Goal: Information Seeking & Learning: Learn about a topic

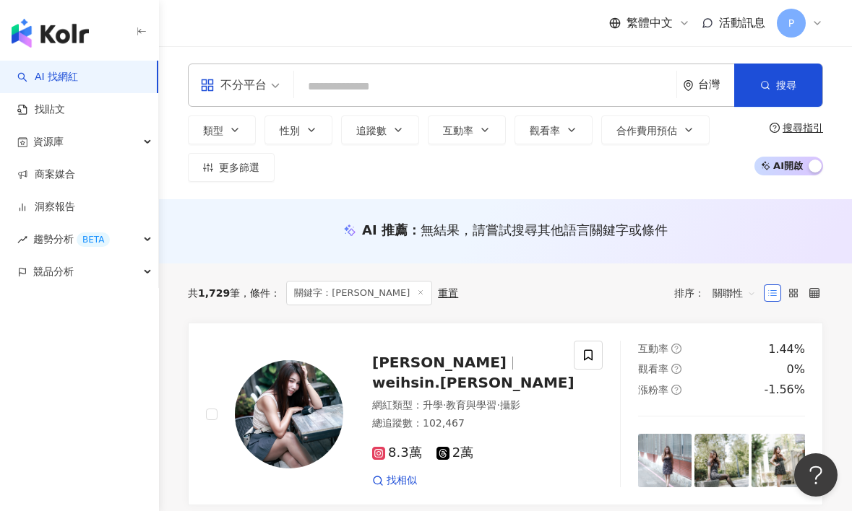
click at [417, 293] on icon at bounding box center [420, 292] width 7 height 7
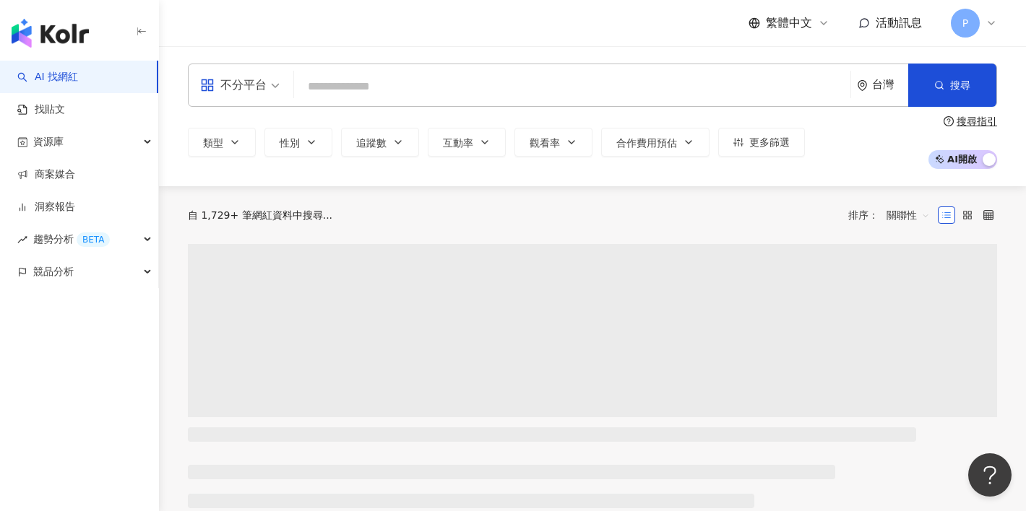
click at [366, 86] on input "search" at bounding box center [572, 86] width 545 height 27
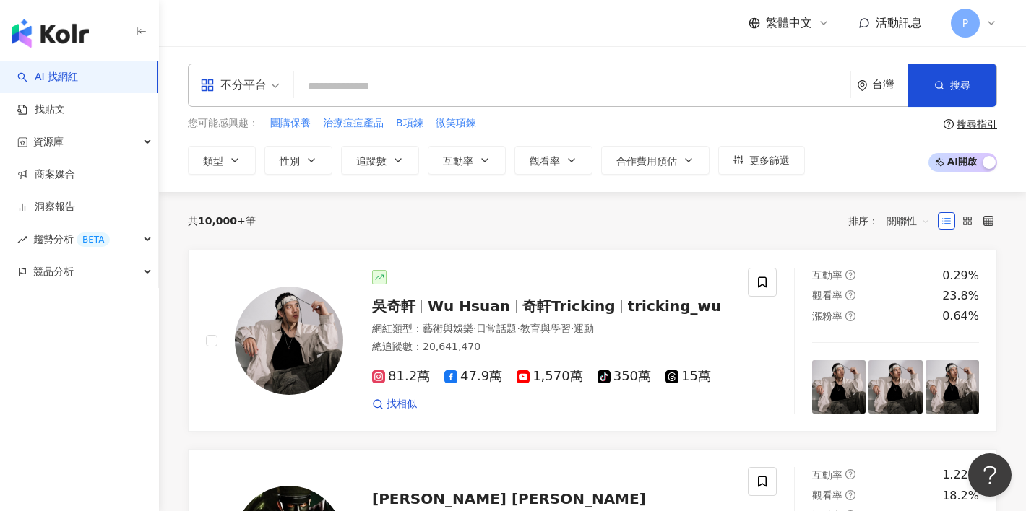
click at [851, 124] on div "搜尋指引" at bounding box center [976, 124] width 40 height 12
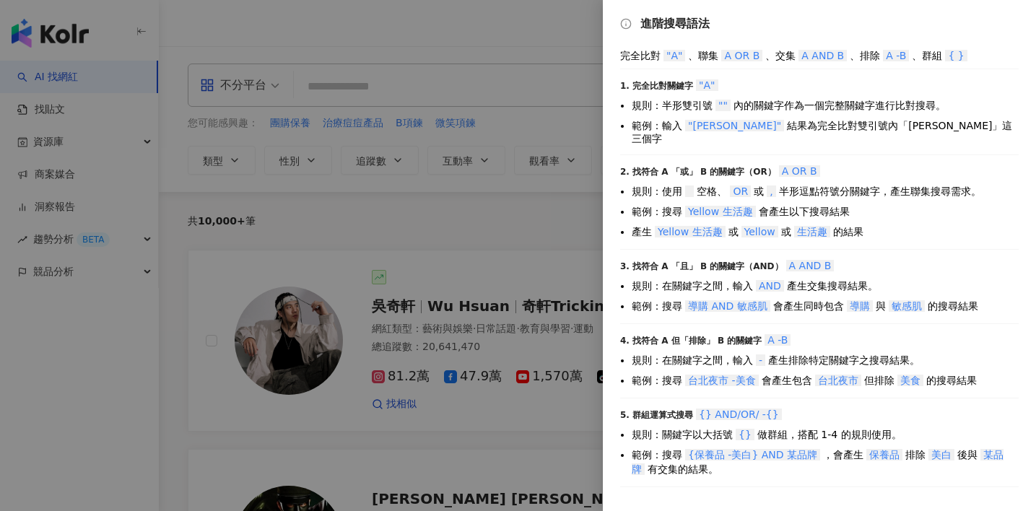
drag, startPoint x: 723, startPoint y: 402, endPoint x: 788, endPoint y: 400, distance: 65.0
click at [788, 407] on div "5. 群組運算式搜尋 {} AND/OR/ -{}" at bounding box center [819, 414] width 399 height 14
click at [837, 407] on div "5. 群組運算式搜尋 {} AND/OR/ -{}" at bounding box center [819, 414] width 399 height 14
click at [384, 111] on div at bounding box center [518, 255] width 1036 height 511
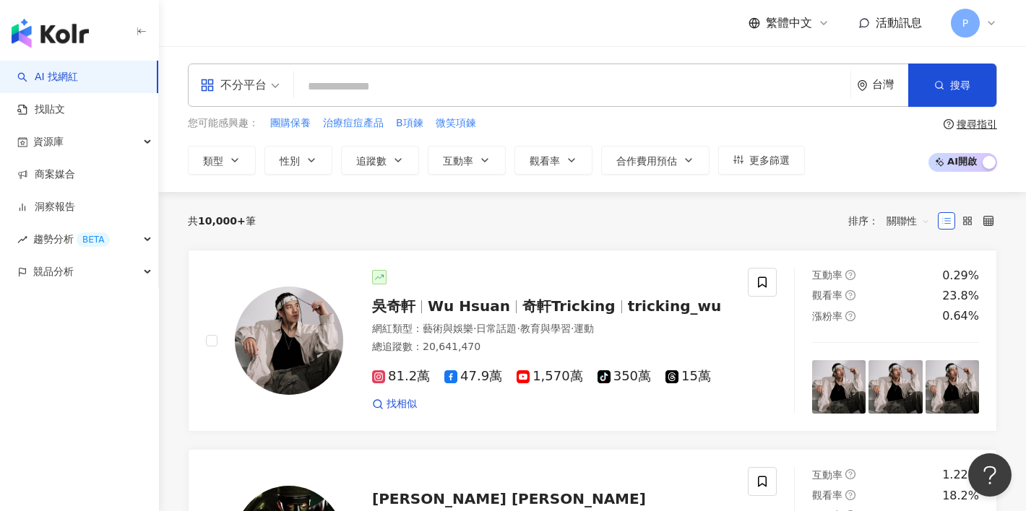
click at [851, 131] on div "搜尋指引 AI 開啟 AI 關閉" at bounding box center [961, 144] width 71 height 53
click at [851, 128] on div "搜尋指引" at bounding box center [976, 124] width 40 height 12
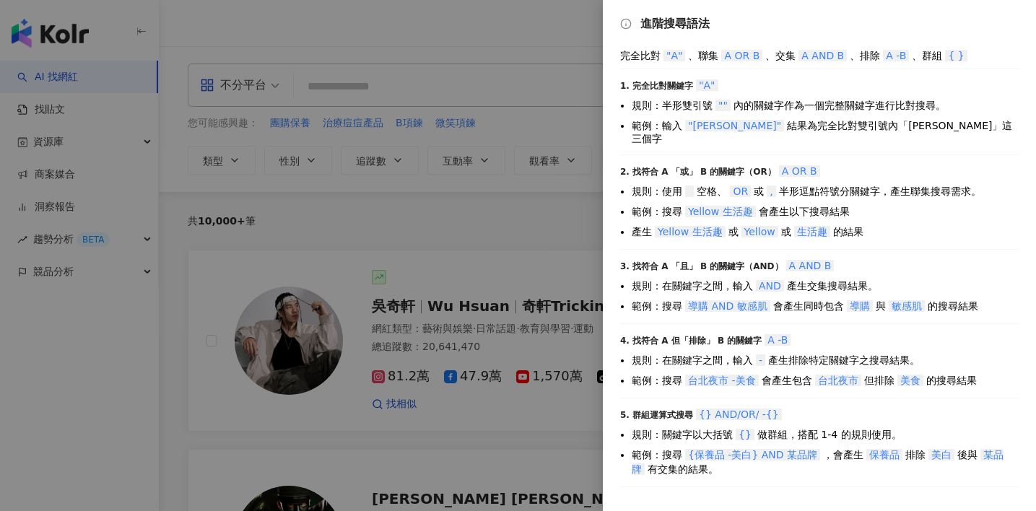
drag, startPoint x: 951, startPoint y: 57, endPoint x: 966, endPoint y: 58, distance: 15.2
click at [851, 58] on div "完全比對 "A" 、聯集 A OR B 、交集 A AND B 、排除 A -B 、群組 { }" at bounding box center [819, 55] width 399 height 14
click at [435, 92] on div at bounding box center [518, 255] width 1036 height 511
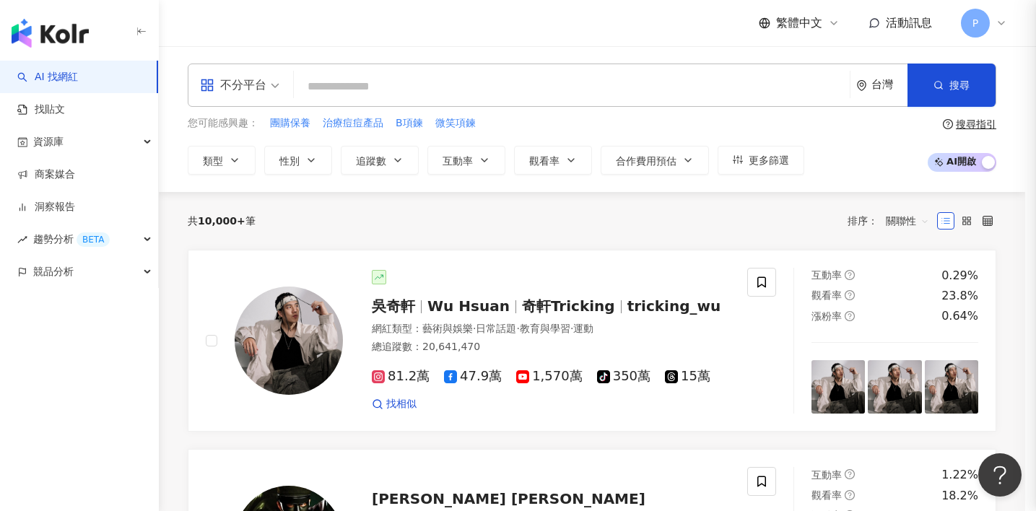
click at [368, 84] on div at bounding box center [518, 255] width 1036 height 511
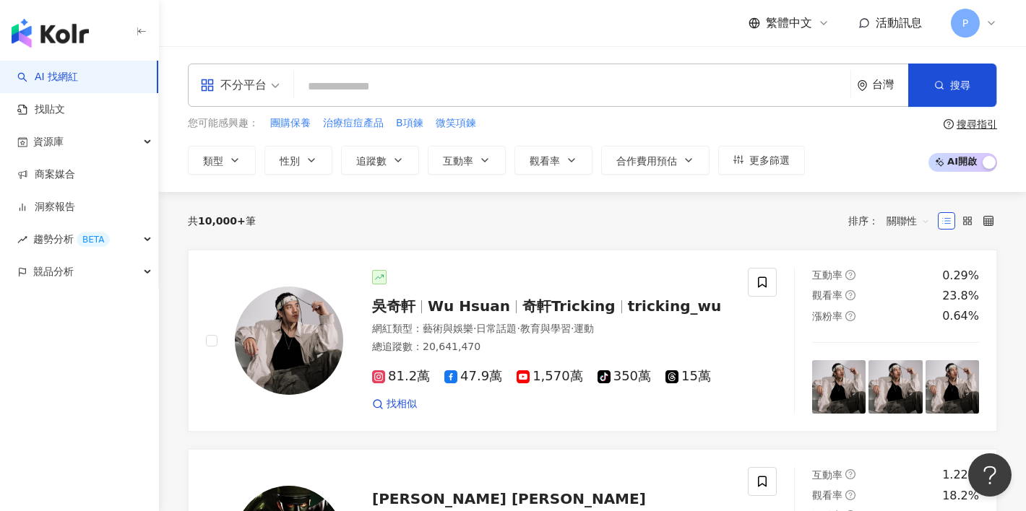
click at [372, 87] on input "search" at bounding box center [572, 86] width 545 height 27
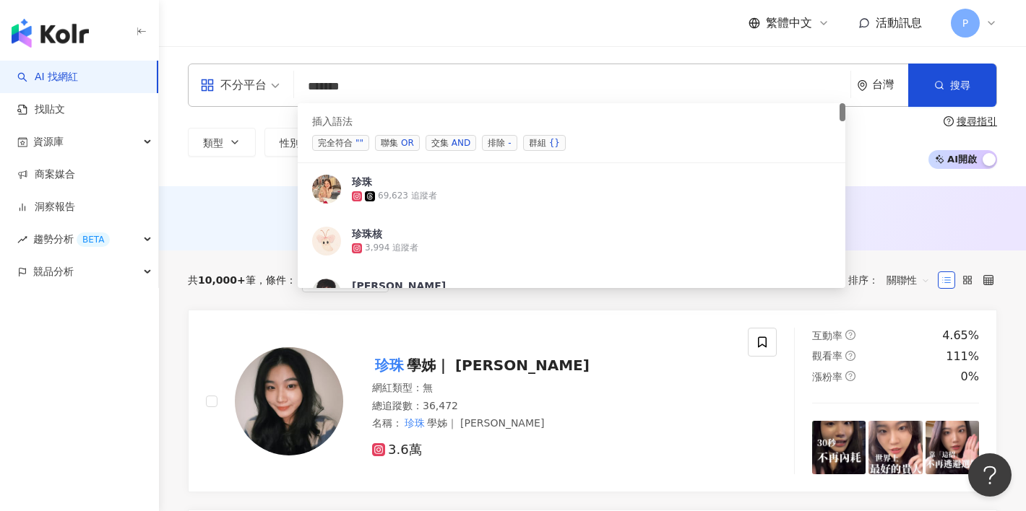
click at [542, 139] on span "群組 {}" at bounding box center [544, 143] width 43 height 16
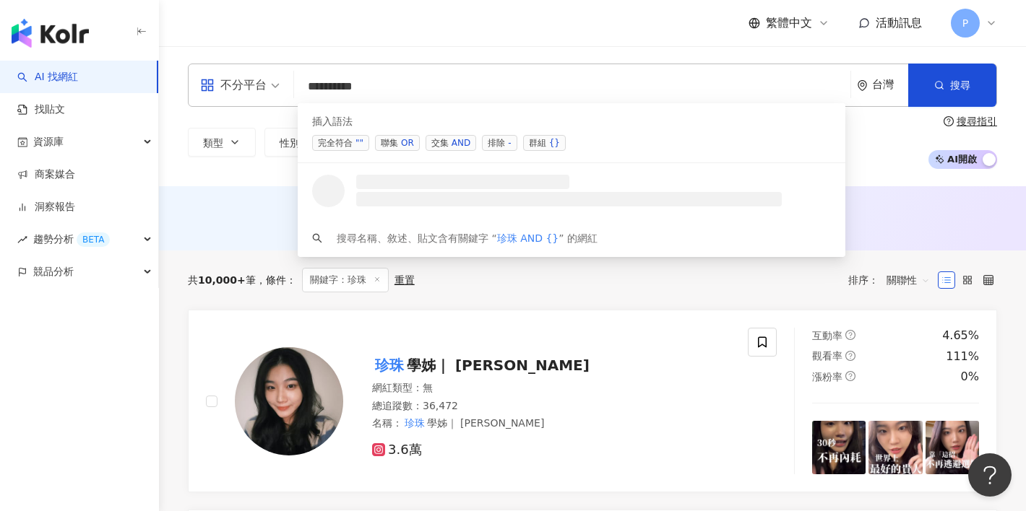
click at [362, 89] on input "*********" at bounding box center [572, 86] width 545 height 27
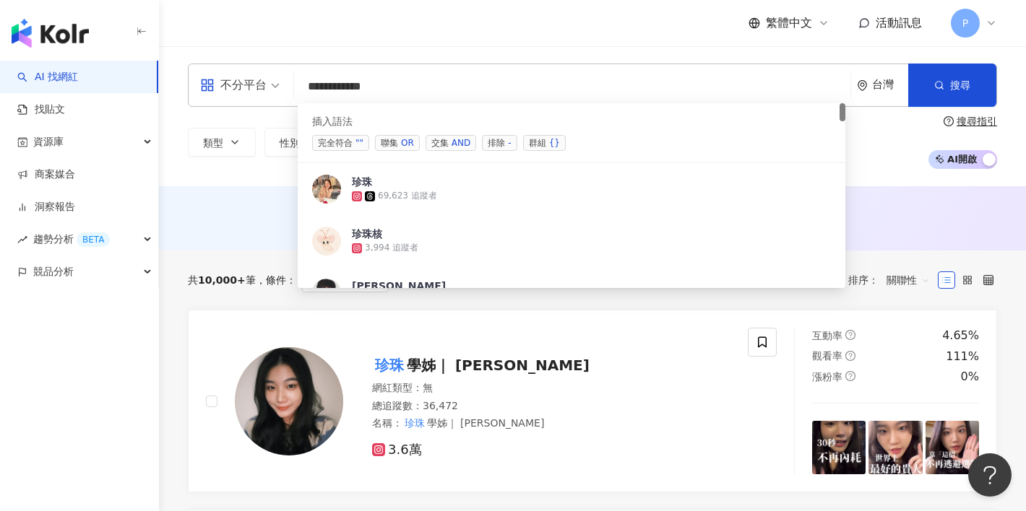
click at [402, 143] on div "OR" at bounding box center [407, 143] width 13 height 14
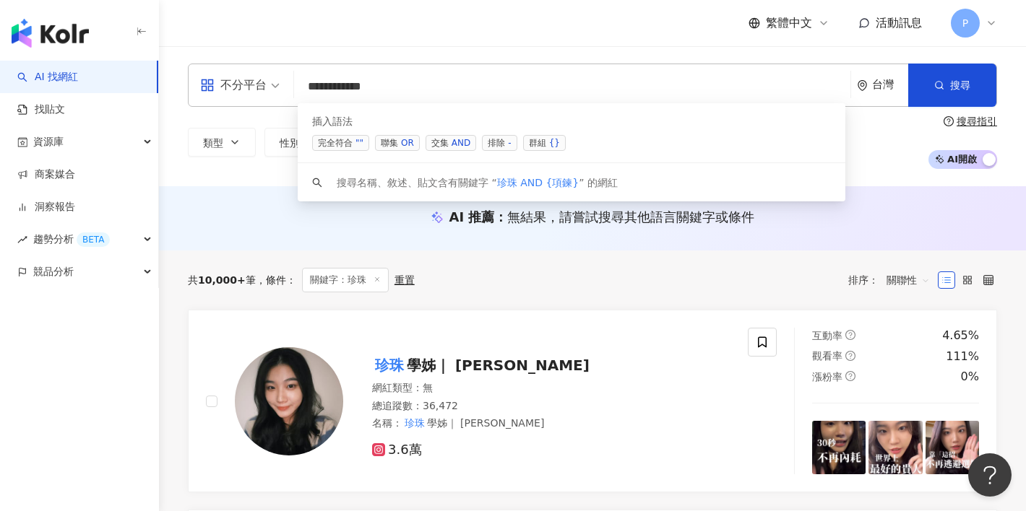
click at [403, 144] on div "OR" at bounding box center [407, 143] width 13 height 14
click at [389, 87] on input "**********" at bounding box center [572, 86] width 545 height 27
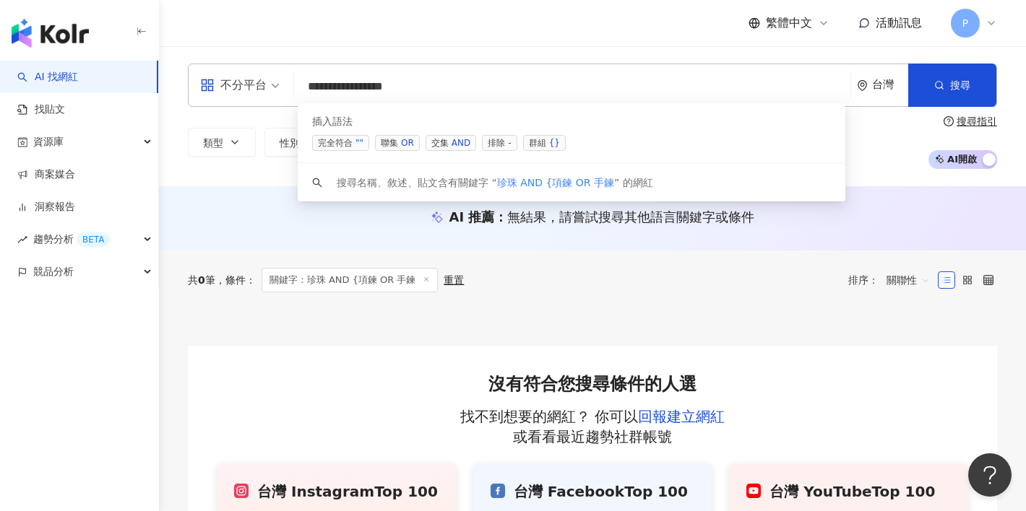
click at [403, 138] on div "OR" at bounding box center [407, 143] width 13 height 14
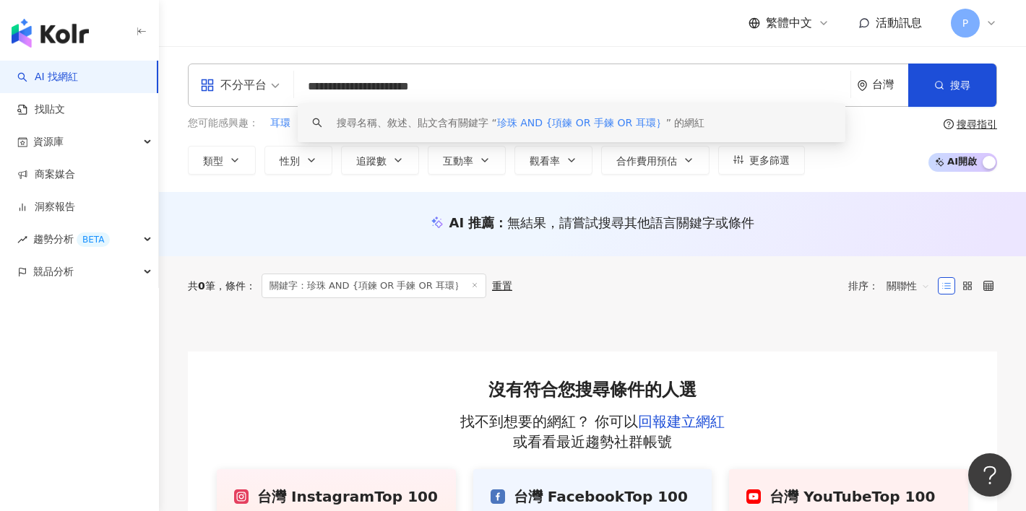
click at [320, 240] on div "AI 推薦 ： 無結果，請嘗試搜尋其他語言關鍵字或條件" at bounding box center [592, 224] width 867 height 64
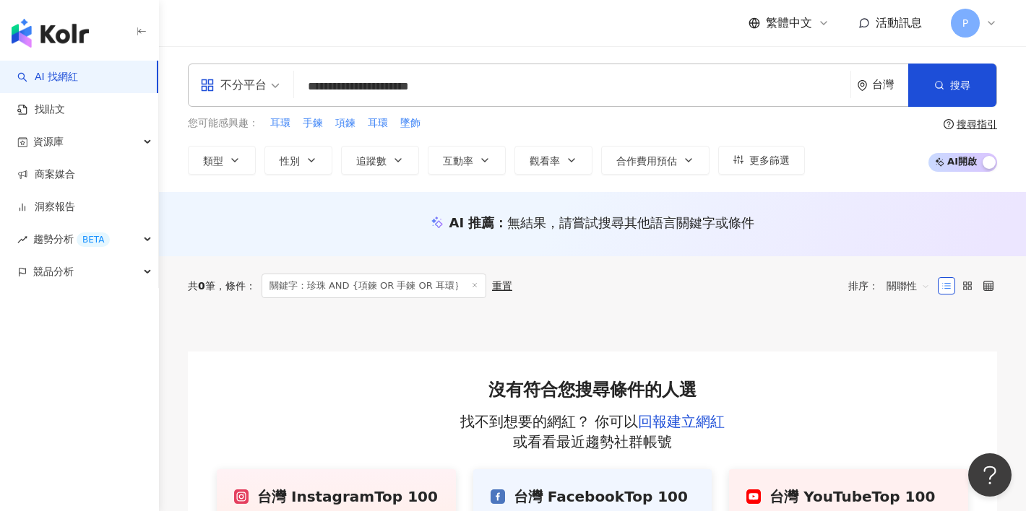
click at [584, 86] on input "**********" at bounding box center [572, 86] width 545 height 27
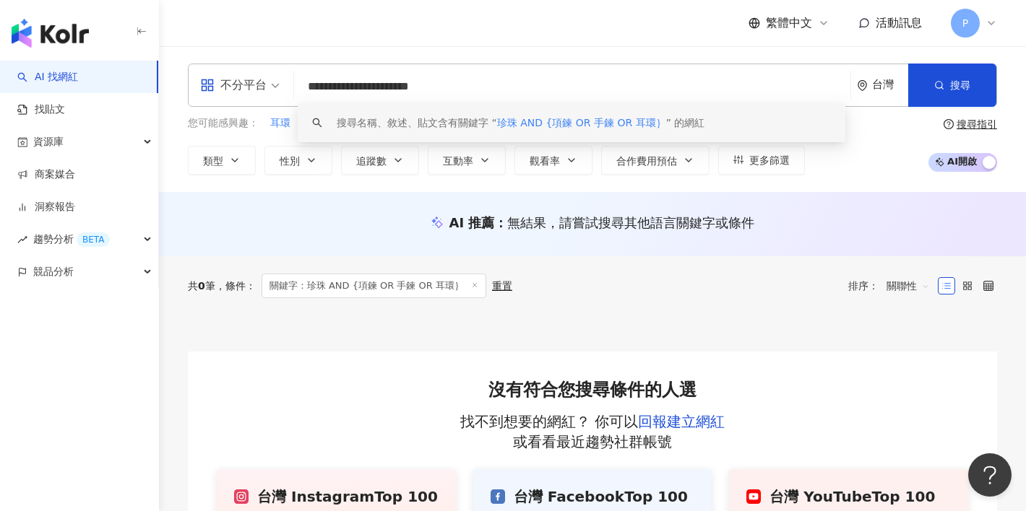
click at [385, 85] on input "**********" at bounding box center [572, 86] width 545 height 27
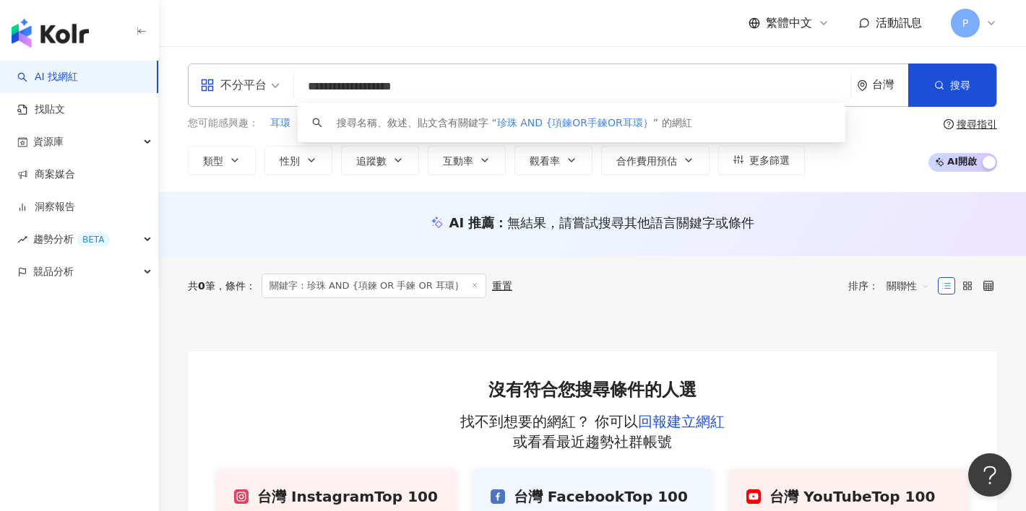
click at [332, 86] on input "**********" at bounding box center [572, 86] width 545 height 27
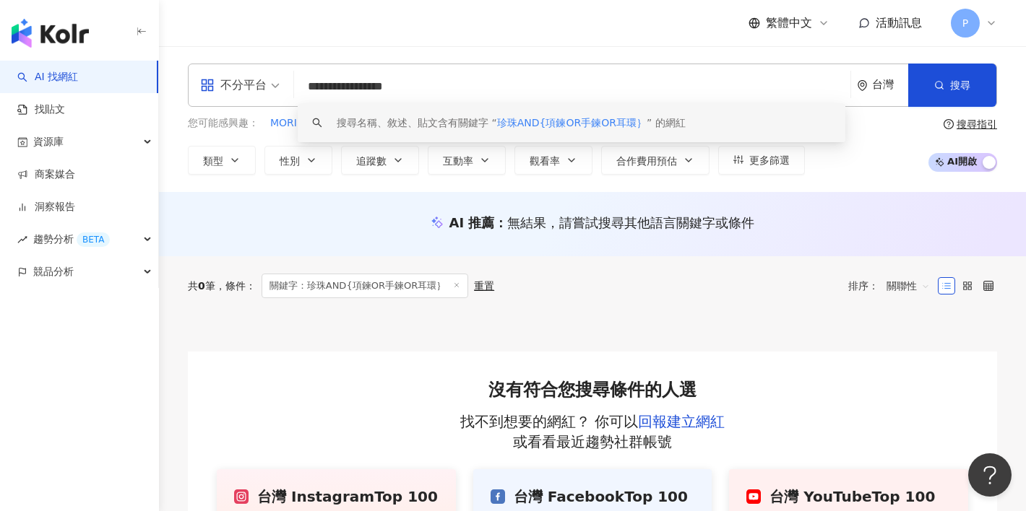
click at [851, 128] on div "搜尋指引" at bounding box center [976, 124] width 40 height 12
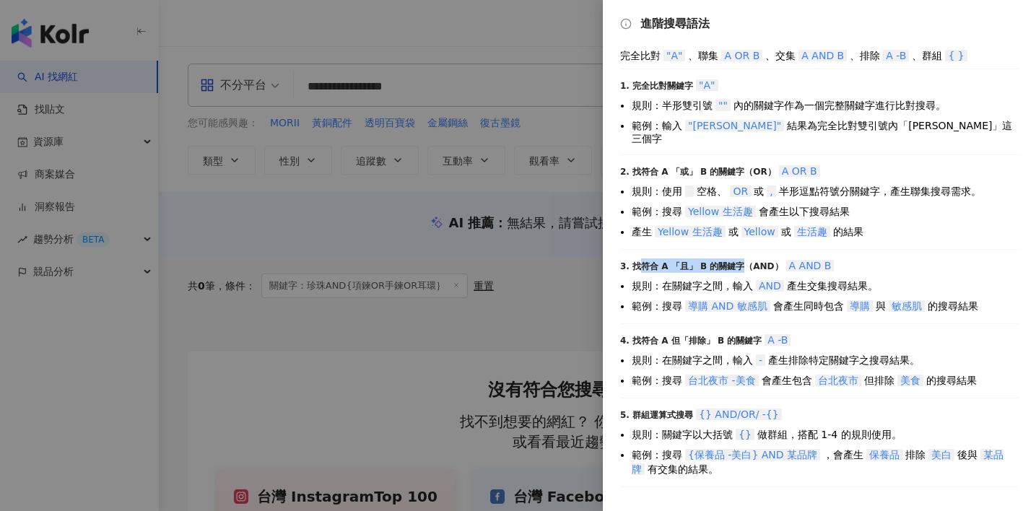
drag, startPoint x: 641, startPoint y: 254, endPoint x: 736, endPoint y: 253, distance: 95.3
click at [736, 259] on div "3. 找符合 A 「且」 B 的關鍵字（AND） A AND B" at bounding box center [819, 266] width 399 height 14
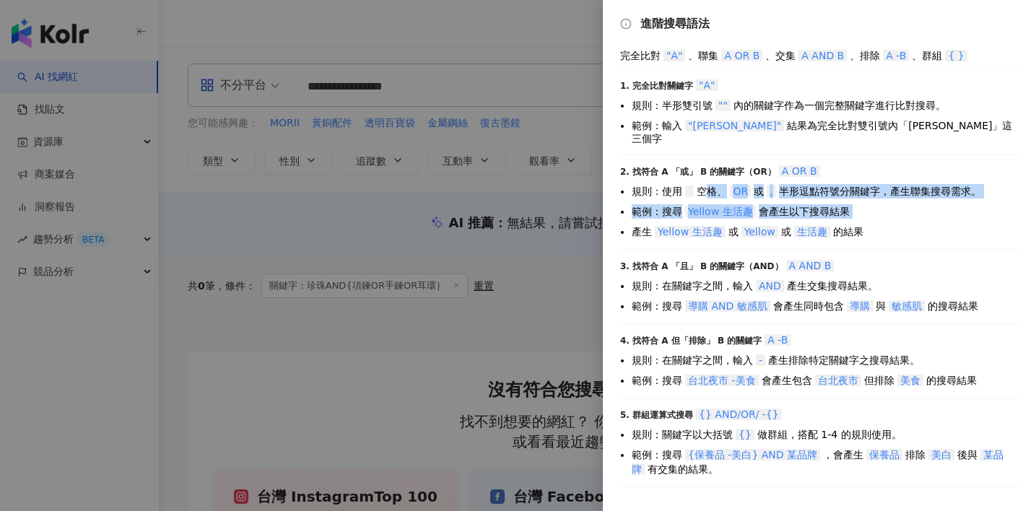
drag, startPoint x: 702, startPoint y: 174, endPoint x: 891, endPoint y: 211, distance: 192.8
click at [851, 211] on ul "規則：使用 空格、 OR 或 , 半形逗點符號分關鍵字，產生聯集搜尋需求。 範例：搜尋 Yellow 生活趣 會產生以下搜尋結果 產生 Yellow 生活趣 …" at bounding box center [819, 211] width 399 height 55
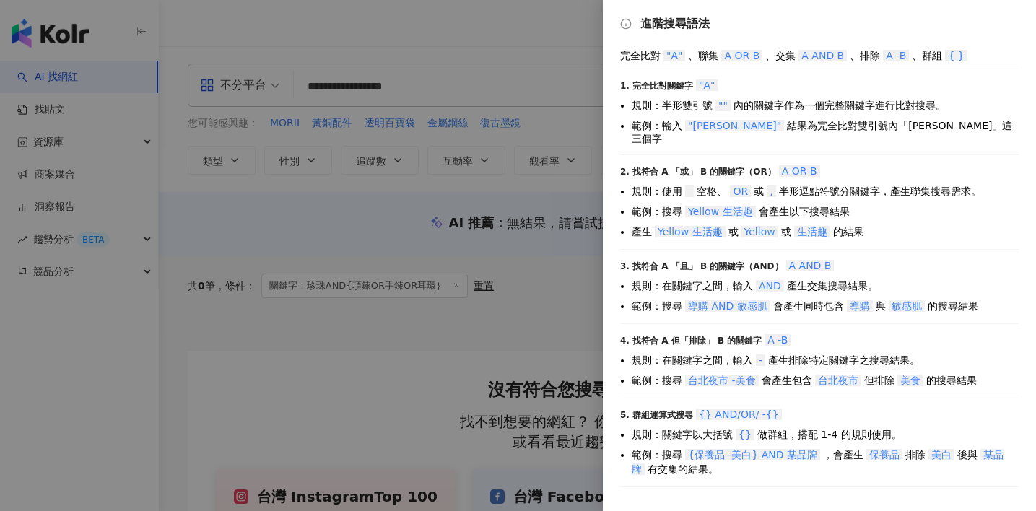
click at [851, 211] on ul "規則：使用 空格、 OR 或 , 半形逗點符號分關鍵字，產生聯集搜尋需求。 範例：搜尋 Yellow 生活趣 會產生以下搜尋結果 產生 Yellow 生活趣 …" at bounding box center [819, 211] width 399 height 55
click at [476, 154] on div at bounding box center [518, 255] width 1036 height 511
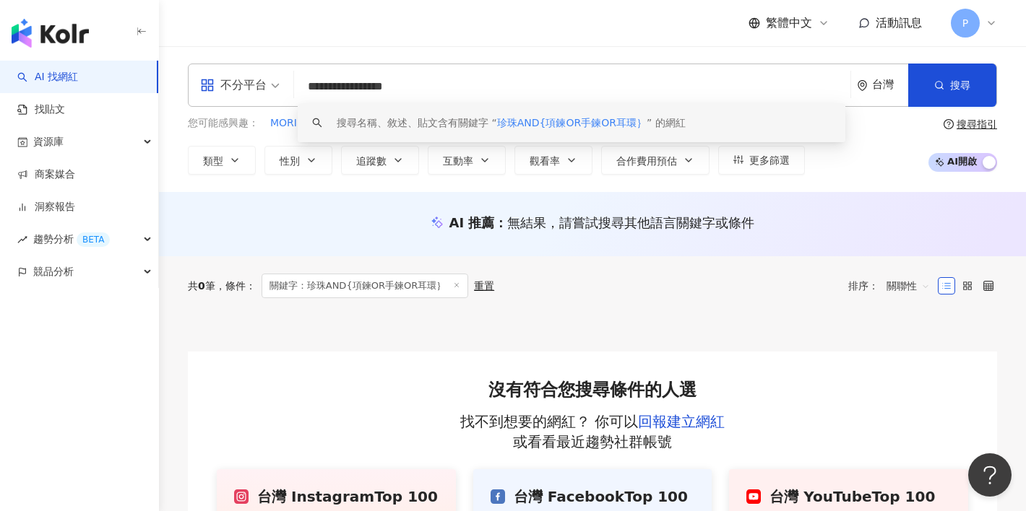
drag, startPoint x: 378, startPoint y: 88, endPoint x: 395, endPoint y: 90, distance: 16.8
click at [395, 90] on input "**********" at bounding box center [572, 86] width 545 height 27
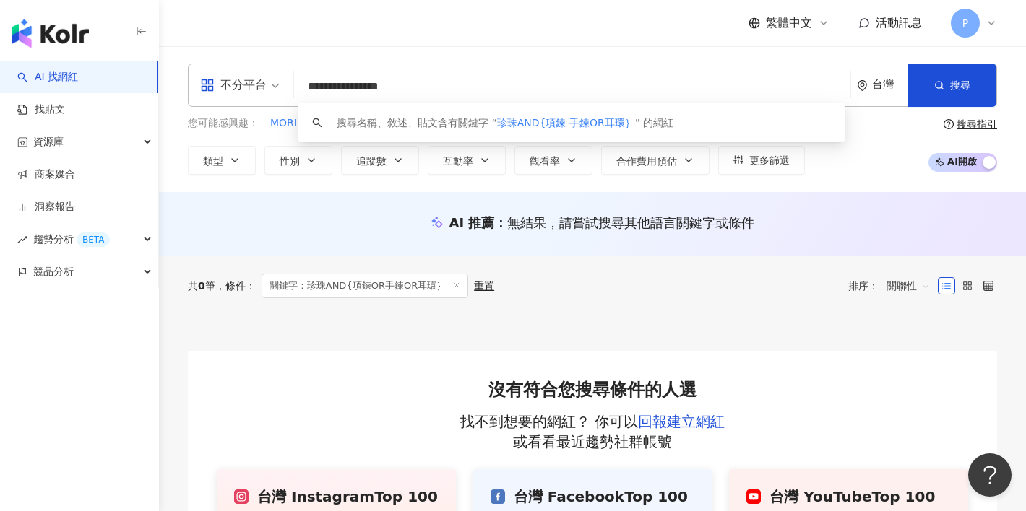
drag, startPoint x: 407, startPoint y: 85, endPoint x: 500, endPoint y: 79, distance: 93.3
click at [421, 87] on input "**********" at bounding box center [572, 86] width 545 height 27
drag, startPoint x: 331, startPoint y: 87, endPoint x: 350, endPoint y: 87, distance: 19.5
click at [350, 87] on input "**********" at bounding box center [572, 86] width 545 height 27
click at [462, 88] on input "**********" at bounding box center [572, 86] width 545 height 27
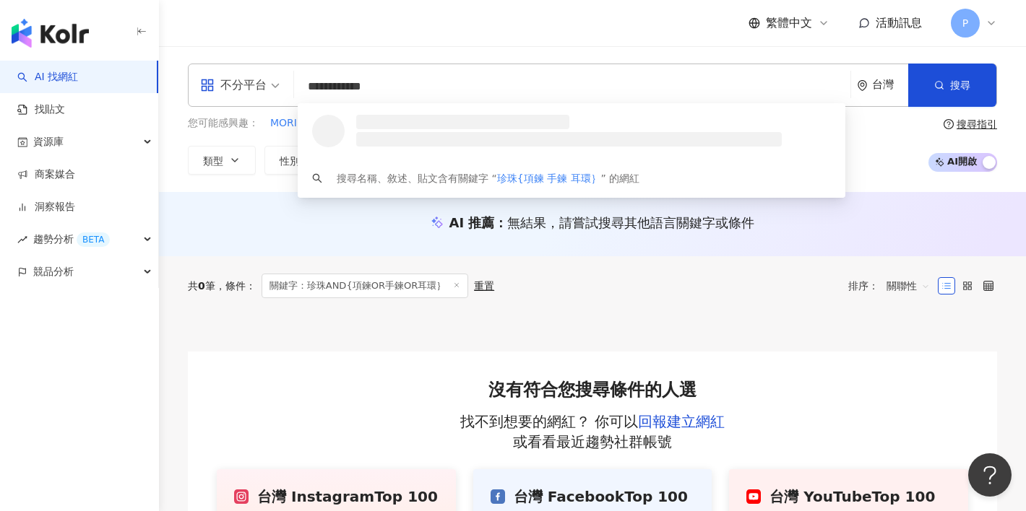
paste input "***"
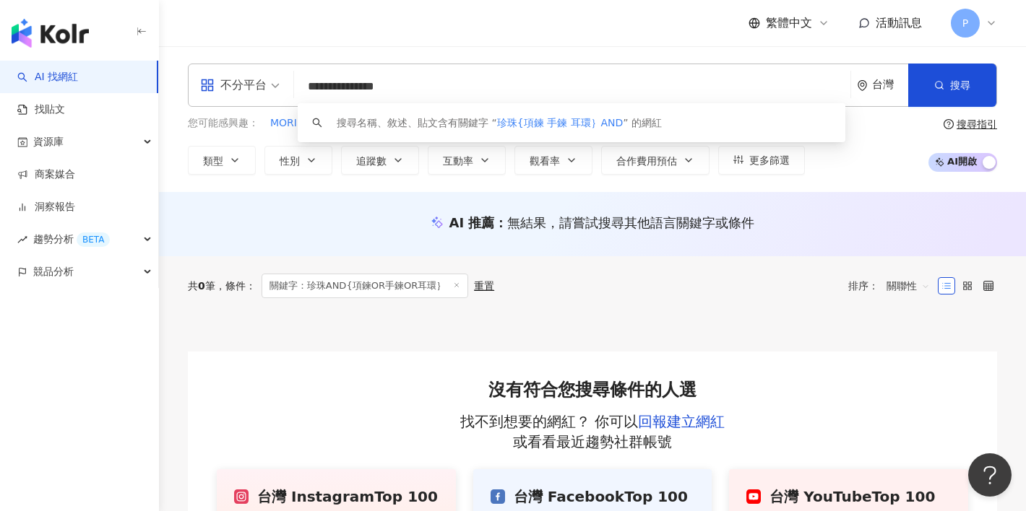
drag, startPoint x: 311, startPoint y: 86, endPoint x: 326, endPoint y: 87, distance: 16.0
click at [326, 87] on input "**********" at bounding box center [572, 86] width 545 height 27
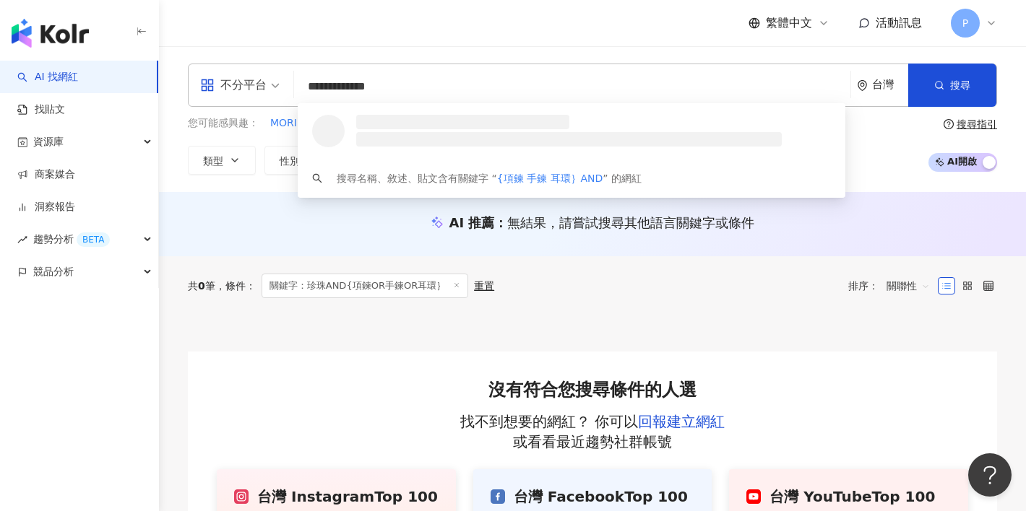
click at [490, 87] on input "**********" at bounding box center [572, 86] width 545 height 27
paste input "**"
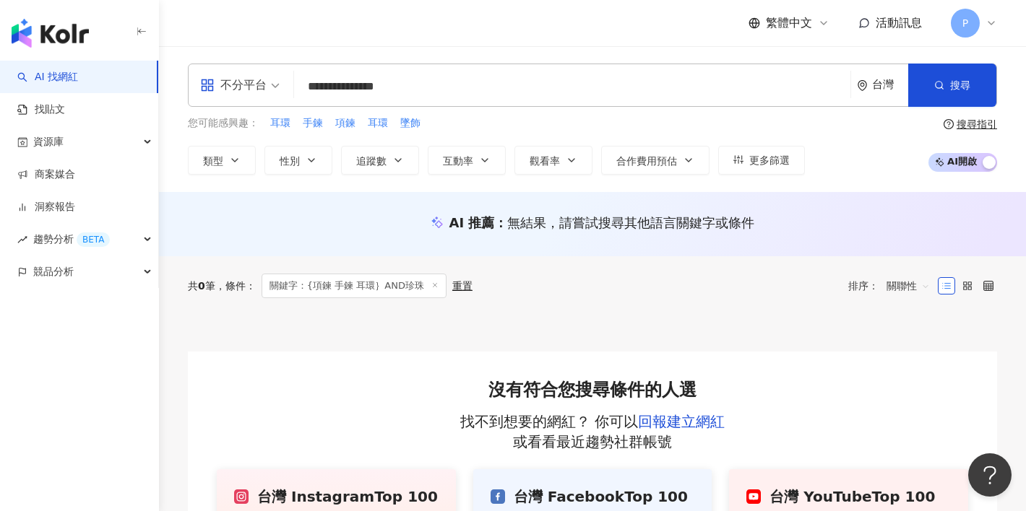
drag, startPoint x: 332, startPoint y: 85, endPoint x: 377, endPoint y: 88, distance: 45.6
click at [377, 88] on input "**********" at bounding box center [572, 86] width 545 height 27
click at [358, 86] on input "**********" at bounding box center [572, 86] width 545 height 27
click at [337, 87] on input "**********" at bounding box center [572, 86] width 545 height 27
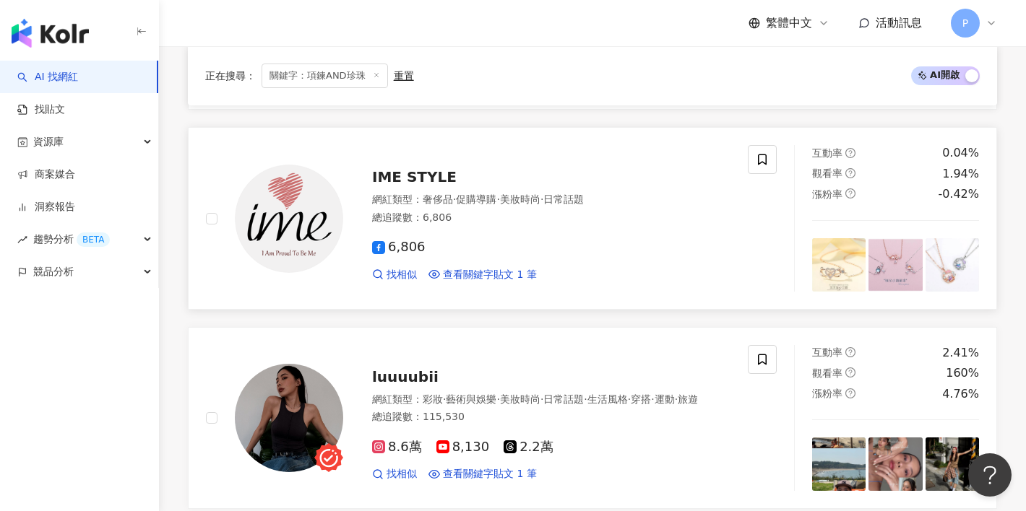
scroll to position [2869, 0]
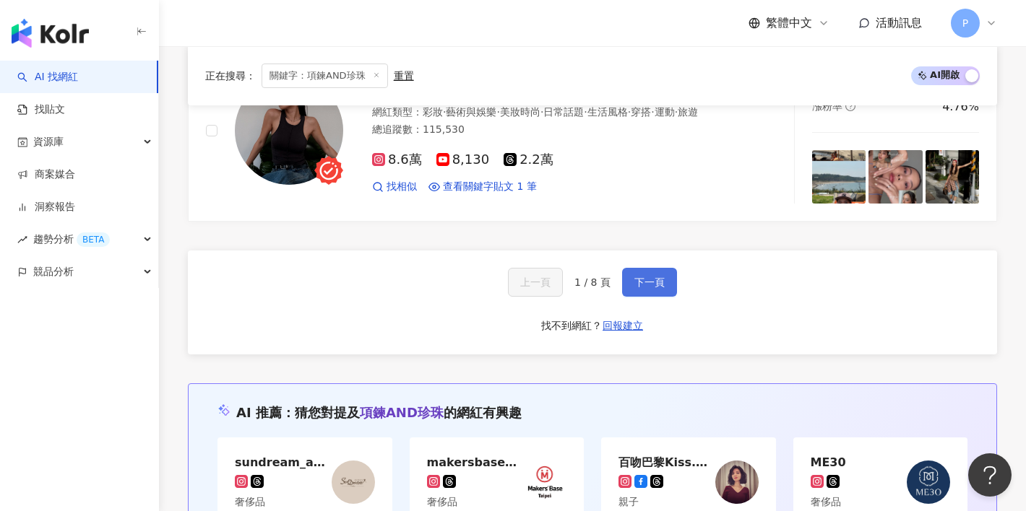
type input "*******"
click at [666, 277] on button "下一頁" at bounding box center [649, 282] width 55 height 29
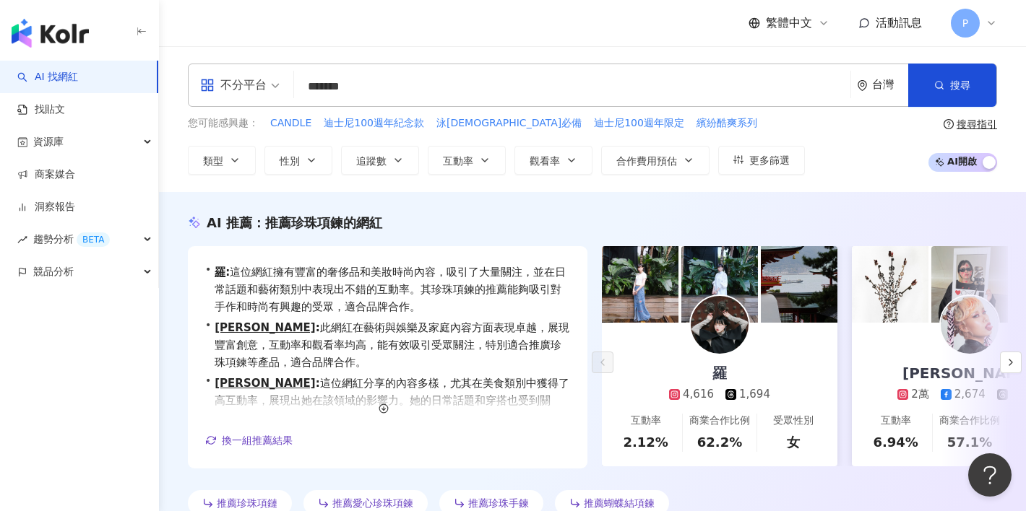
scroll to position [460, 0]
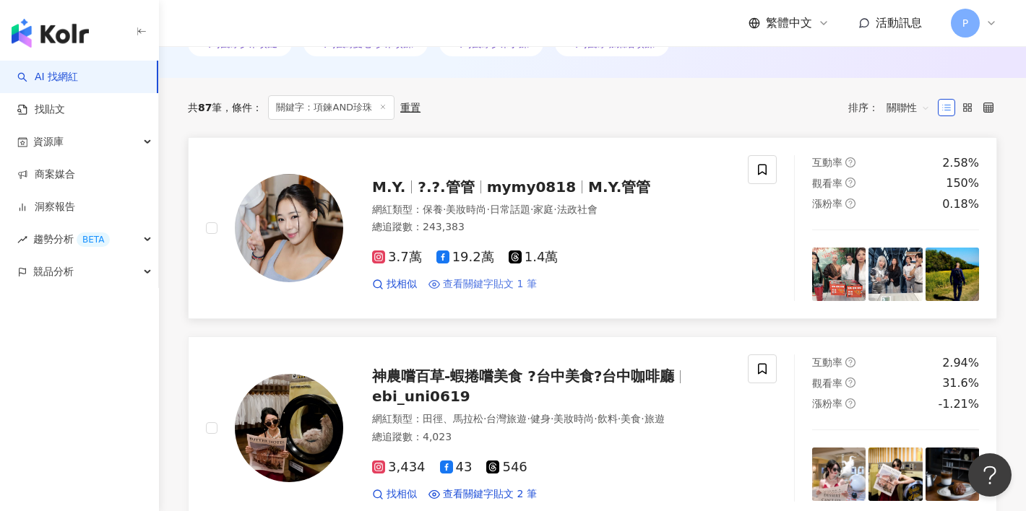
click at [480, 281] on span "查看關鍵字貼文 1 筆" at bounding box center [490, 284] width 94 height 14
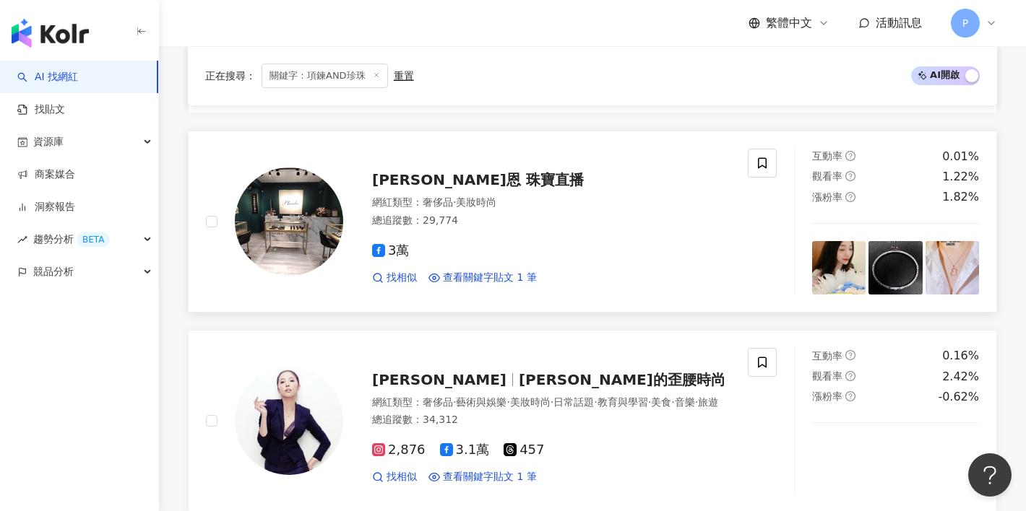
scroll to position [991, 0]
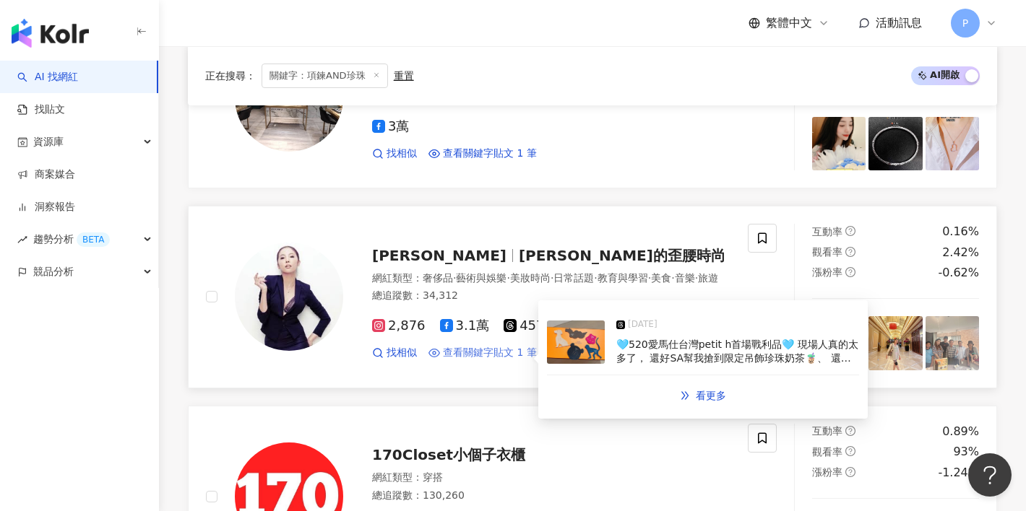
click at [492, 352] on span "查看關鍵字貼文 1 筆" at bounding box center [490, 353] width 94 height 14
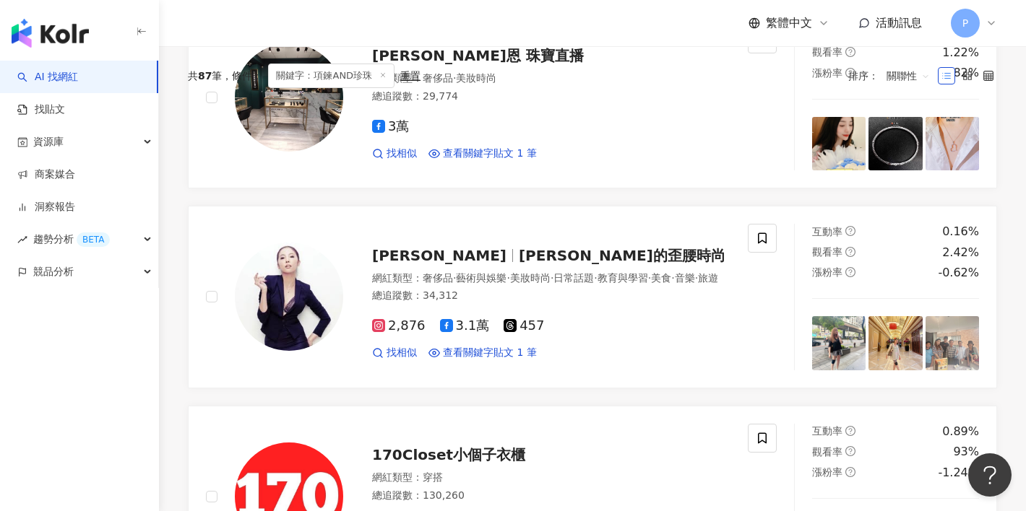
scroll to position [0, 0]
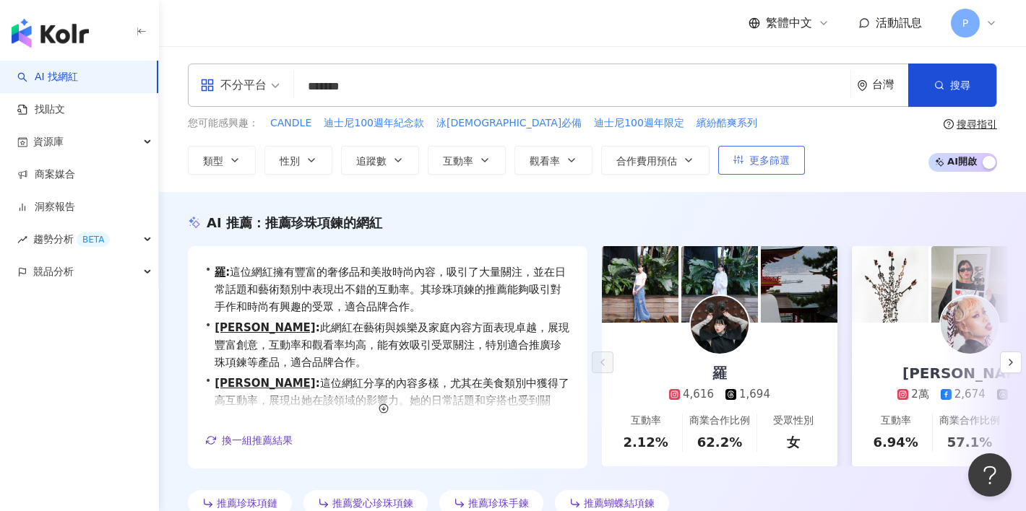
click at [776, 156] on span "更多篩選" at bounding box center [769, 161] width 40 height 12
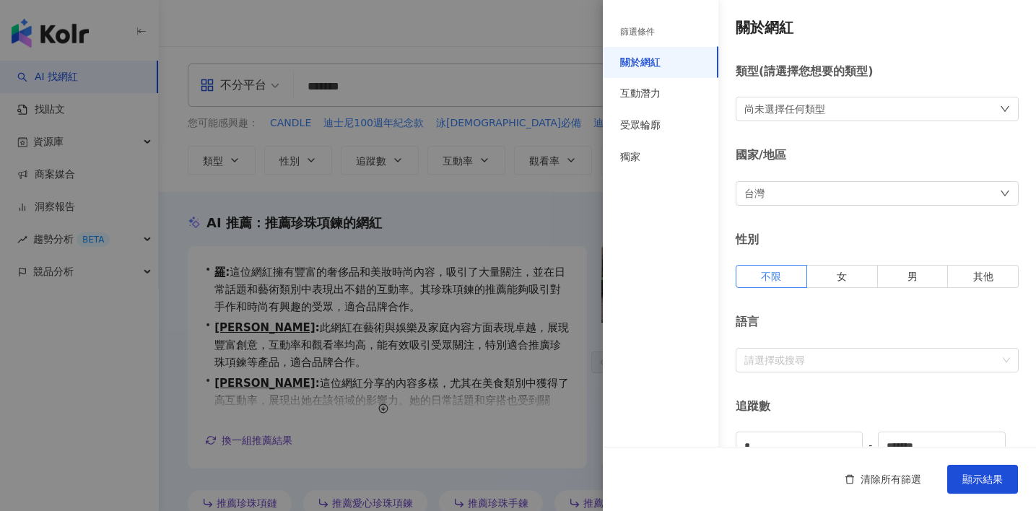
click at [461, 225] on div at bounding box center [518, 255] width 1036 height 511
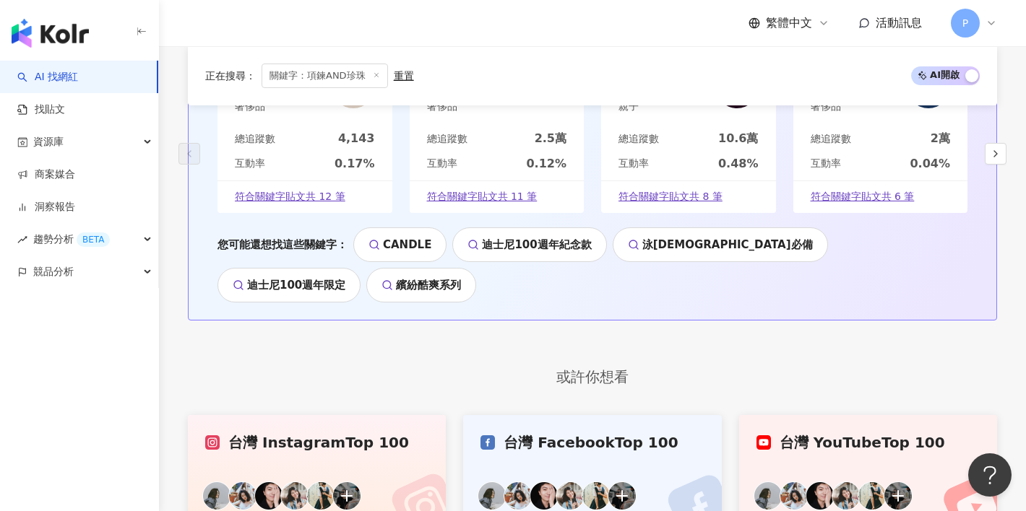
scroll to position [2841, 0]
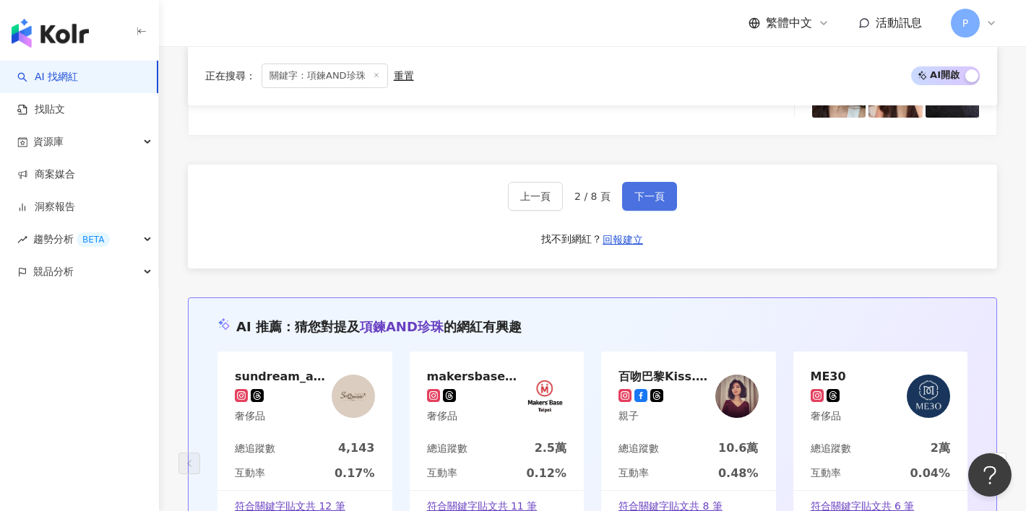
click at [645, 191] on span "下一頁" at bounding box center [649, 197] width 30 height 12
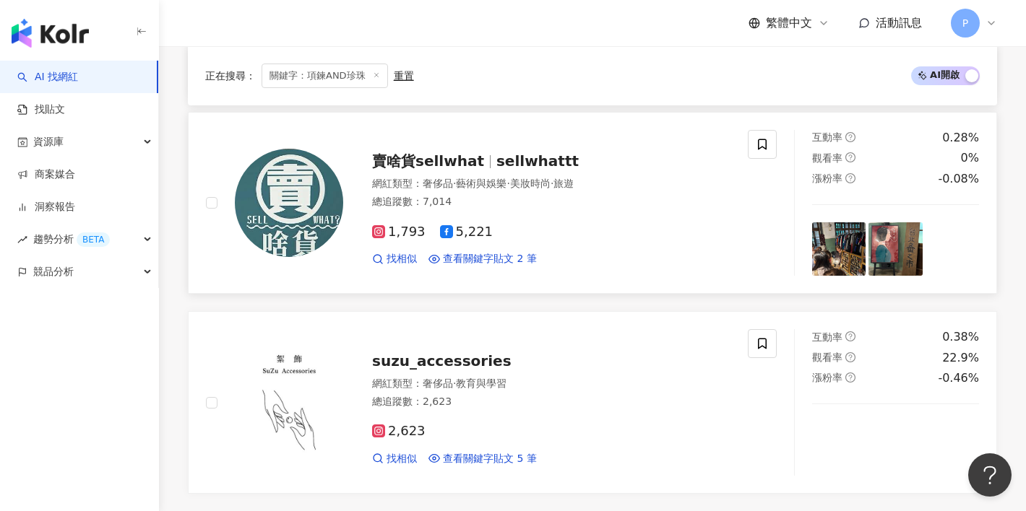
scroll to position [2978, 0]
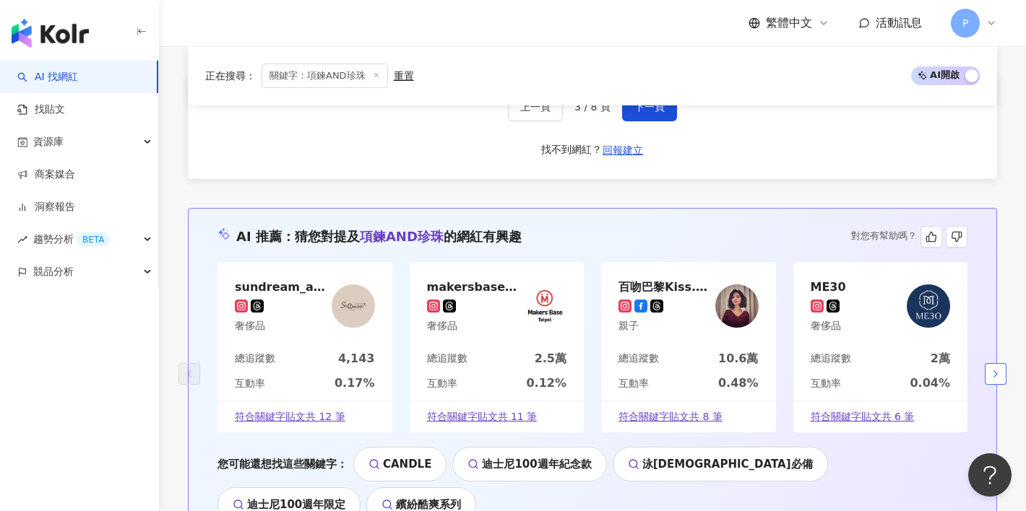
click at [851, 368] on icon "button" at bounding box center [995, 374] width 12 height 12
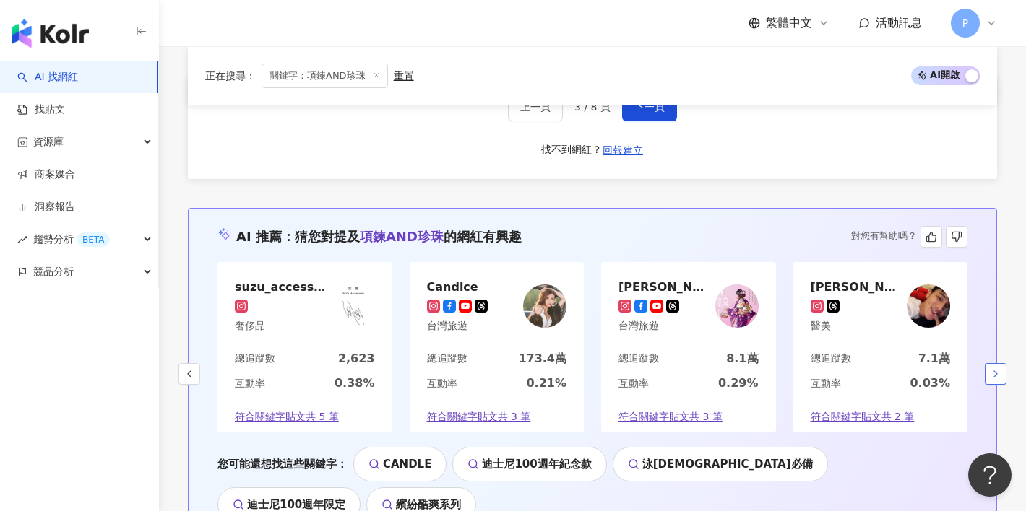
click at [851, 368] on icon "button" at bounding box center [995, 374] width 12 height 12
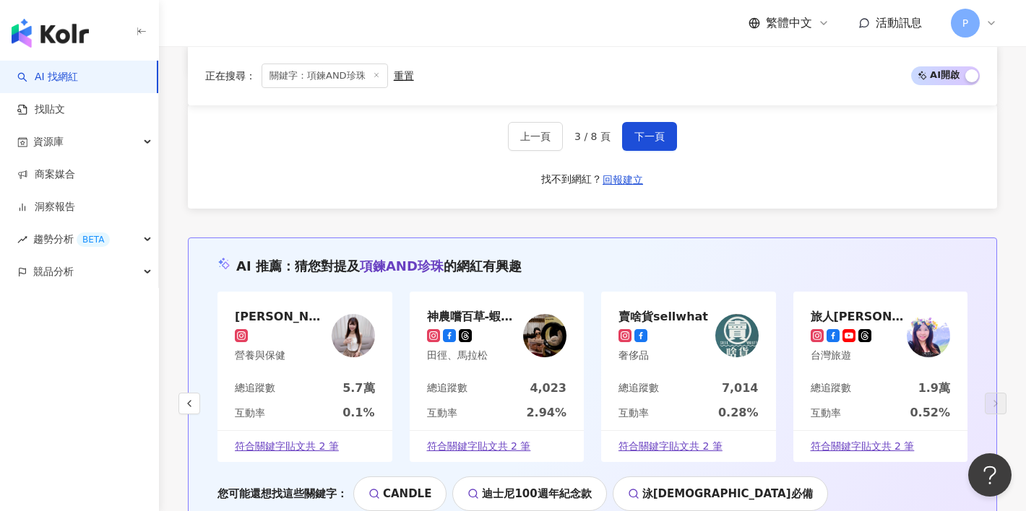
scroll to position [2859, 0]
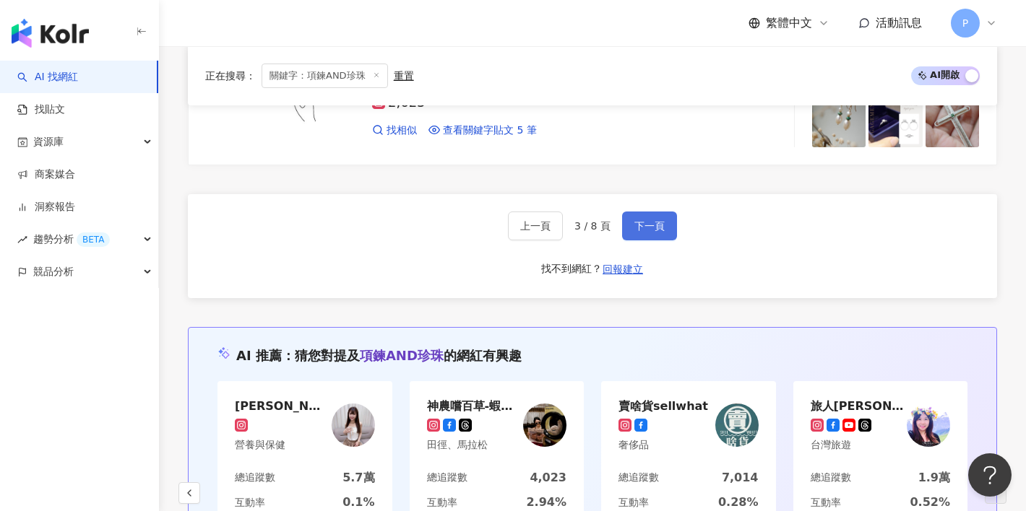
click at [654, 220] on button "下一頁" at bounding box center [649, 226] width 55 height 29
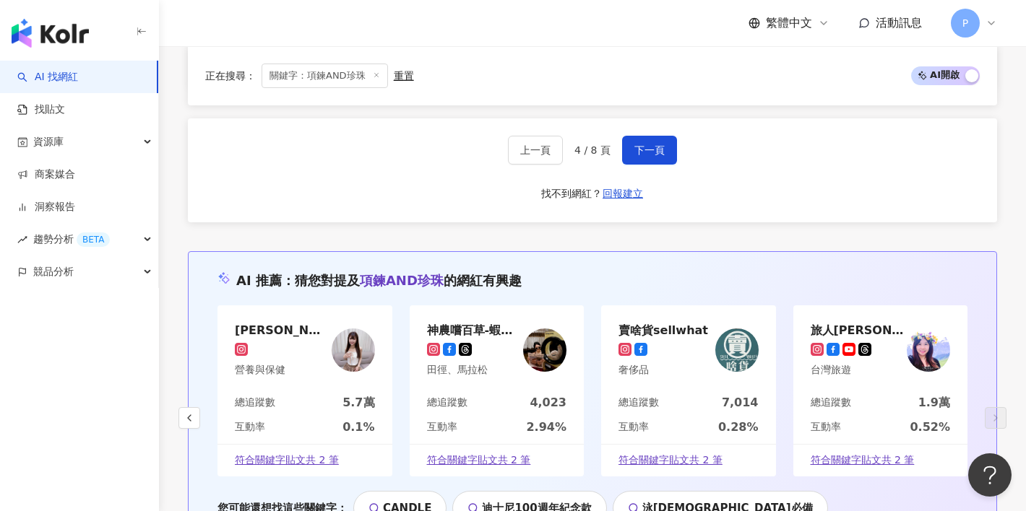
scroll to position [2873, 0]
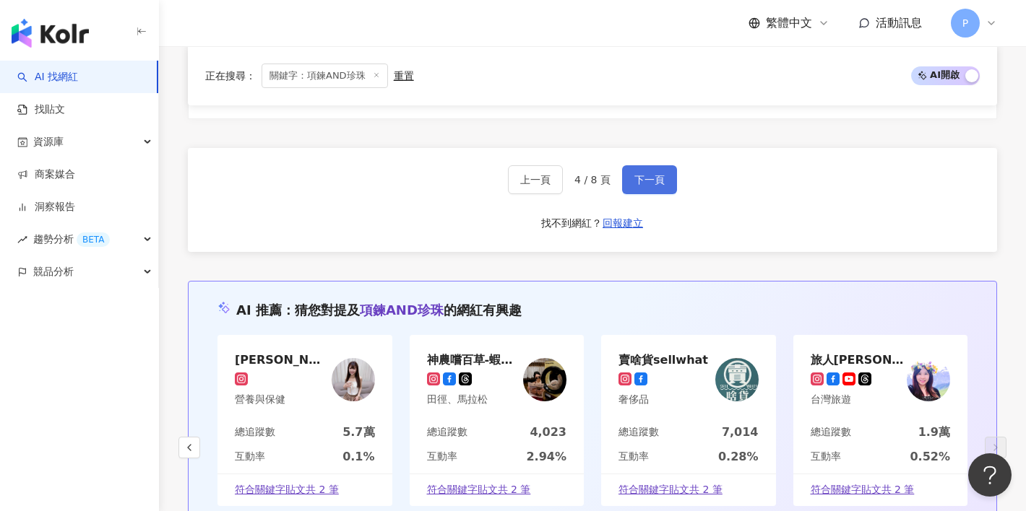
click at [649, 174] on span "下一頁" at bounding box center [649, 180] width 30 height 12
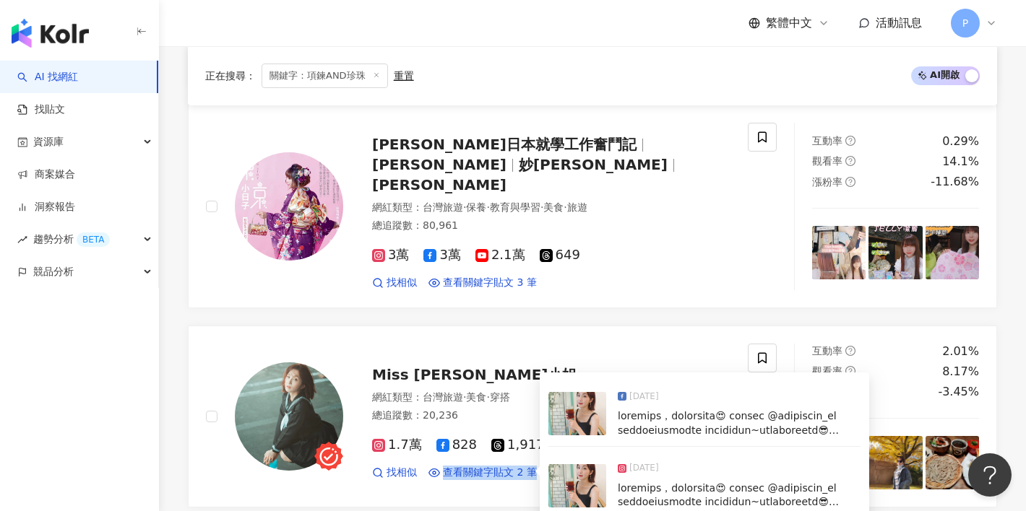
scroll to position [2768, 0]
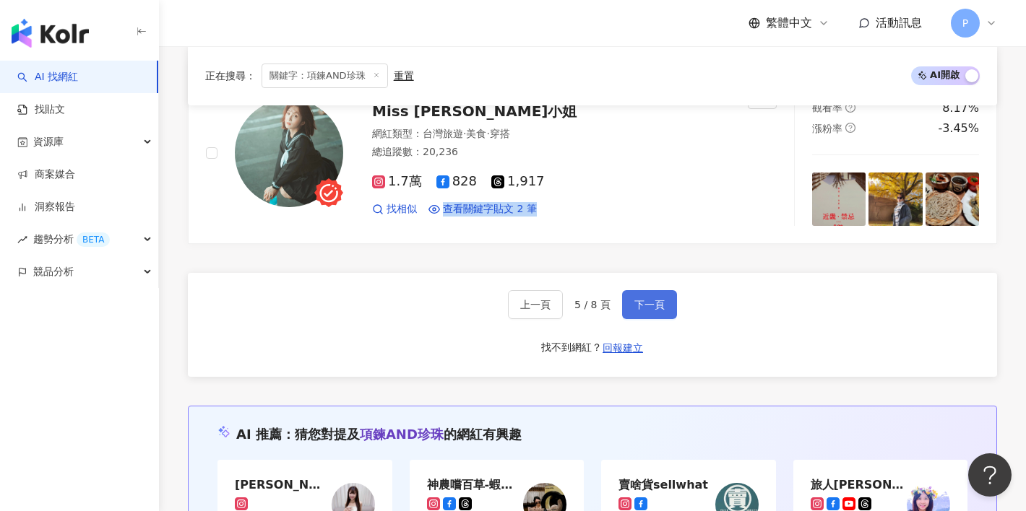
click at [648, 299] on span "下一頁" at bounding box center [649, 305] width 30 height 12
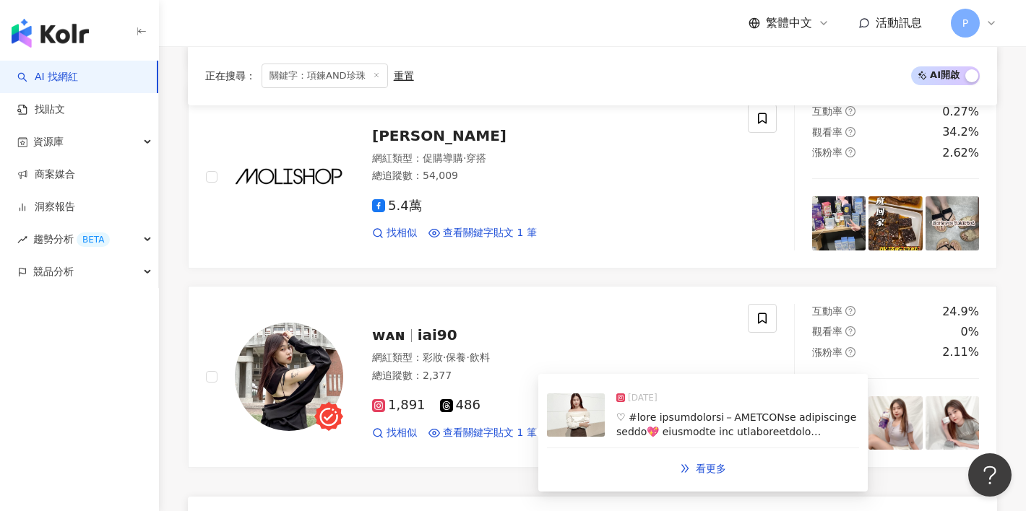
scroll to position [2640, 0]
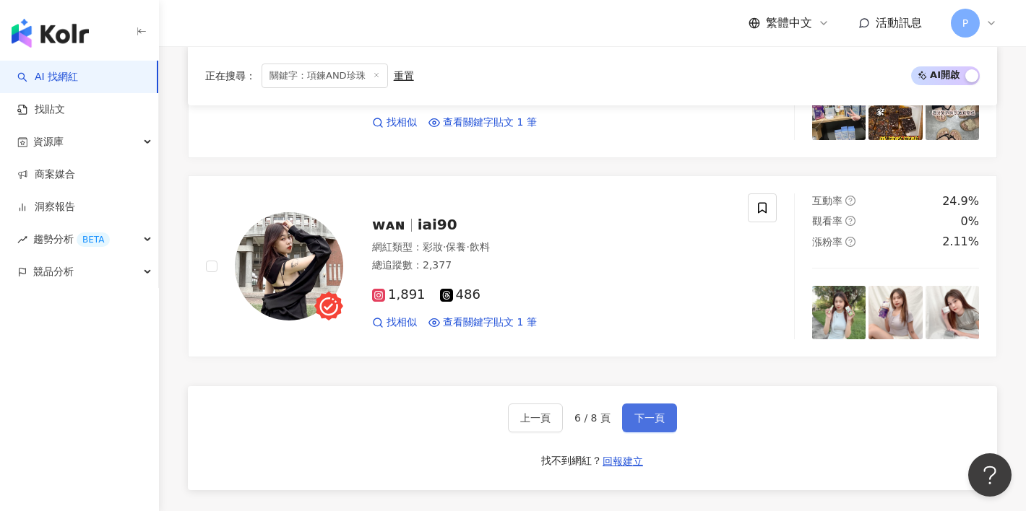
click at [654, 404] on button "下一頁" at bounding box center [649, 418] width 55 height 29
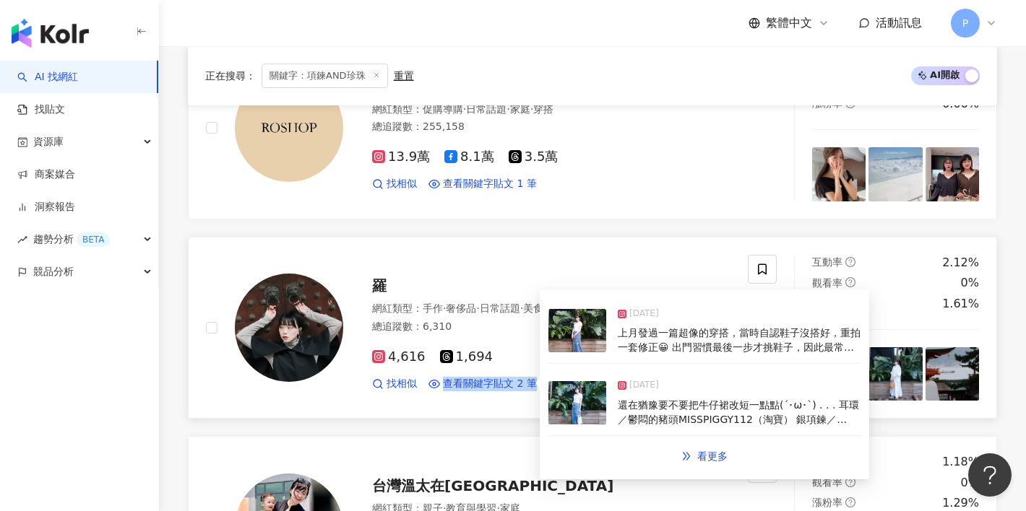
scroll to position [2632, 0]
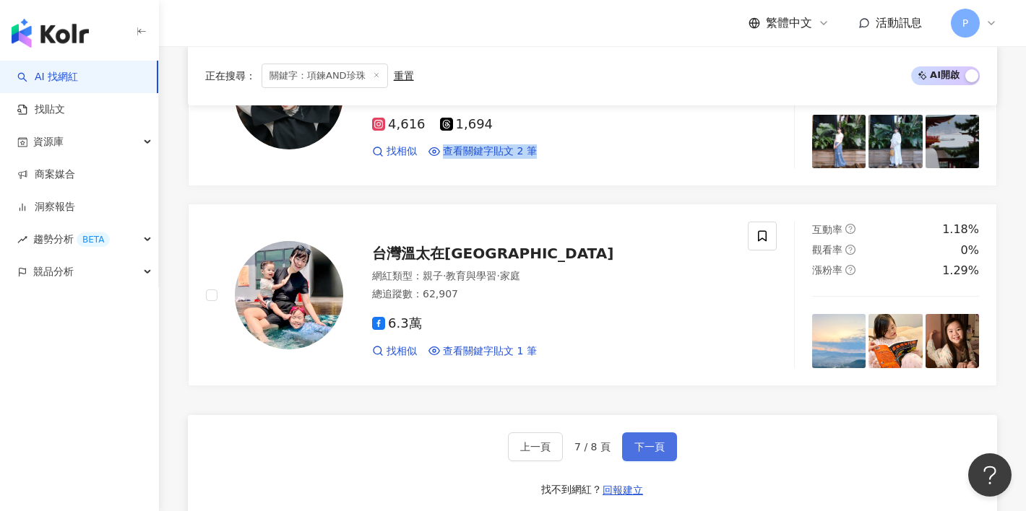
click at [658, 441] on span "下一頁" at bounding box center [649, 447] width 30 height 12
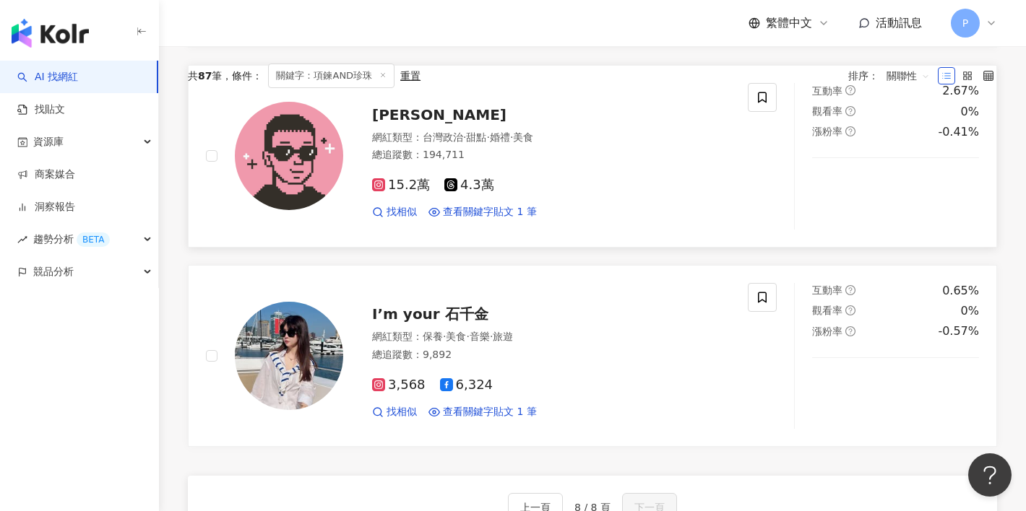
scroll to position [902, 0]
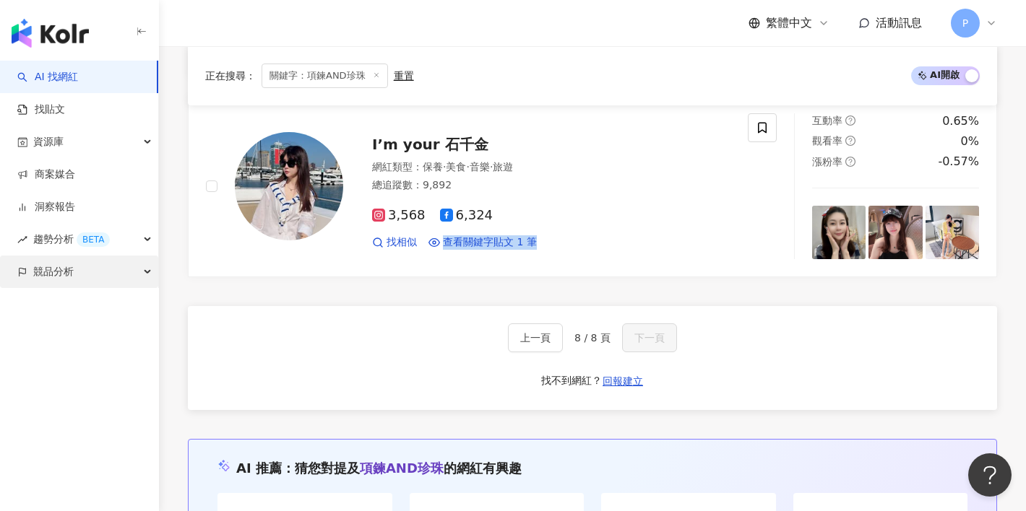
click at [74, 269] on div "競品分析" at bounding box center [79, 272] width 158 height 33
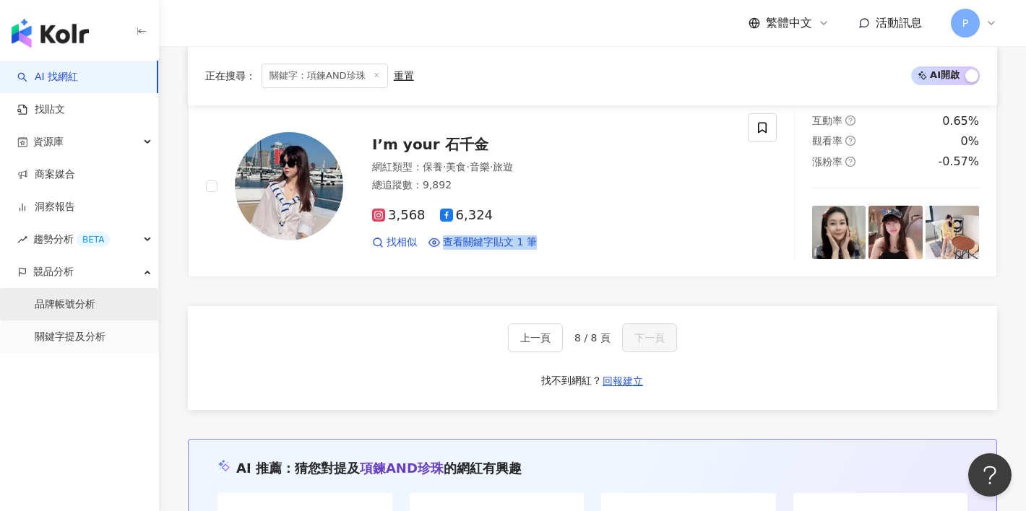
click at [54, 308] on link "品牌帳號分析" at bounding box center [65, 305] width 61 height 14
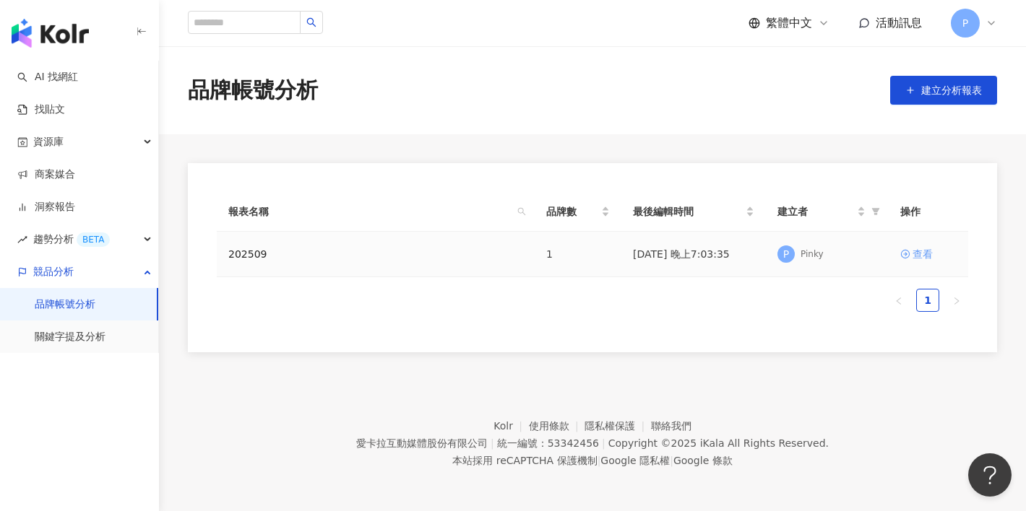
click at [851, 252] on icon at bounding box center [905, 254] width 10 height 10
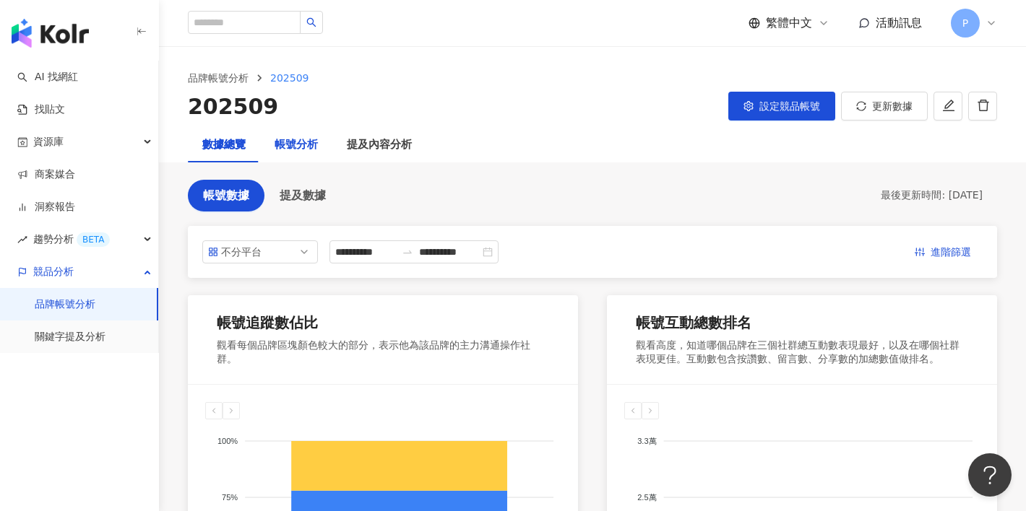
click at [290, 143] on div "帳號分析" at bounding box center [295, 145] width 43 height 17
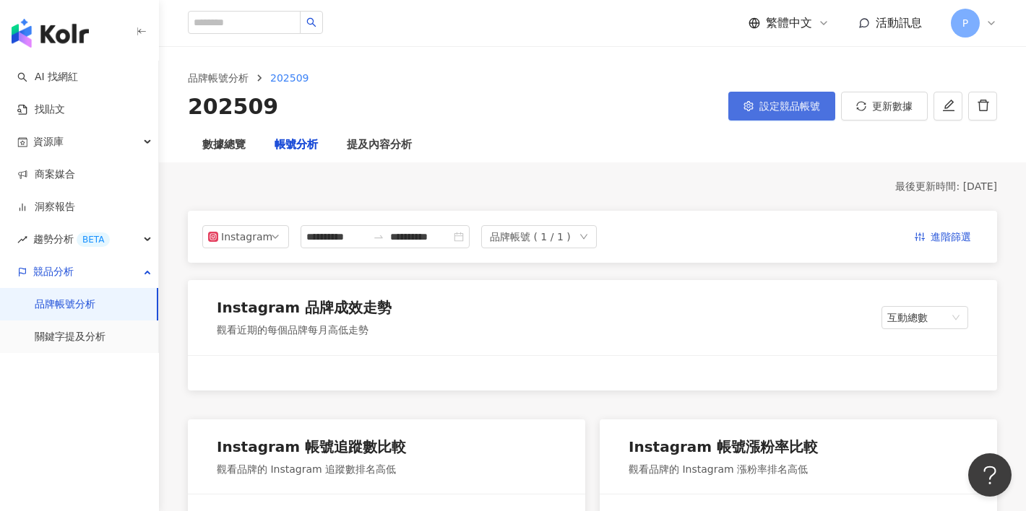
click at [818, 99] on button "設定競品帳號" at bounding box center [781, 106] width 107 height 29
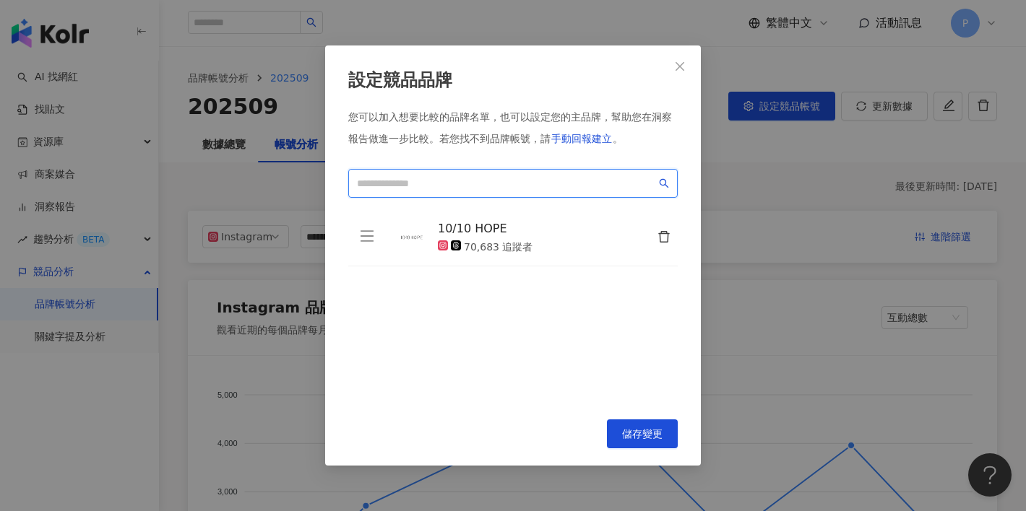
click at [458, 176] on input "search" at bounding box center [506, 184] width 299 height 16
type input "*"
type input "******"
type input "****"
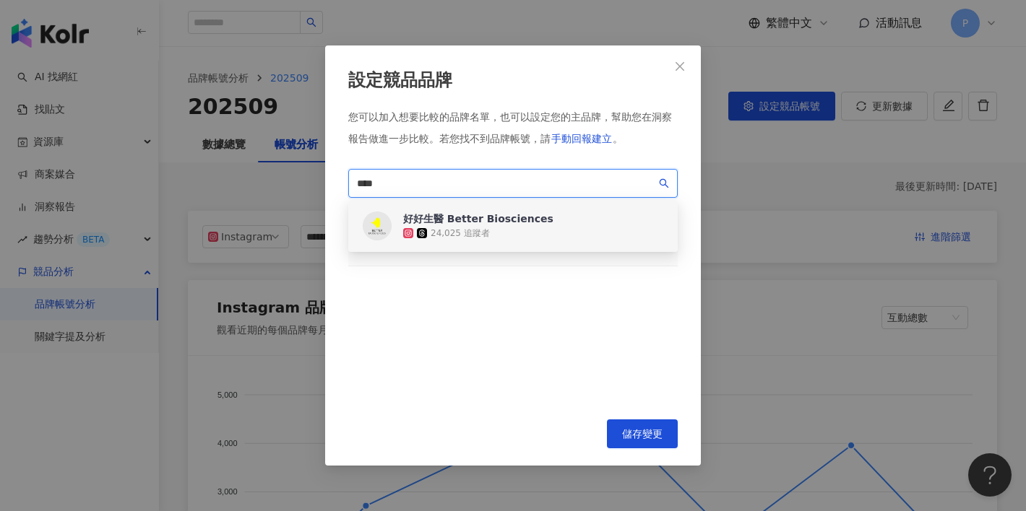
click at [521, 238] on div "24,025 追蹤者" at bounding box center [478, 233] width 150 height 14
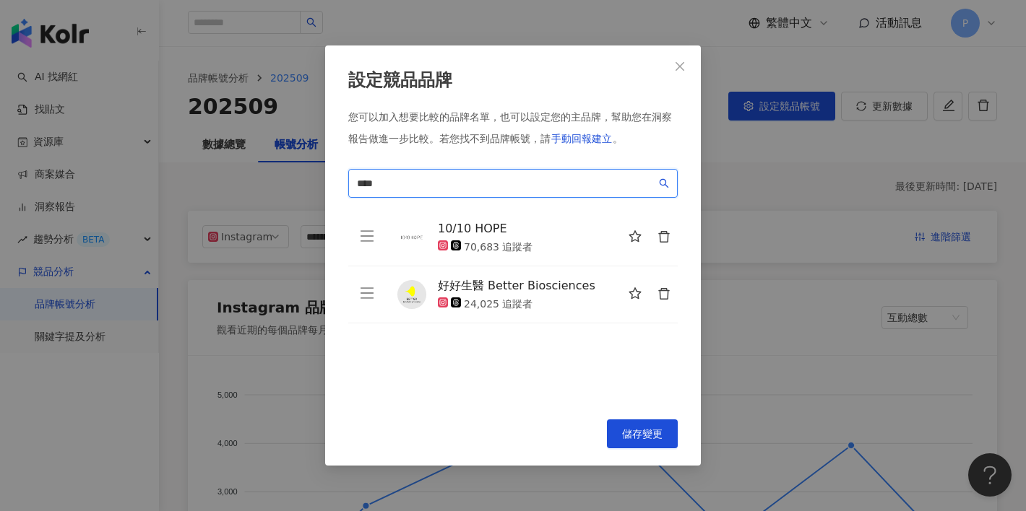
click at [469, 183] on input "****" at bounding box center [506, 184] width 299 height 16
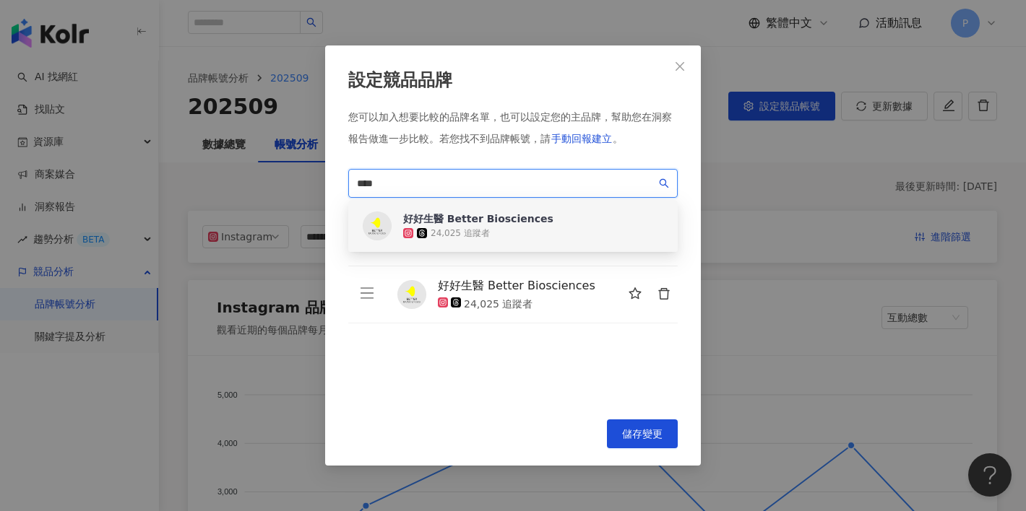
drag, startPoint x: 347, startPoint y: 172, endPoint x: 324, endPoint y: 170, distance: 23.9
click at [324, 170] on div "設定競品品牌 您可以加入想要比較的品牌名單，也可以設定您的主品牌，幫助您在洞察報告做進一步比較。 若您找不到品牌帳號，請 手動回報建立 。 **** ce73…" at bounding box center [513, 255] width 1026 height 511
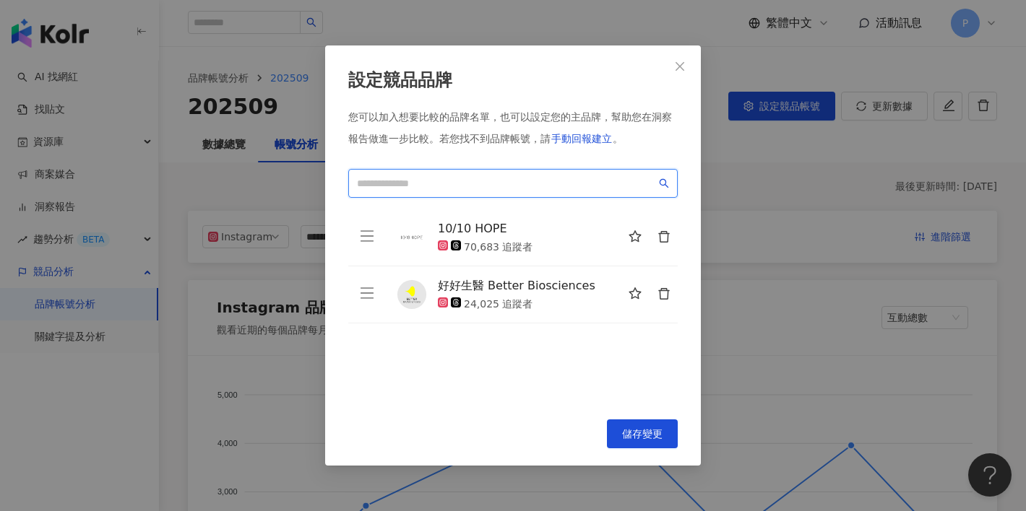
click at [566, 173] on span at bounding box center [512, 183] width 329 height 29
click at [638, 434] on span "儲存變更" at bounding box center [642, 434] width 40 height 12
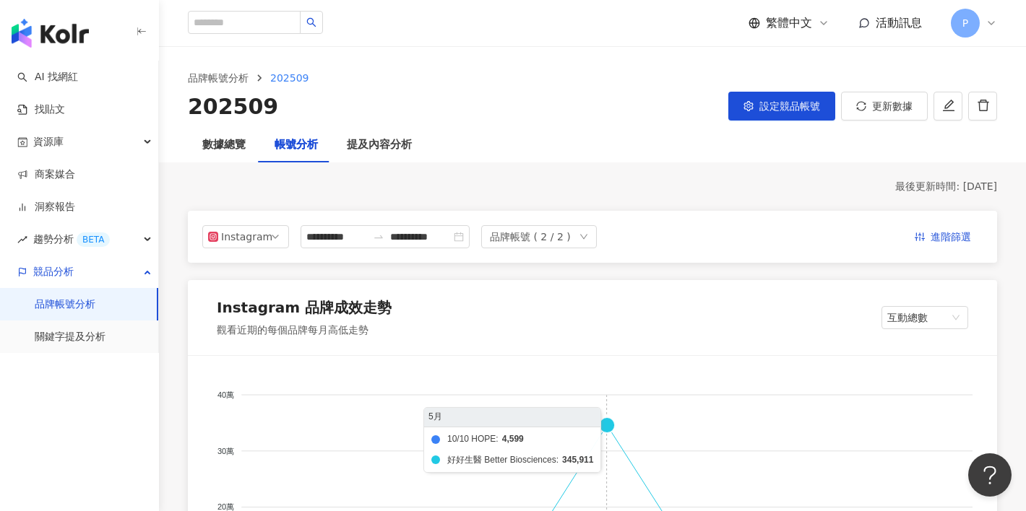
scroll to position [105, 0]
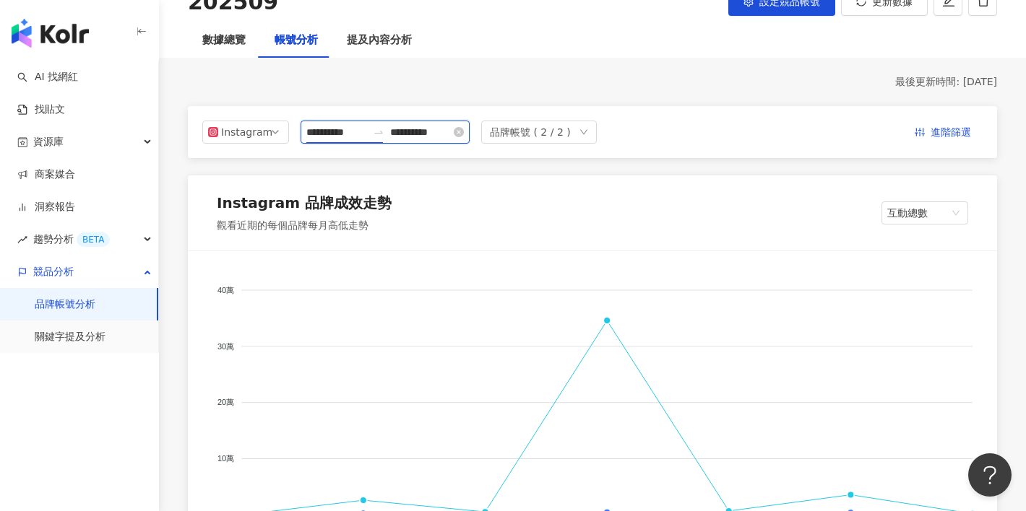
click at [357, 134] on input "**********" at bounding box center [336, 132] width 61 height 16
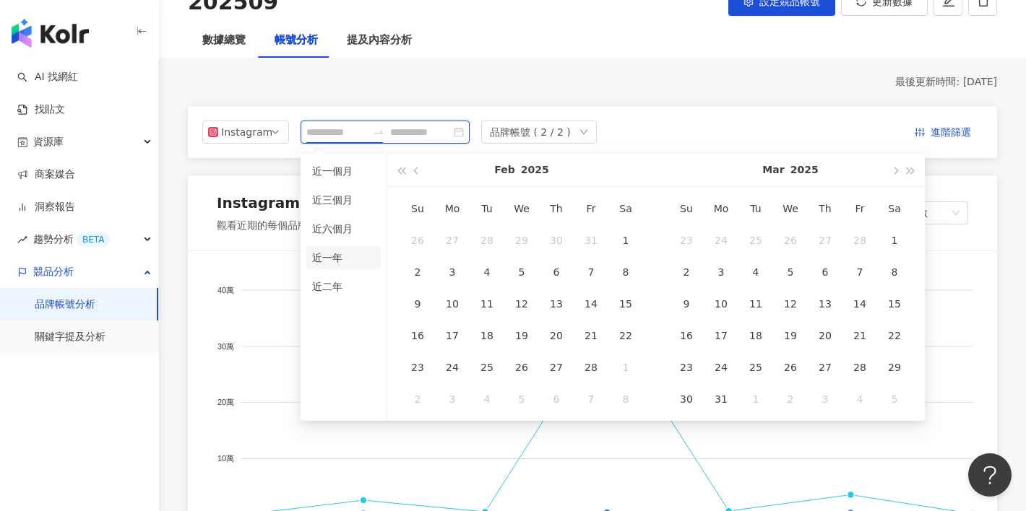
type input "**********"
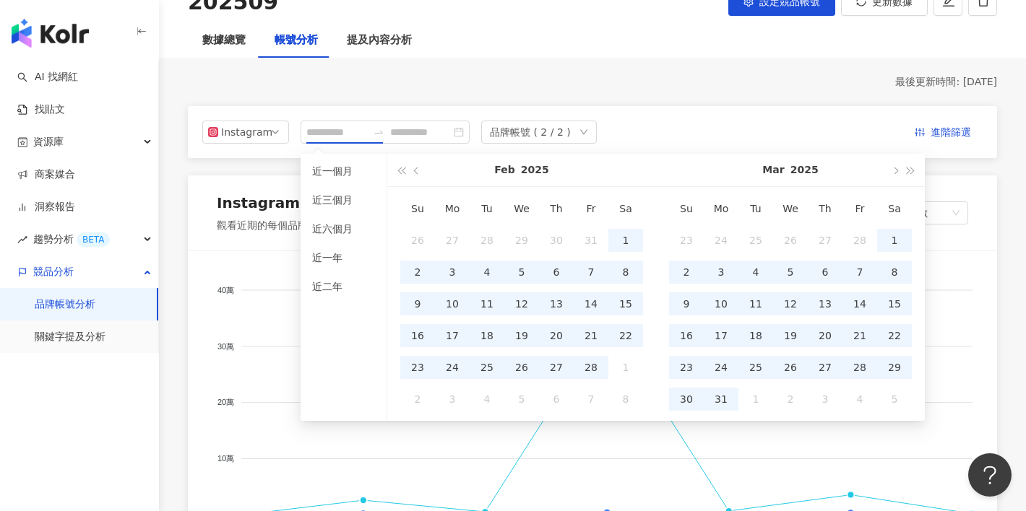
click at [342, 264] on li "近一年" at bounding box center [343, 257] width 74 height 23
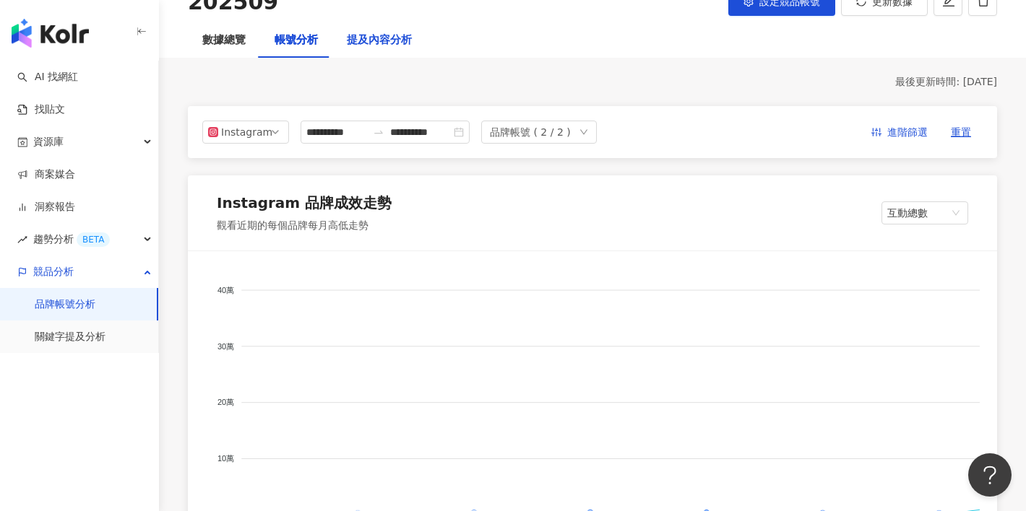
click at [399, 38] on div "提及內容分析" at bounding box center [379, 40] width 65 height 17
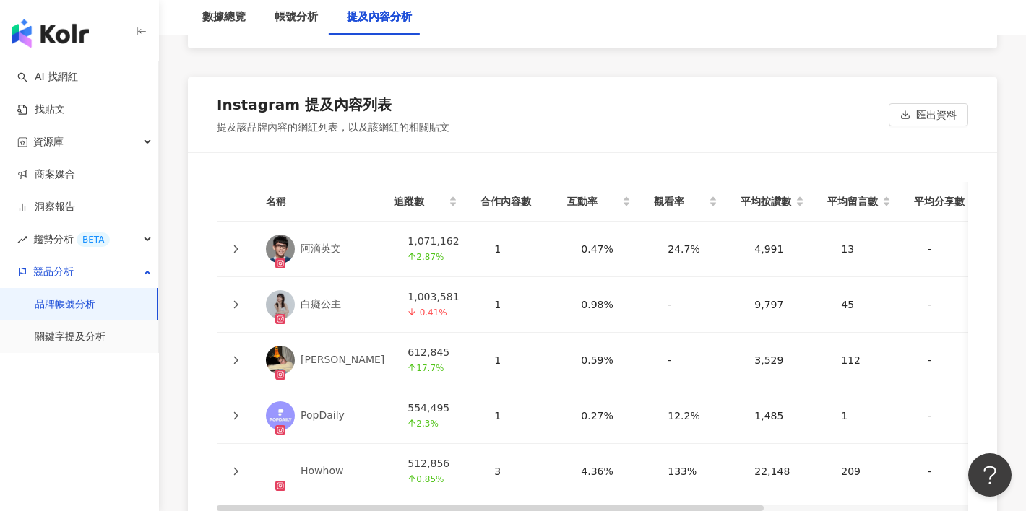
scroll to position [3444, 0]
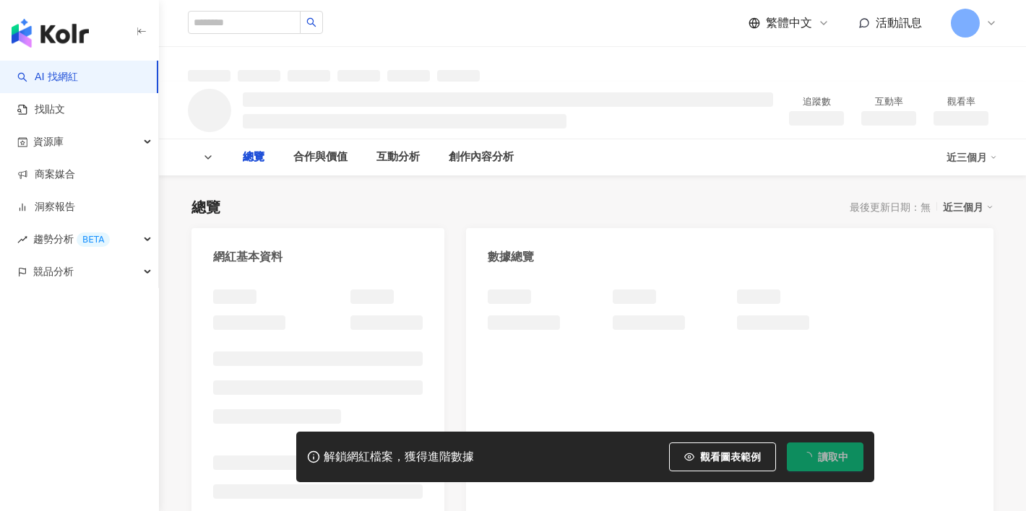
type input "*******"
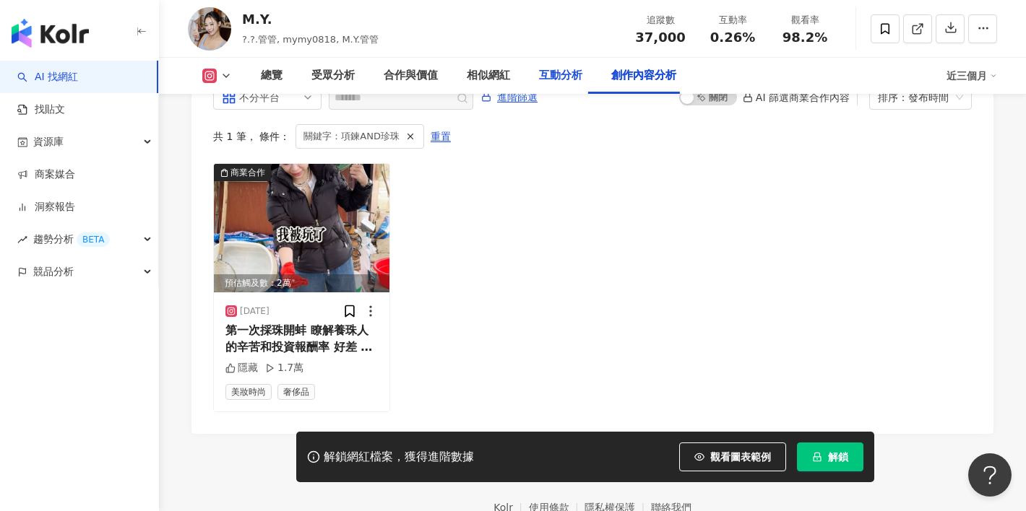
click at [553, 75] on div "互動分析" at bounding box center [560, 75] width 43 height 17
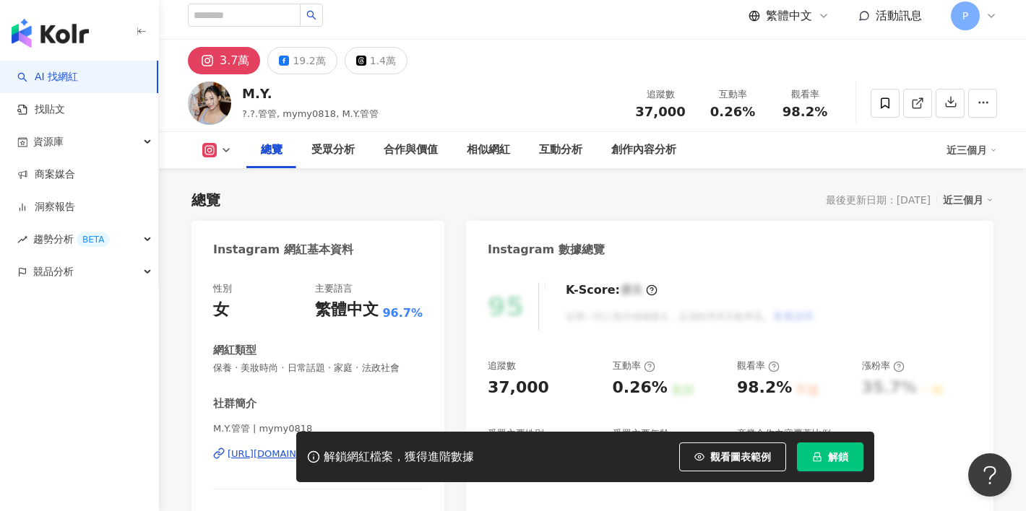
scroll to position [83, 0]
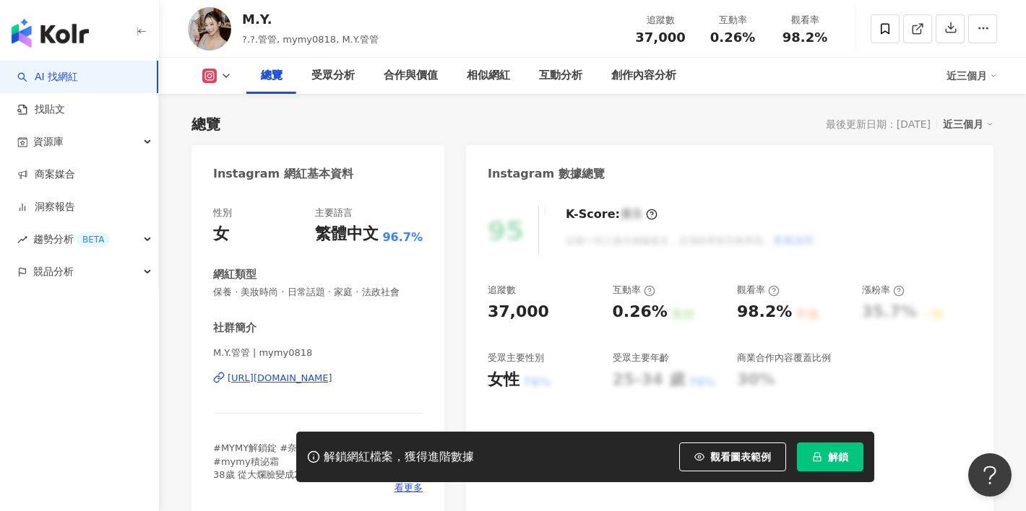
click at [247, 383] on div "https://www.instagram.com/mymy0818/" at bounding box center [280, 378] width 105 height 13
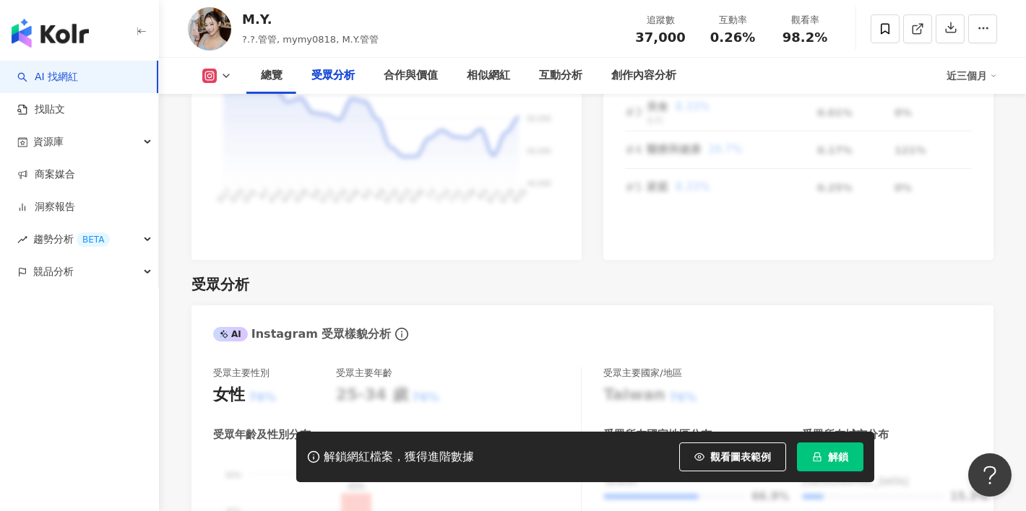
scroll to position [1265, 0]
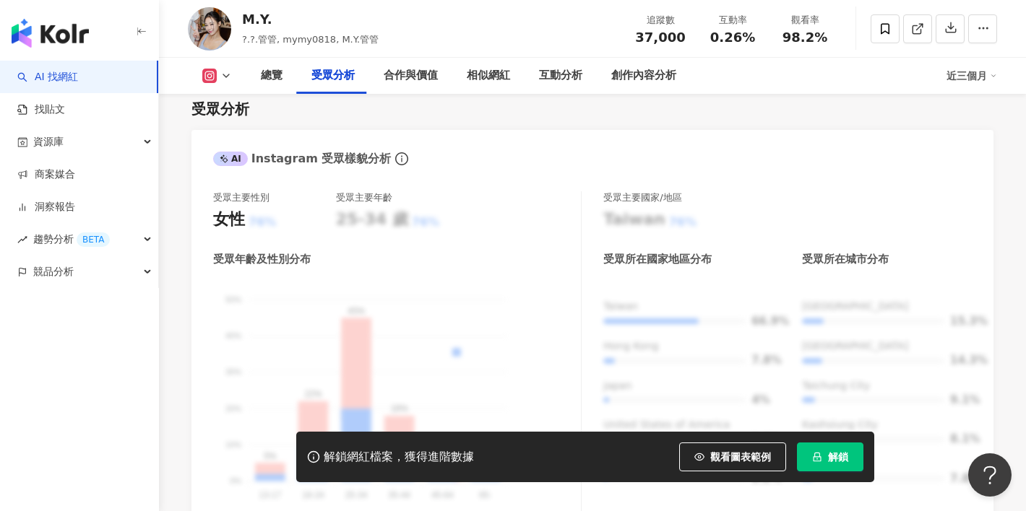
click at [72, 74] on link "AI 找網紅" at bounding box center [47, 77] width 61 height 14
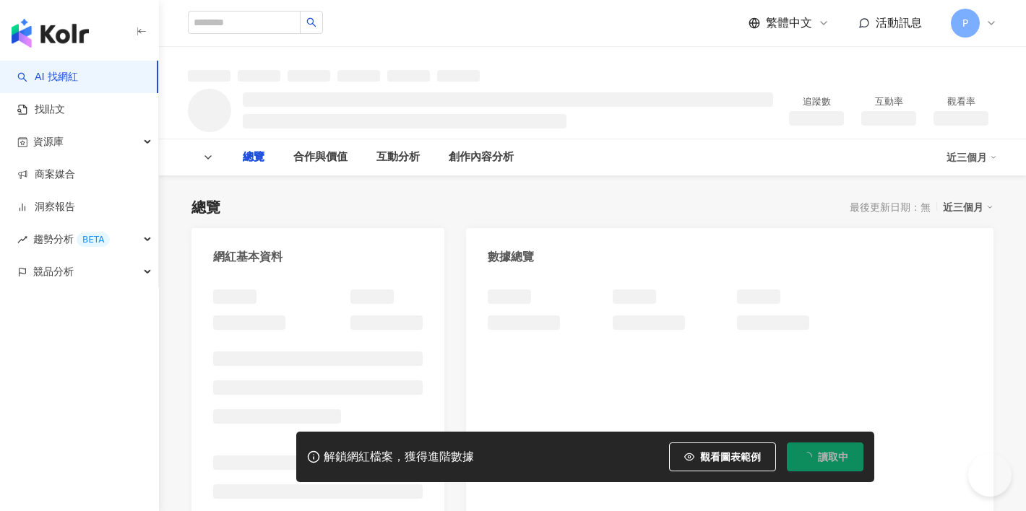
type input "*******"
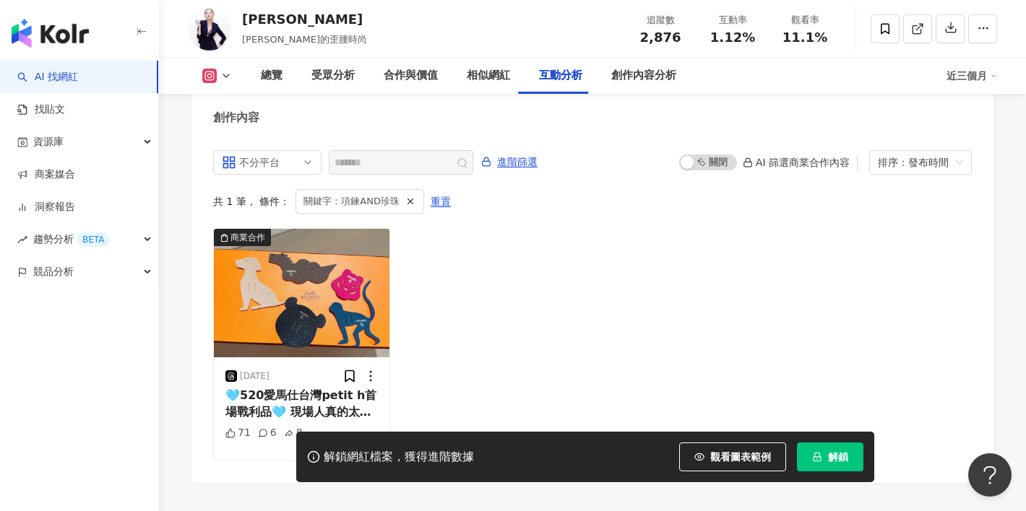
scroll to position [2919, 0]
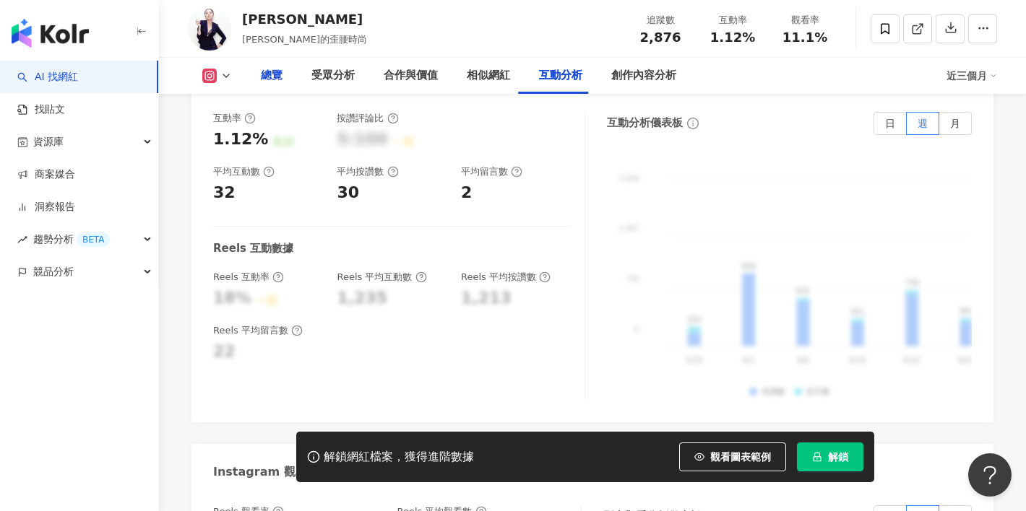
click at [280, 86] on div "總覽" at bounding box center [271, 76] width 51 height 36
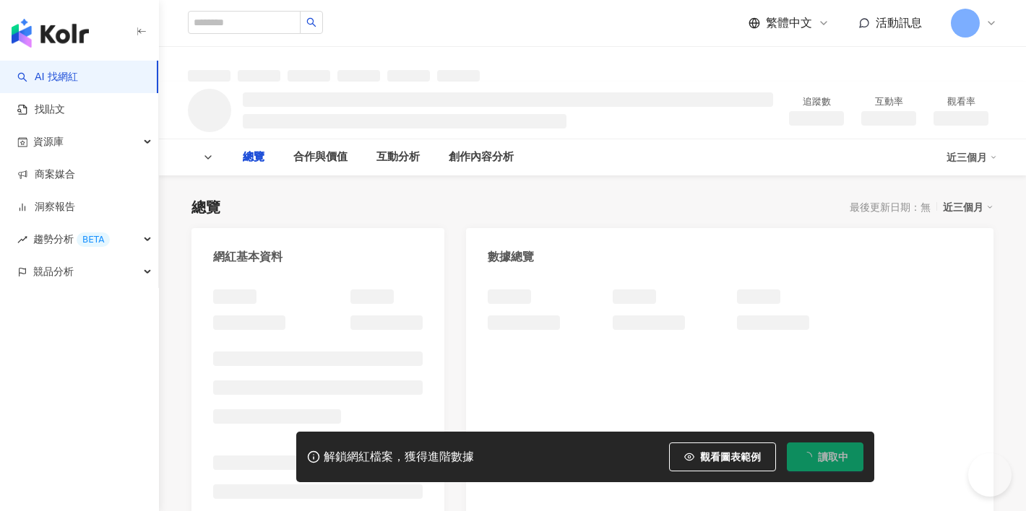
type input "*******"
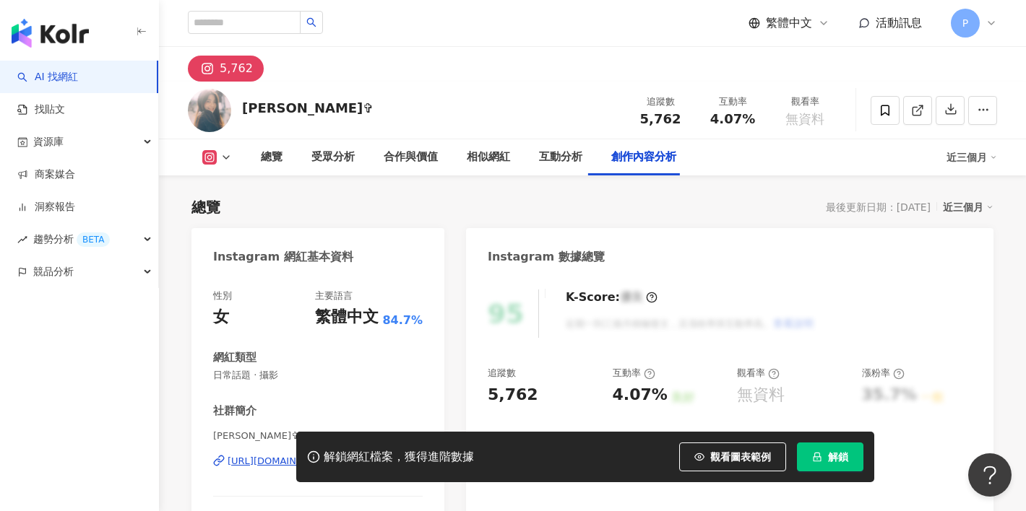
scroll to position [4341, 0]
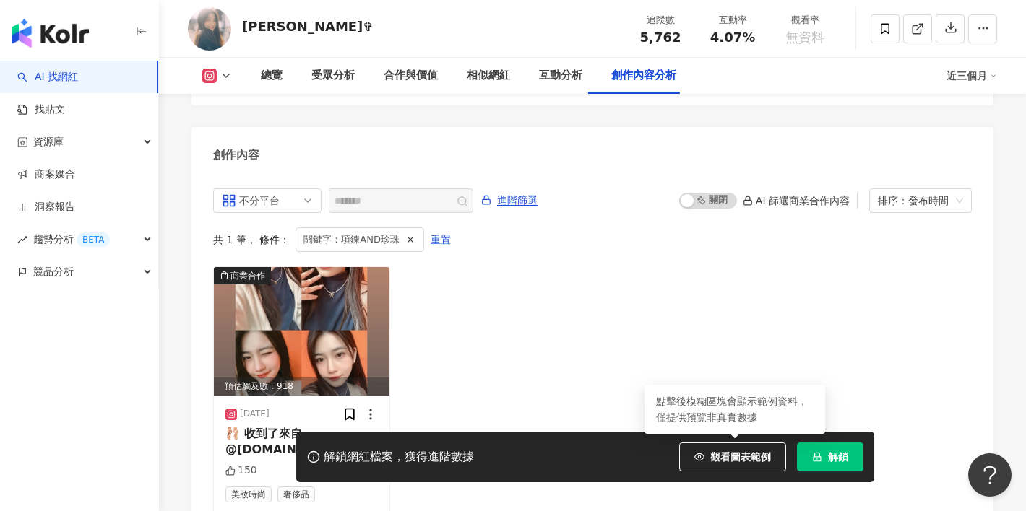
click at [765, 334] on div "商業合作 預估觸及數：918 2024/11/19 🩰 收到了來自 @ys.accessories.tw 的芭蕾風蝴蝶結項鍊 珍珠鏈條配上金色蝴蝶結🎀 少女心…" at bounding box center [592, 391] width 758 height 248
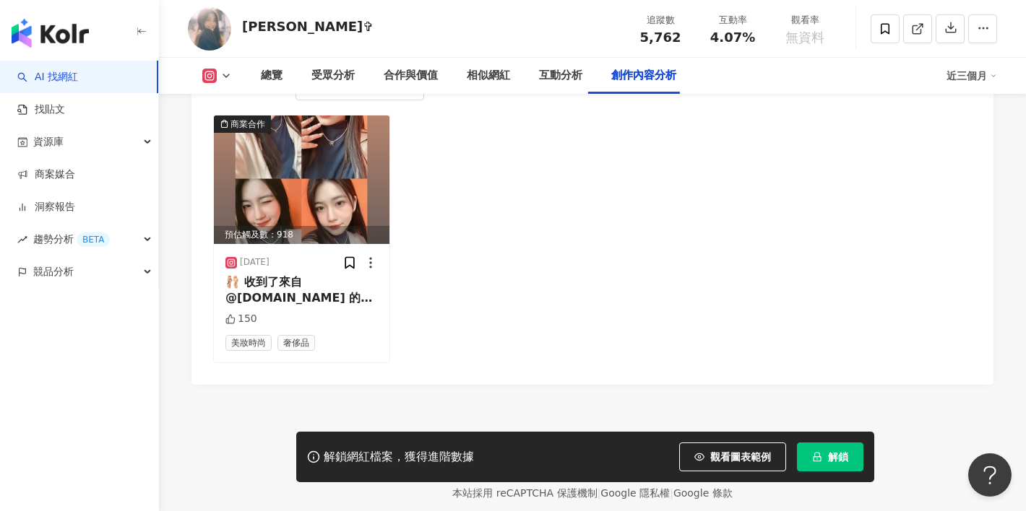
scroll to position [4330, 0]
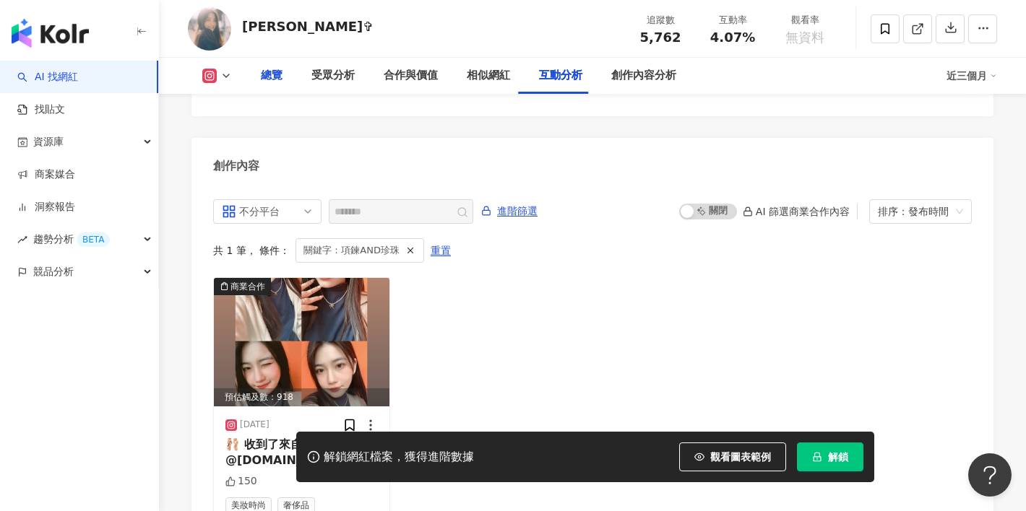
click at [269, 77] on div "總覽" at bounding box center [272, 75] width 22 height 17
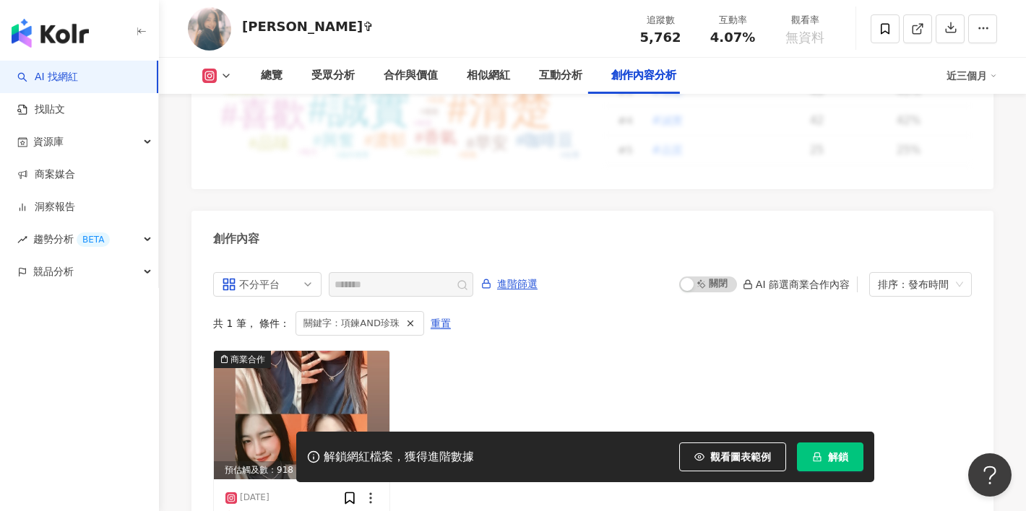
scroll to position [4492, 0]
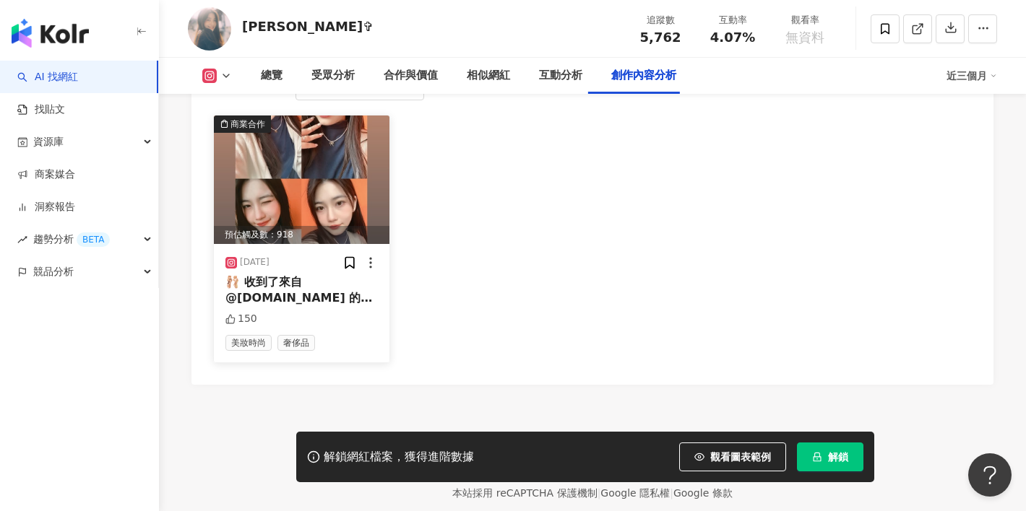
click at [313, 274] on div "🩰 收到了來自 @ys.accessories.tw 的芭蕾風蝴蝶結項鍊 珍珠鏈條配上金色蝴蝶結🎀 少女心爆發啊啊⁄(⁄ ⁄ ⁄ω⁄ ⁄ ⁄)⁄ 給大家示範三…" at bounding box center [301, 290] width 152 height 33
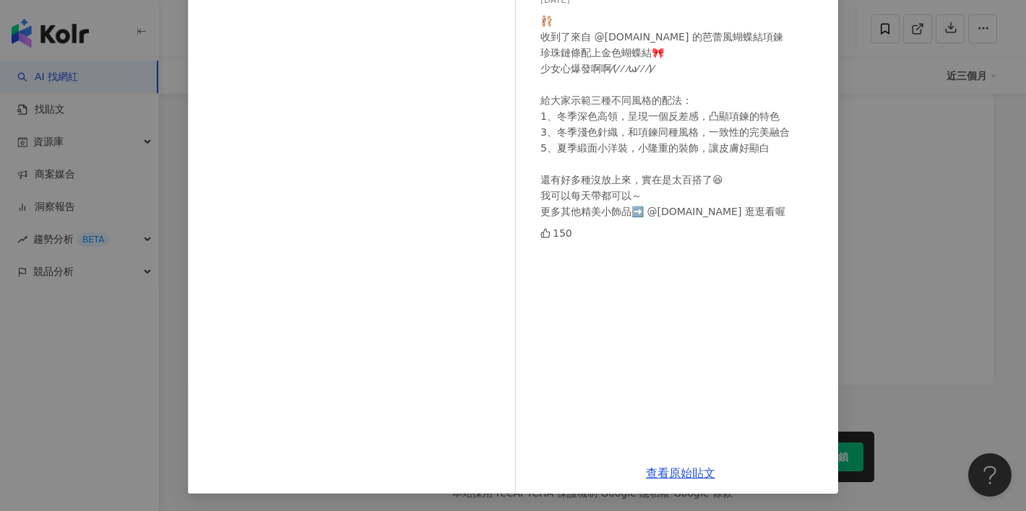
scroll to position [0, 0]
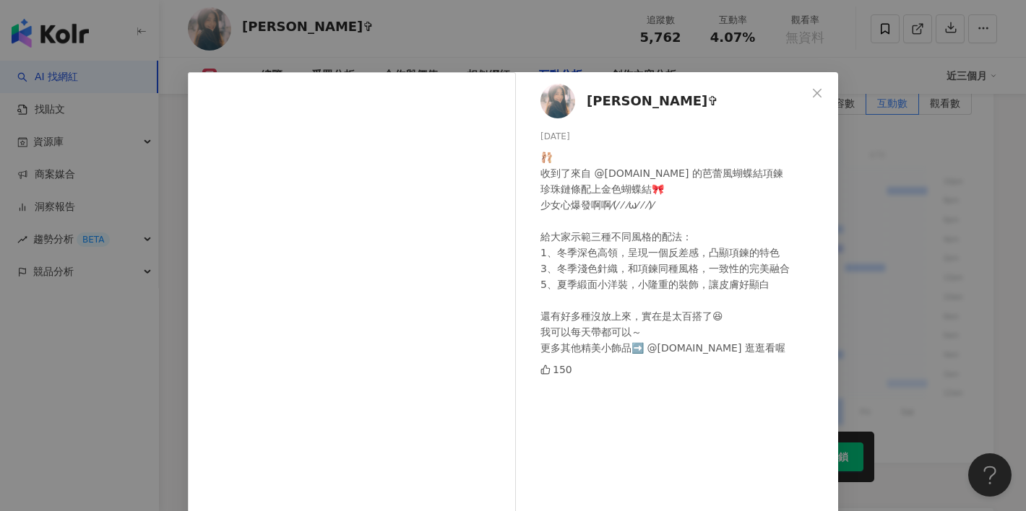
click at [873, 214] on div "海莉✞ 2024/11/19 🩰 收到了來自 @ys.accessories.tw 的芭蕾風蝴蝶結項鍊 珍珠鏈條配上金色蝴蝶結🎀 少女心爆發啊啊⁄(⁄ ⁄ ⁄…" at bounding box center [513, 255] width 1026 height 511
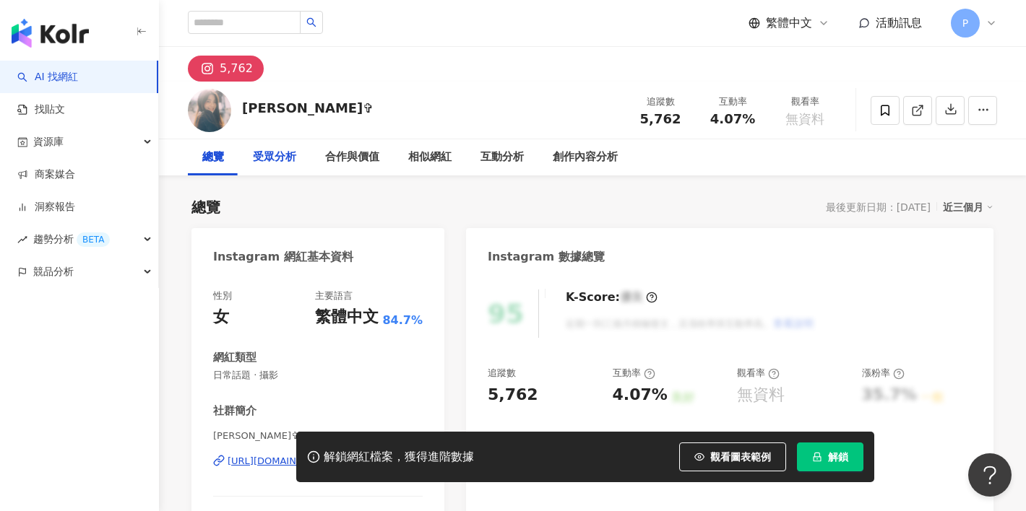
click at [269, 162] on div "受眾分析" at bounding box center [274, 157] width 43 height 17
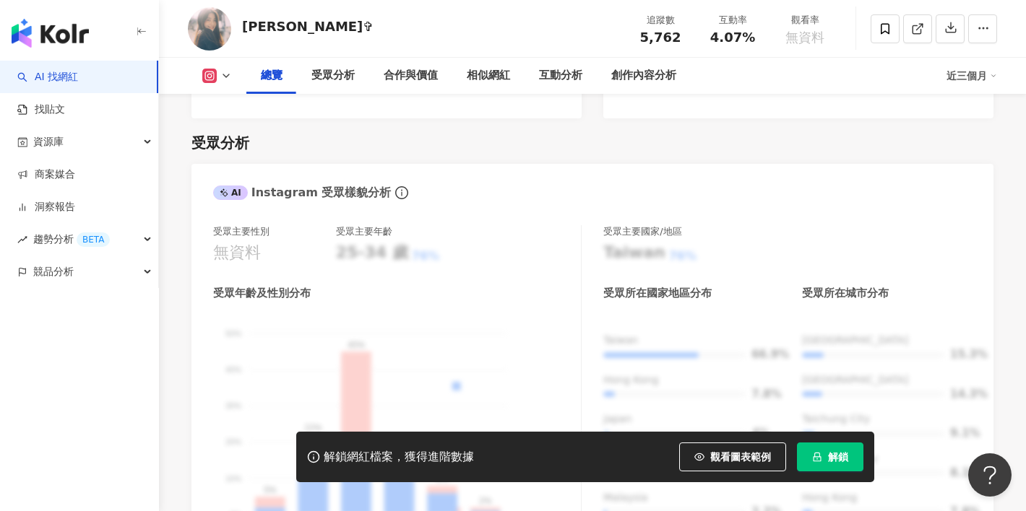
scroll to position [150, 0]
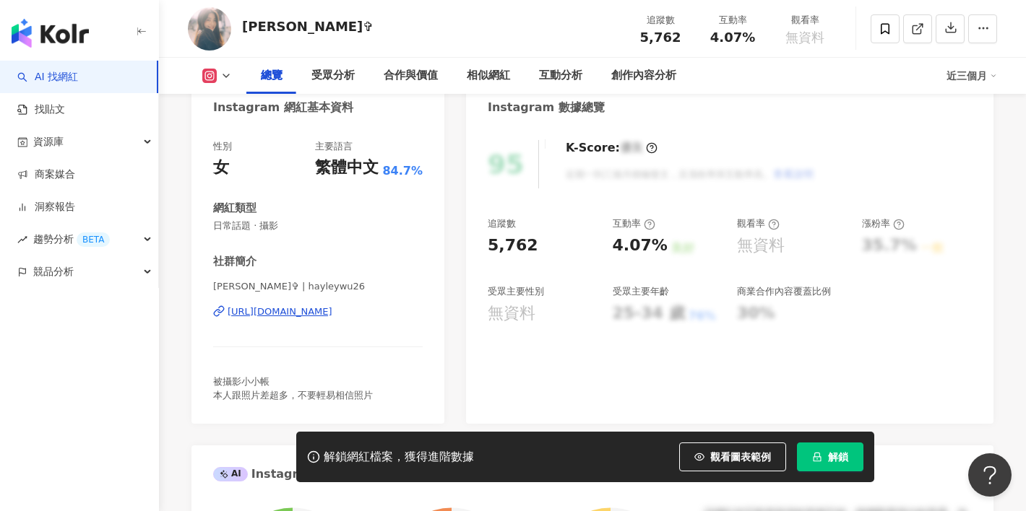
click at [263, 313] on div "https://www.instagram.com/hayleywu26/" at bounding box center [280, 312] width 105 height 13
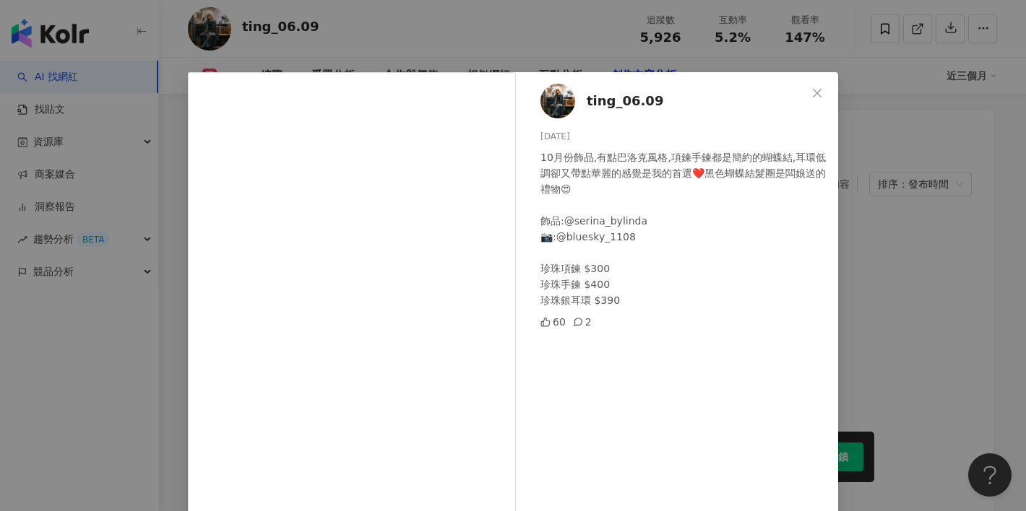
click at [891, 252] on div "ting_06.09 2024/10/21 10月份飾品,有點巴洛克風格,項鍊手鍊都是簡約的蝴蝶結,耳環低調卻又帶點華麗的感覺是我的首選❤️黑色蝴蝶結髮圈是闆…" at bounding box center [513, 255] width 1026 height 511
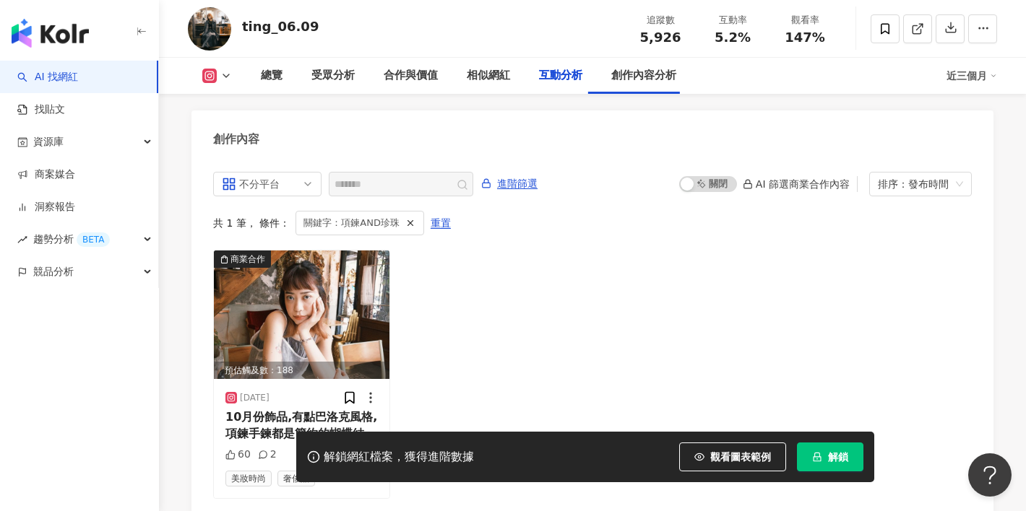
scroll to position [3384, 0]
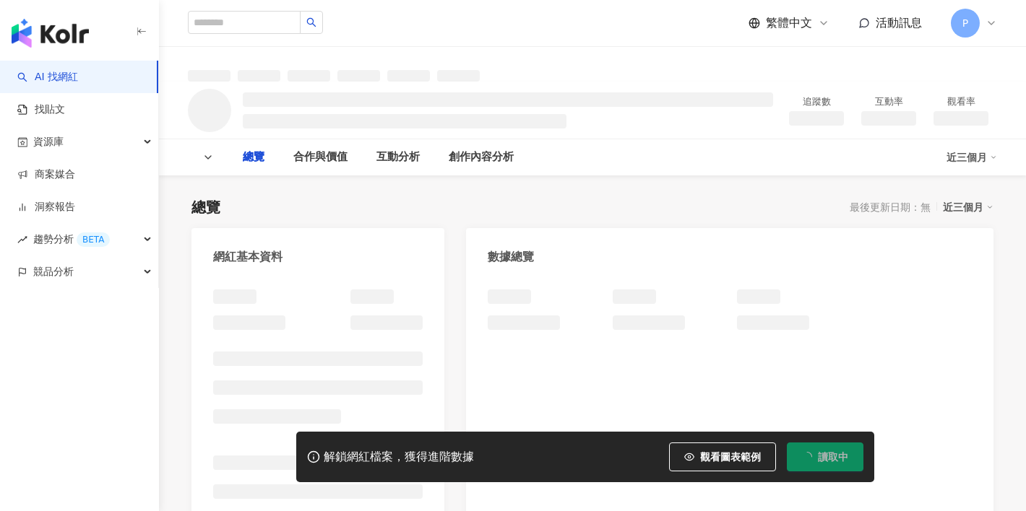
type input "*******"
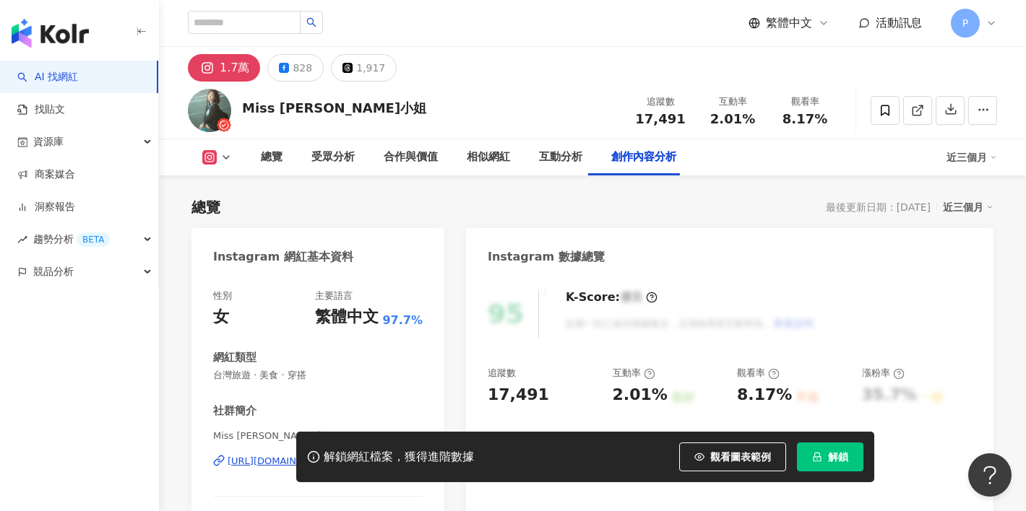
scroll to position [4460, 0]
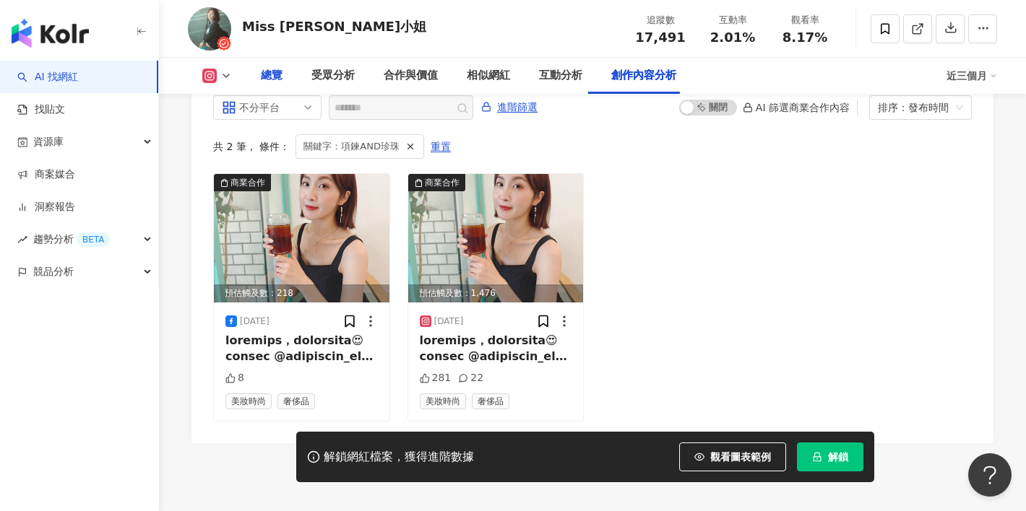
click at [275, 79] on div "總覽" at bounding box center [272, 75] width 22 height 17
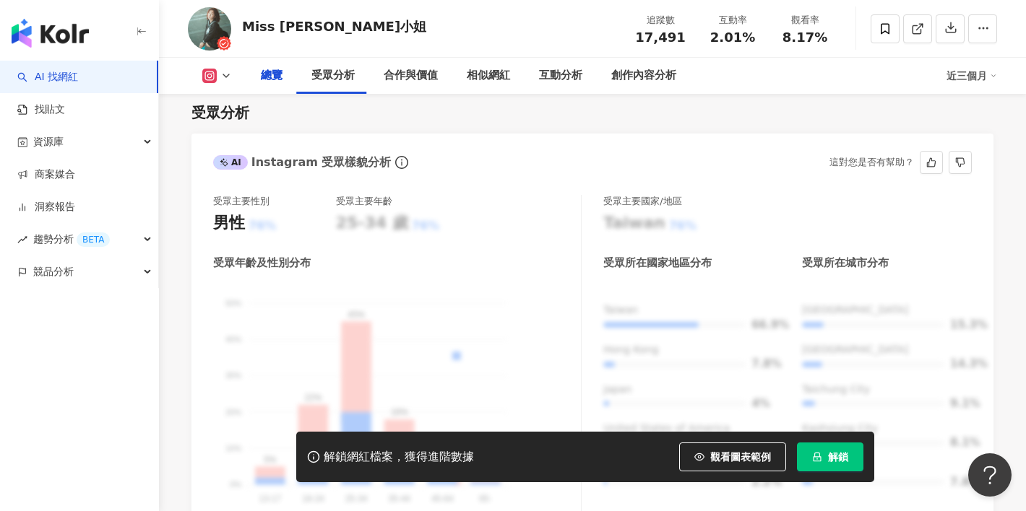
scroll to position [305, 0]
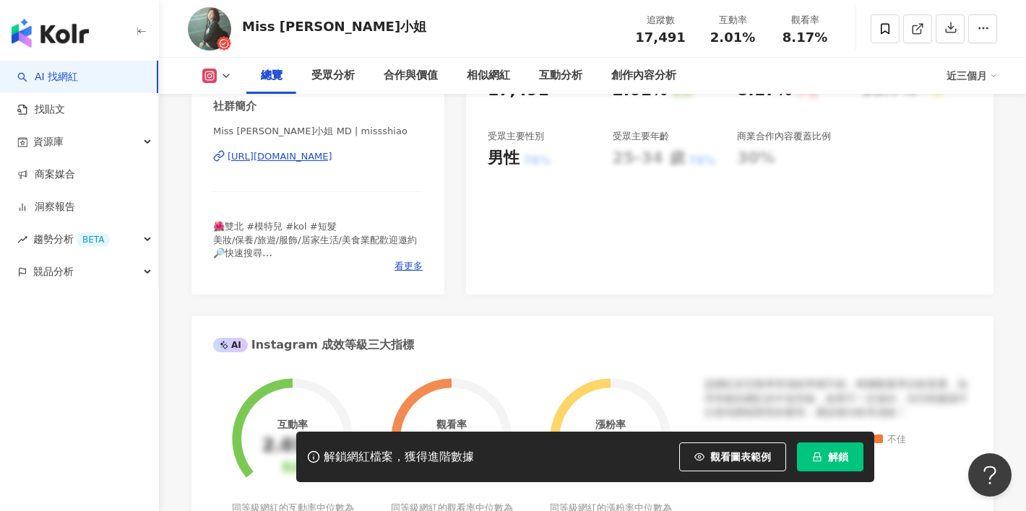
click at [324, 160] on div "[URL][DOMAIN_NAME]" at bounding box center [280, 156] width 105 height 13
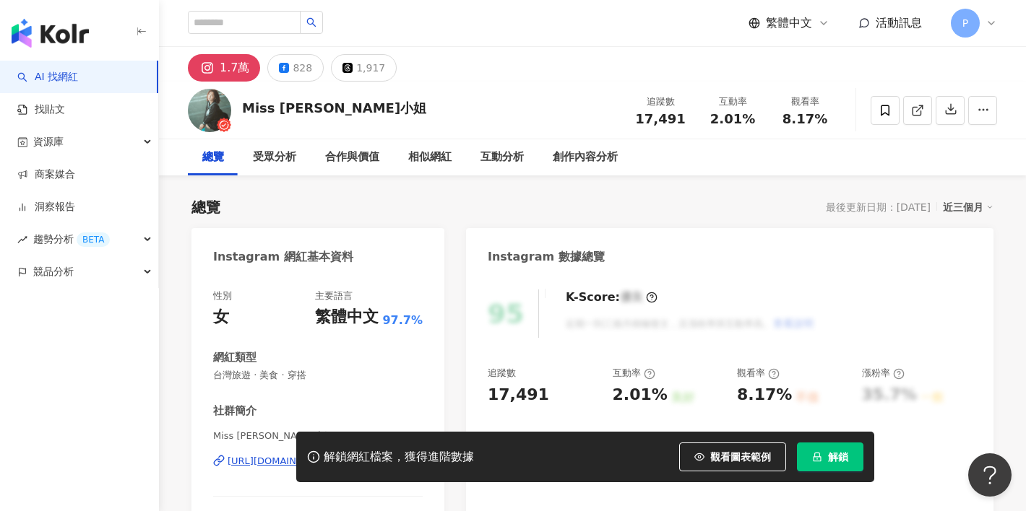
scroll to position [269, 0]
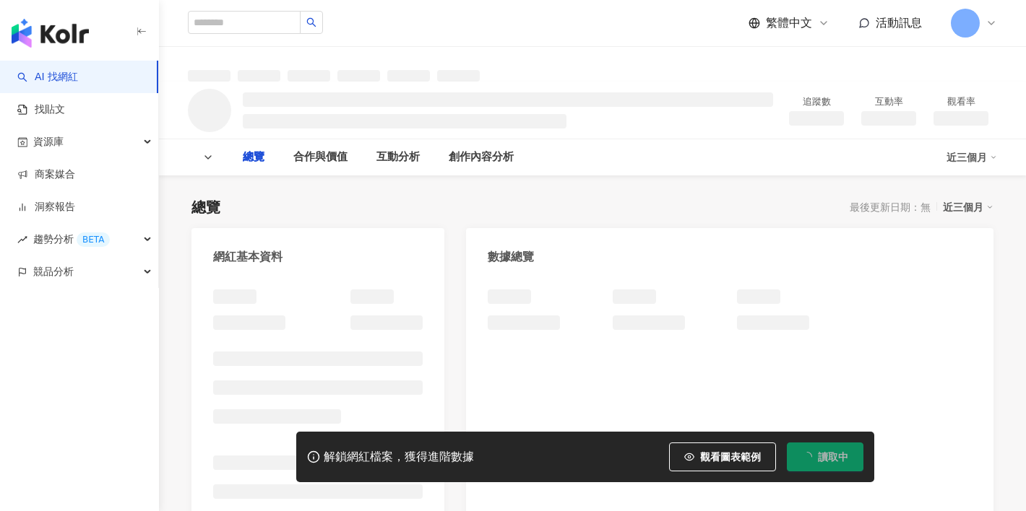
type input "*******"
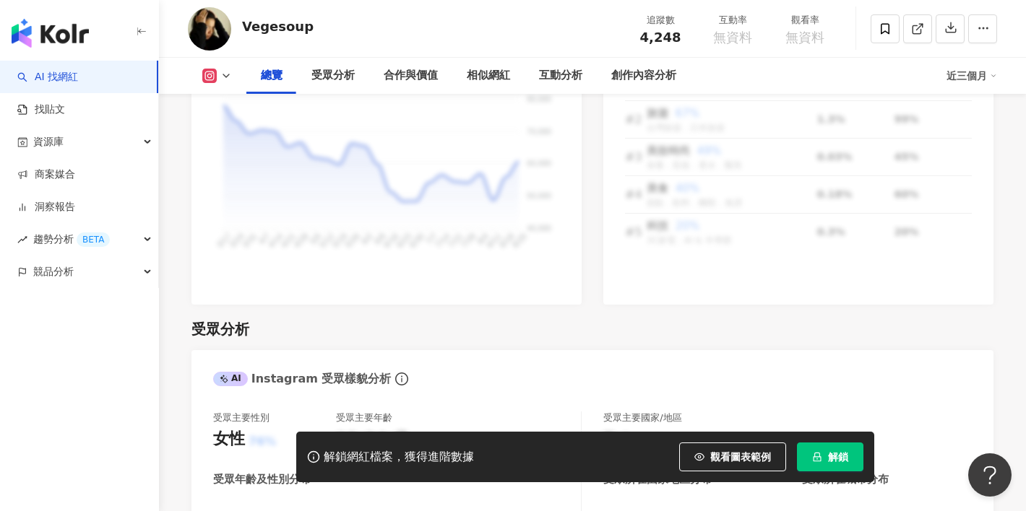
scroll to position [92, 0]
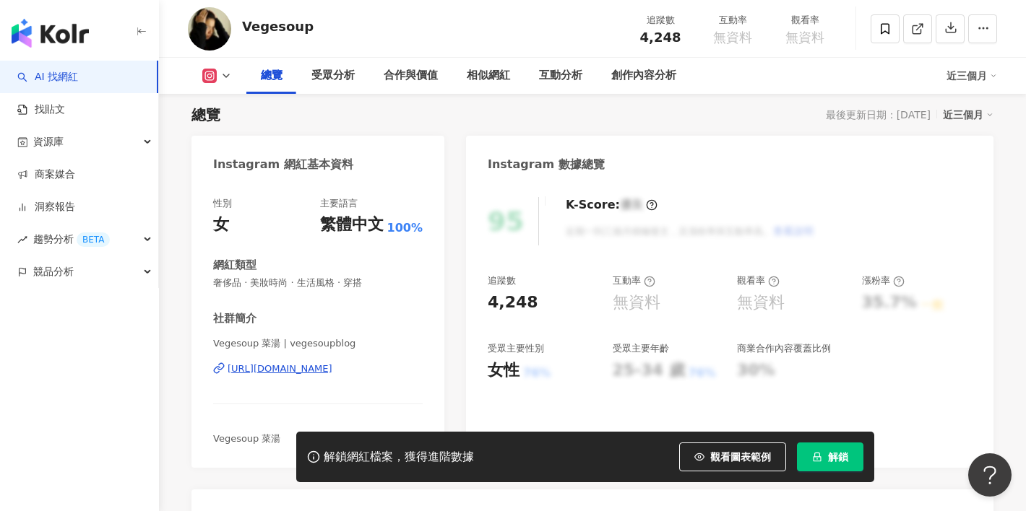
click at [299, 363] on div "https://www.instagram.com/vegesoupblog/" at bounding box center [280, 369] width 105 height 13
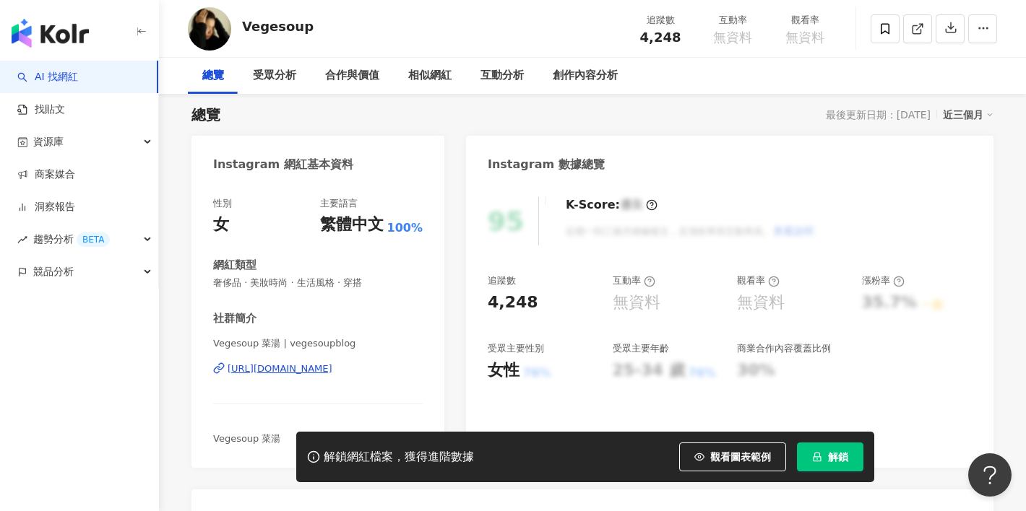
scroll to position [0, 0]
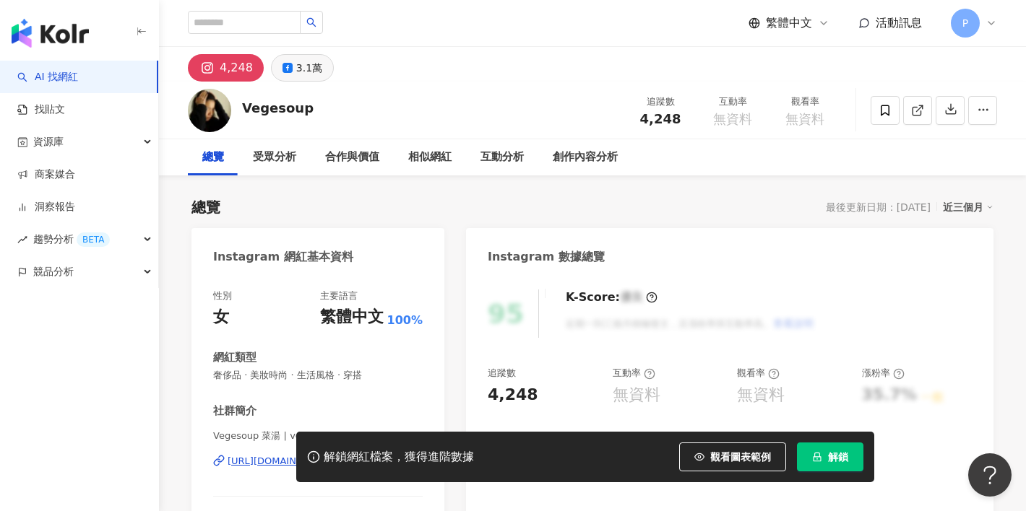
click at [304, 62] on div "3.1萬" at bounding box center [309, 68] width 26 height 20
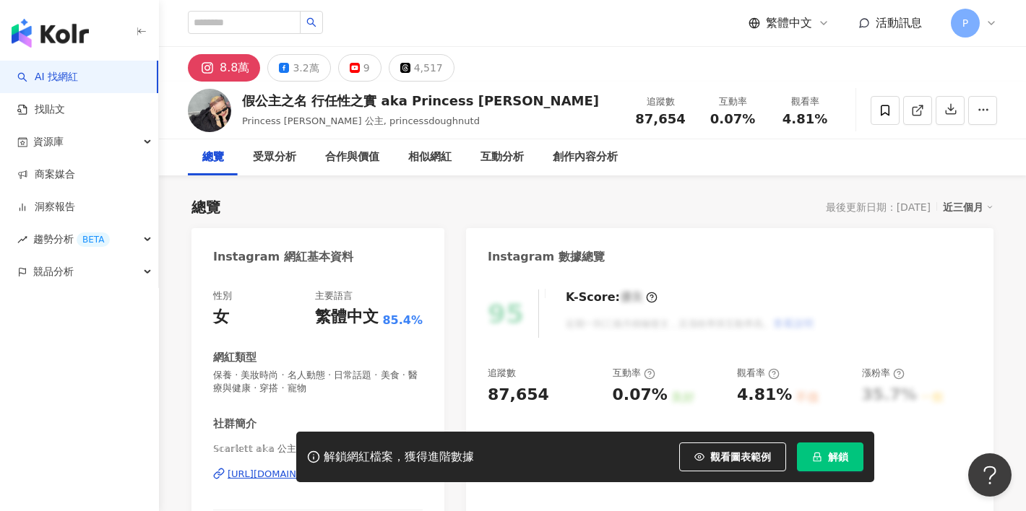
scroll to position [137, 0]
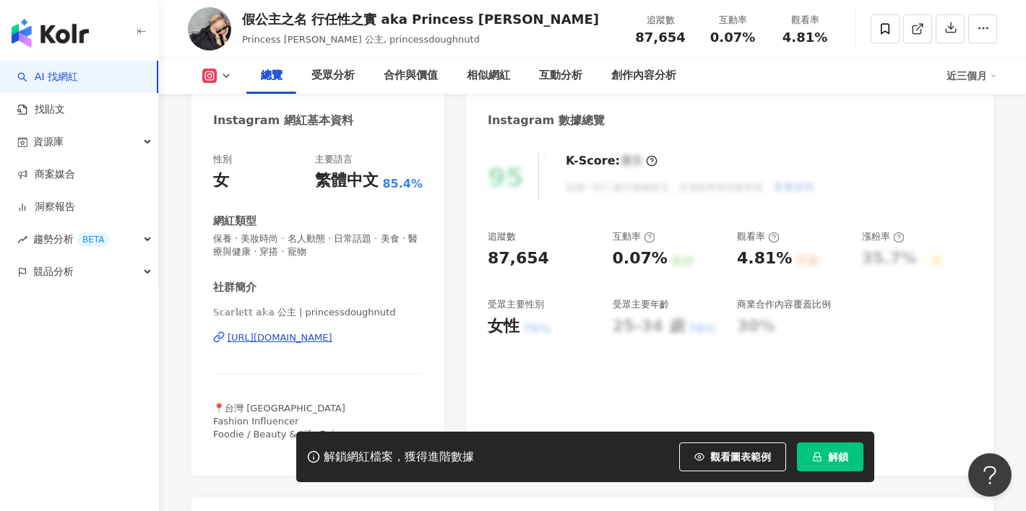
click at [310, 340] on div "https://www.instagram.com/princessdoughnutd/" at bounding box center [280, 338] width 105 height 13
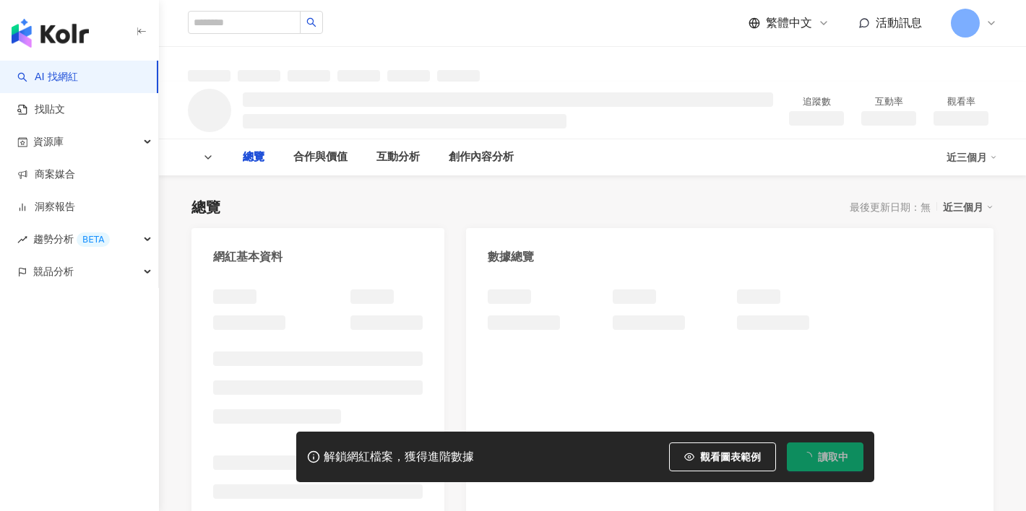
type input "*******"
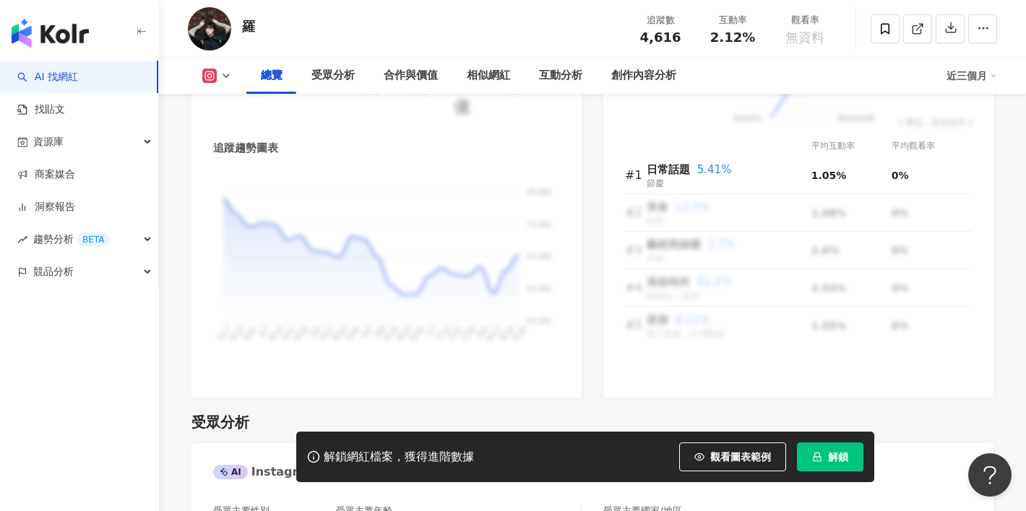
scroll to position [941, 0]
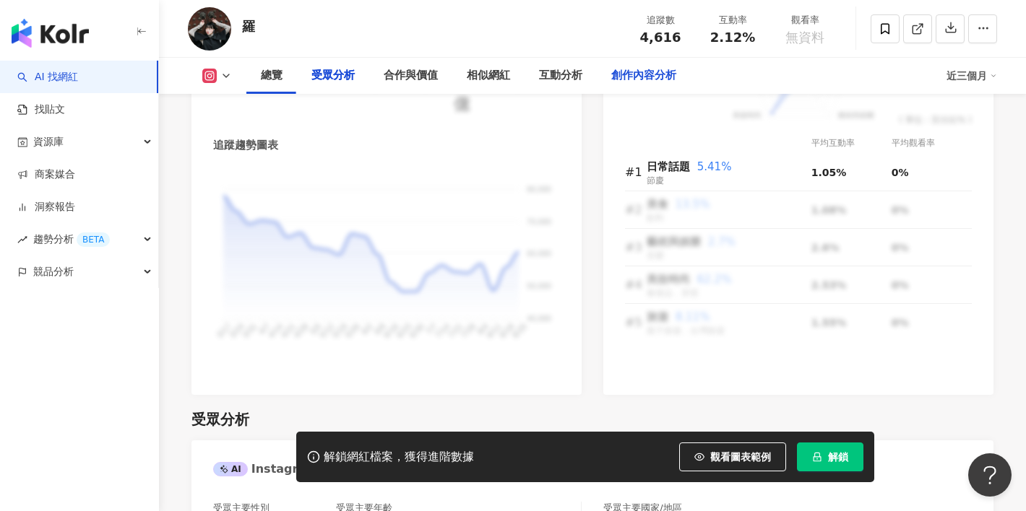
click at [622, 76] on div "創作內容分析" at bounding box center [643, 75] width 65 height 17
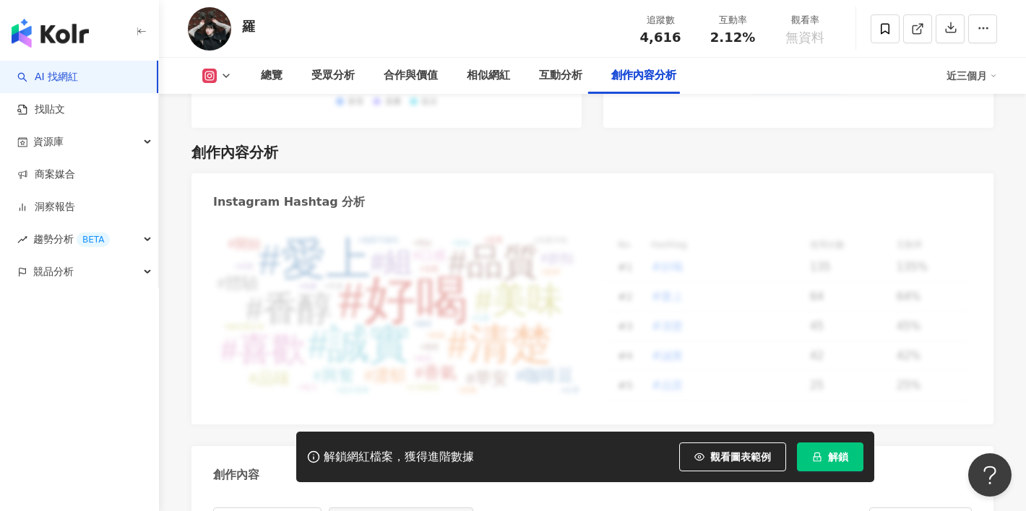
scroll to position [4569, 0]
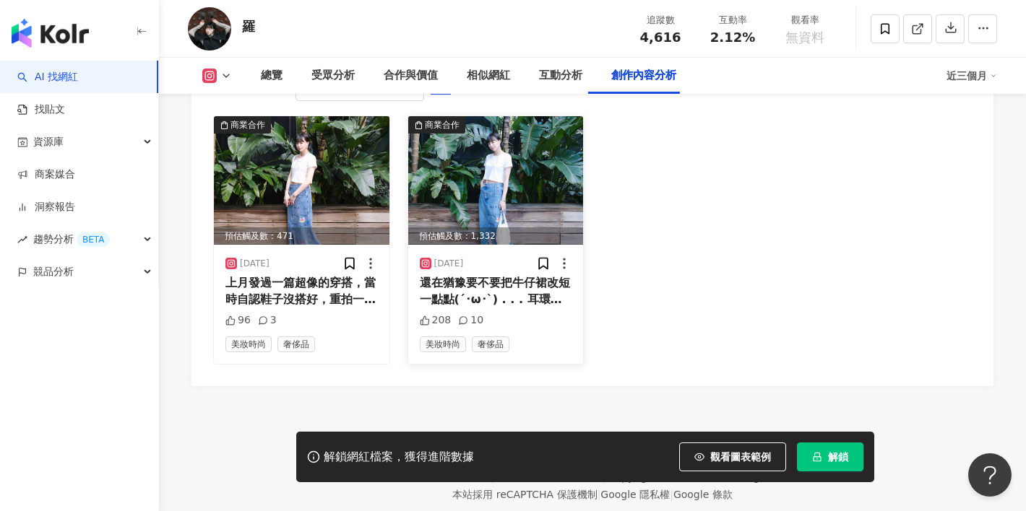
click at [516, 146] on img at bounding box center [496, 180] width 176 height 129
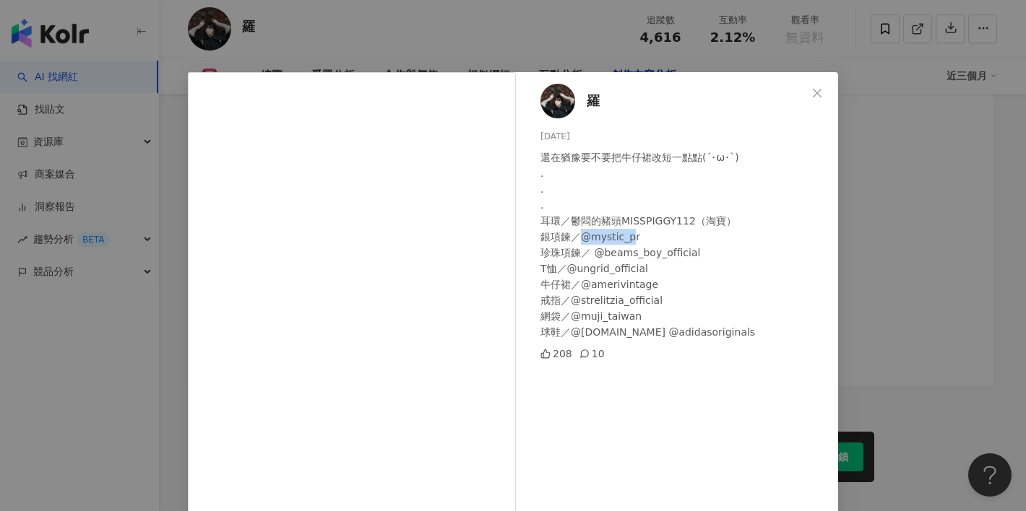
click at [629, 235] on div "還在猶豫要不要把牛仔裙改短一點點(´･ω･`) . . . 耳環／鬱悶的豬頭MISSPIGGY112（淘寶） 銀項鍊／@mystic_pr 珍珠項鍊／ @be…" at bounding box center [683, 245] width 286 height 191
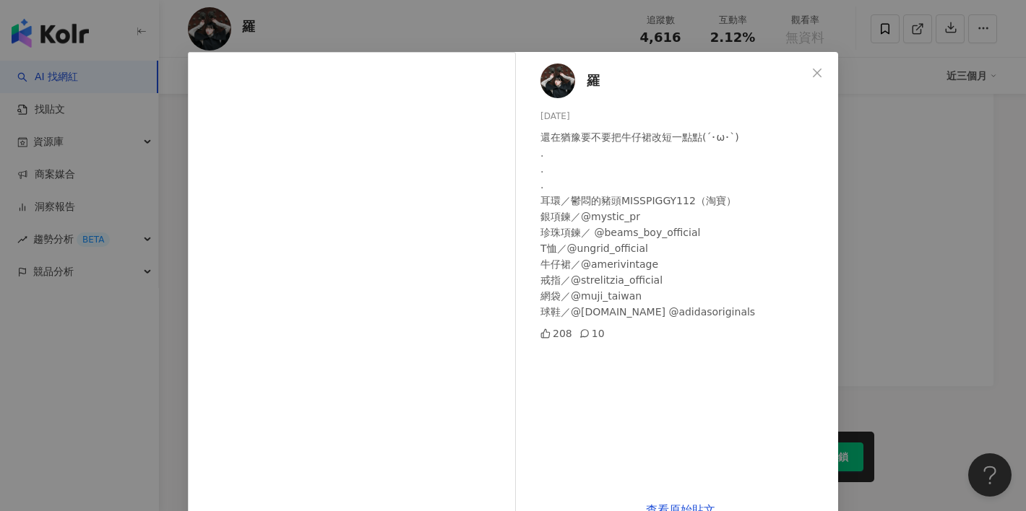
click at [877, 229] on div "羅 2025/7/6 還在猶豫要不要把牛仔裙改短一點點(´･ω･`) . . . 耳環／鬱悶的豬頭MISSPIGGY112（淘寶） 銀項鍊／@mystic_p…" at bounding box center [513, 255] width 1026 height 511
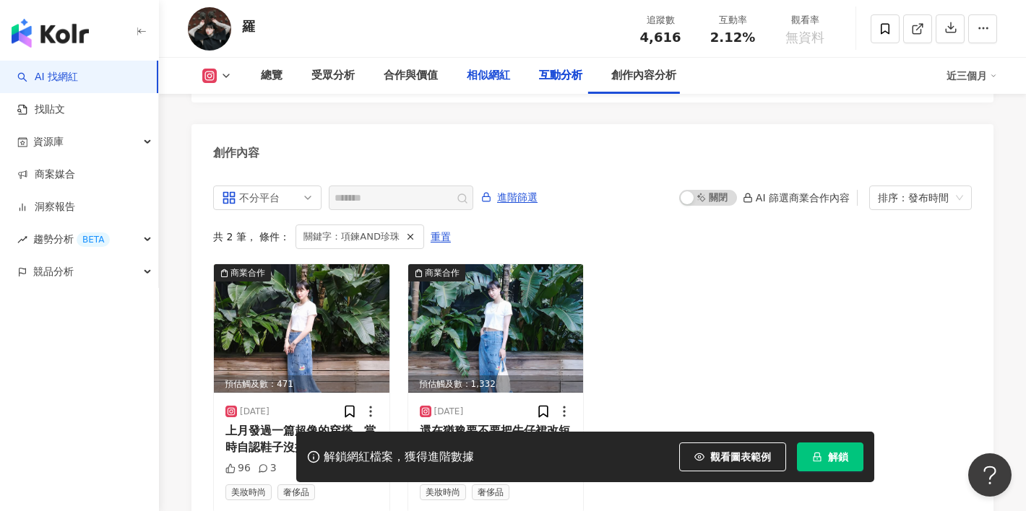
scroll to position [3408, 0]
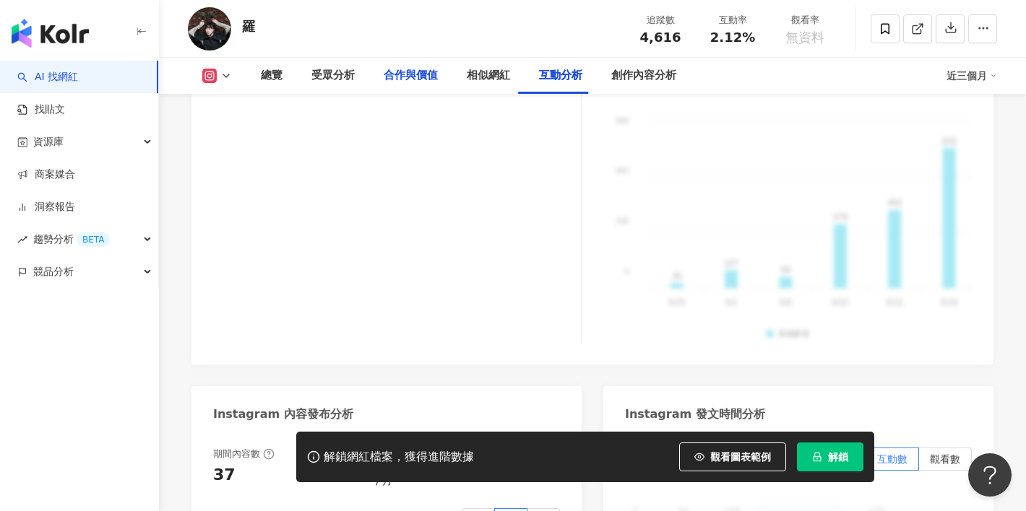
click at [396, 73] on div "合作與價值" at bounding box center [411, 75] width 54 height 17
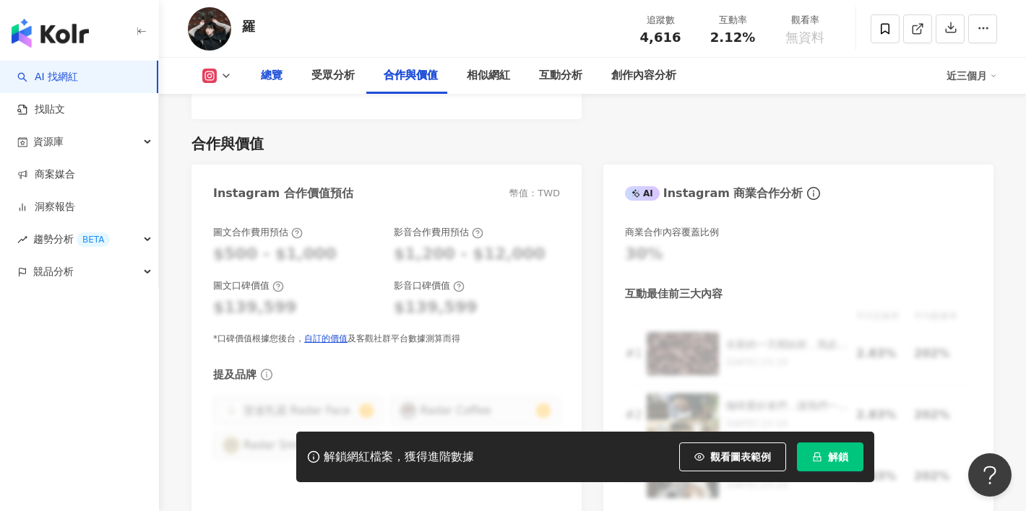
click at [287, 77] on div "總覽" at bounding box center [271, 76] width 51 height 36
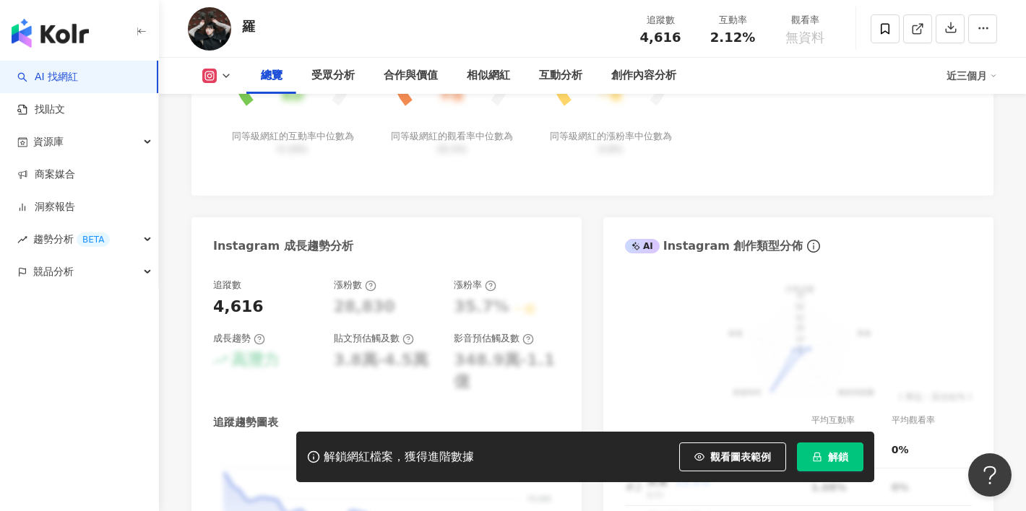
scroll to position [199, 0]
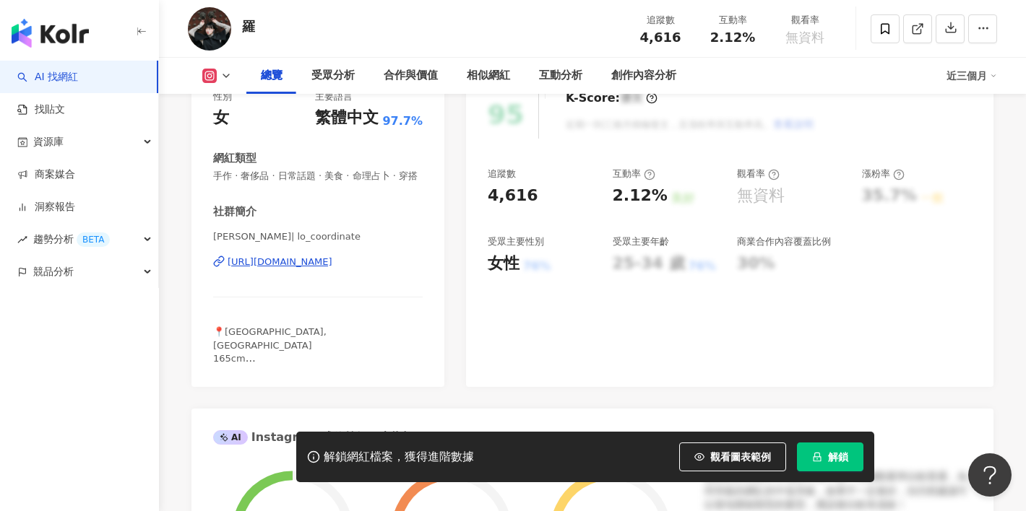
click at [332, 263] on div "https://www.instagram.com/lo_coordinate/" at bounding box center [280, 262] width 105 height 13
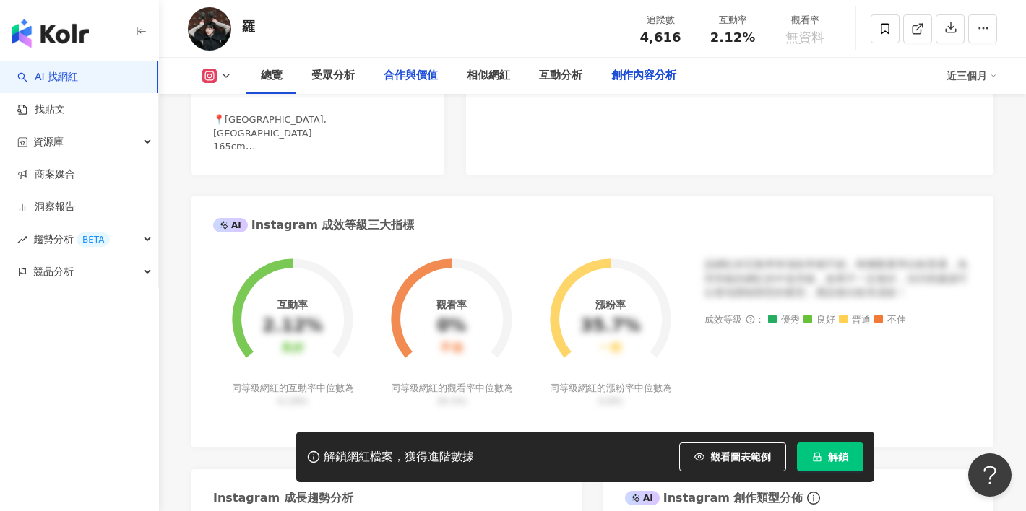
scroll to position [4581, 0]
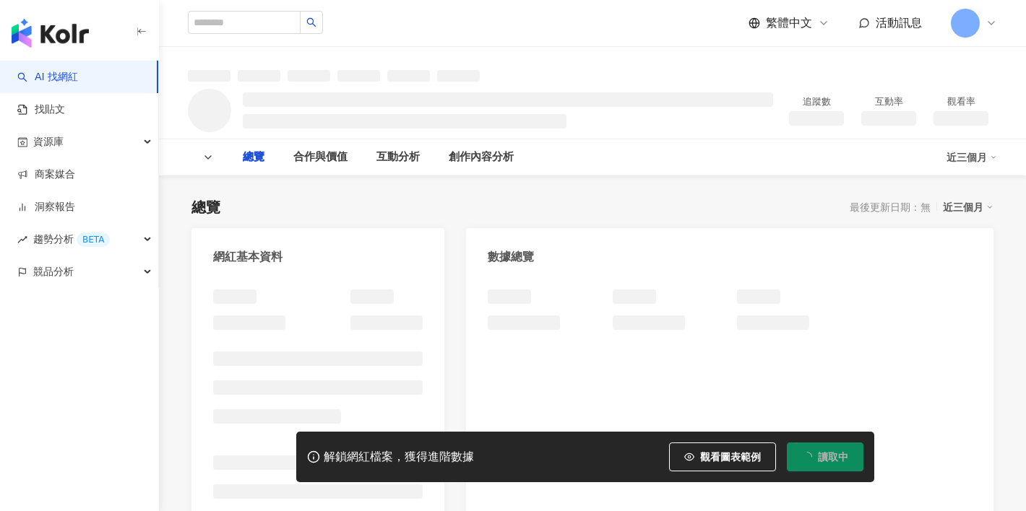
type input "*******"
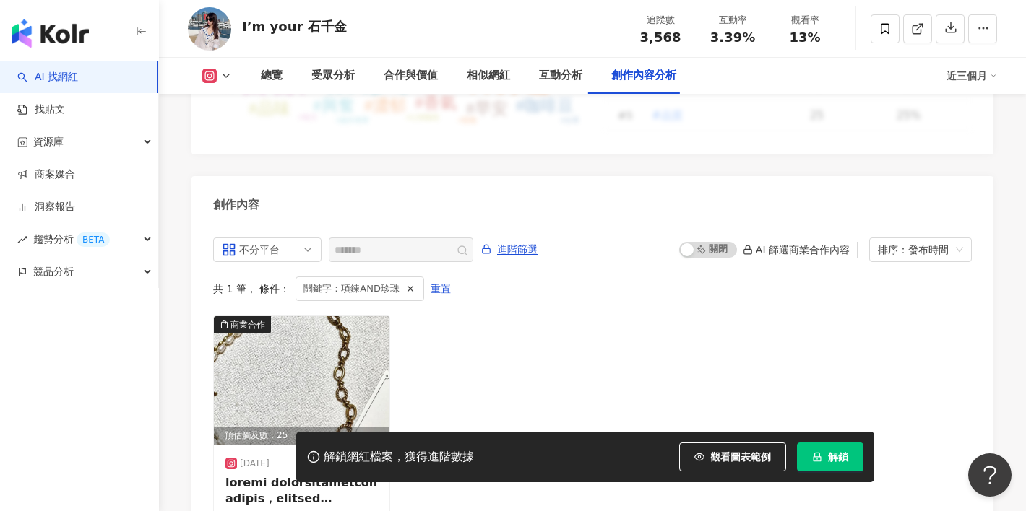
scroll to position [4417, 0]
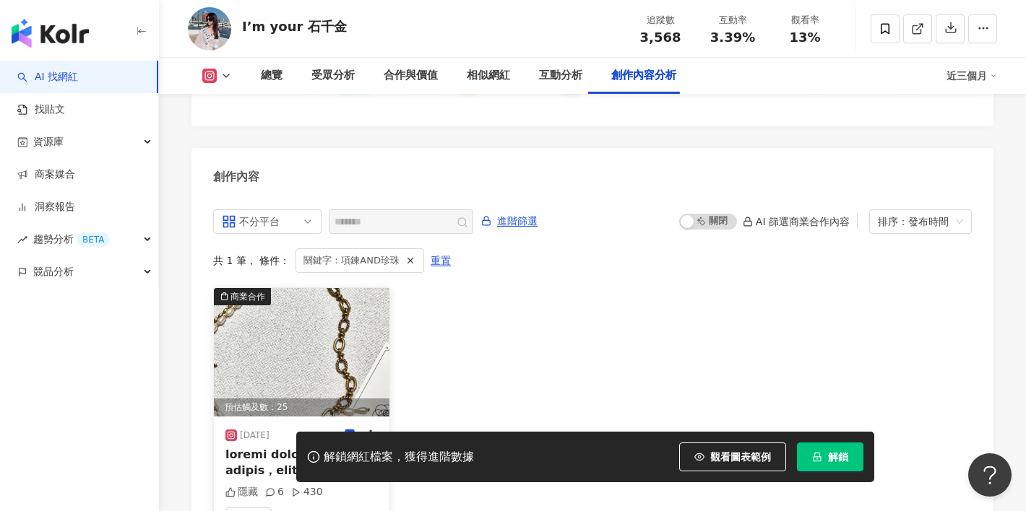
click at [352, 430] on icon at bounding box center [349, 435] width 9 height 11
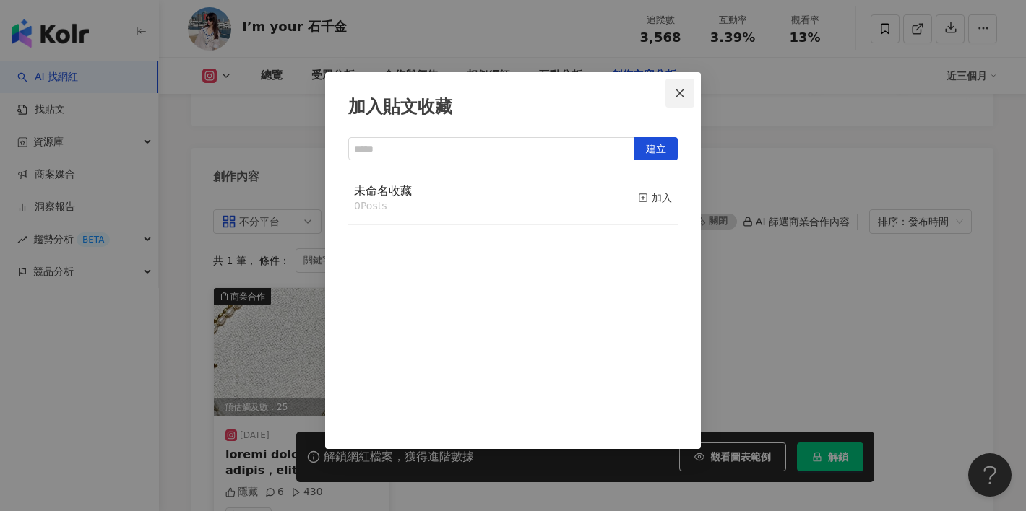
click at [687, 87] on span "Close" at bounding box center [679, 93] width 29 height 12
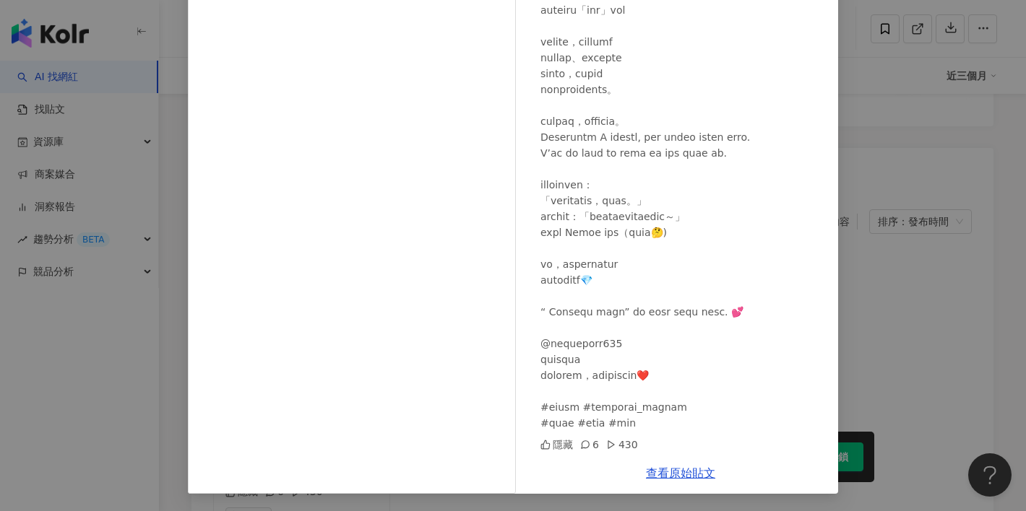
scroll to position [4540, 0]
click at [909, 209] on div "I’m your 石千金 2025/5/14 隱藏 6 430 查看原始貼文" at bounding box center [513, 255] width 1026 height 511
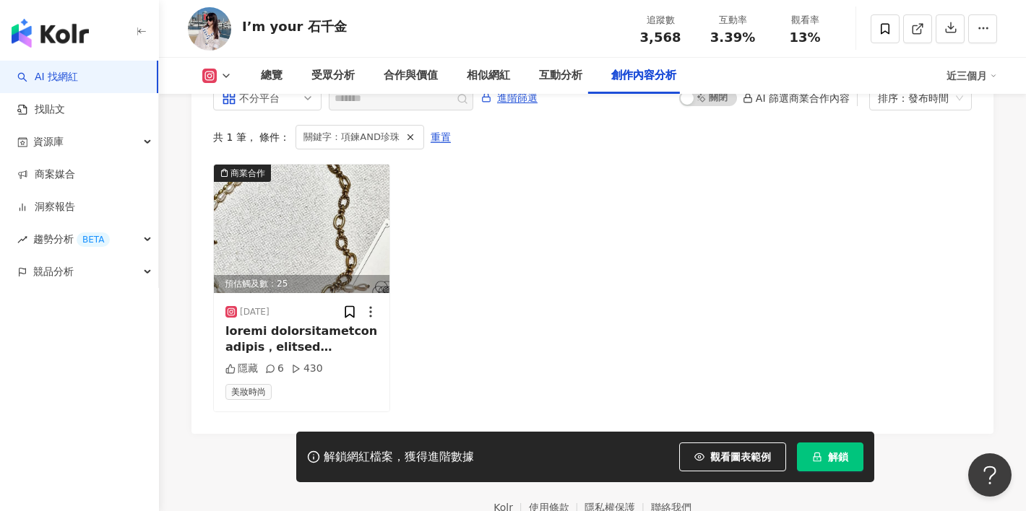
click at [908, 209] on div "商業合作 預估觸及數：25 2025/5/14 隱藏 6 430 美妝時尚" at bounding box center [592, 288] width 758 height 248
click at [259, 69] on div "總覽" at bounding box center [271, 76] width 51 height 36
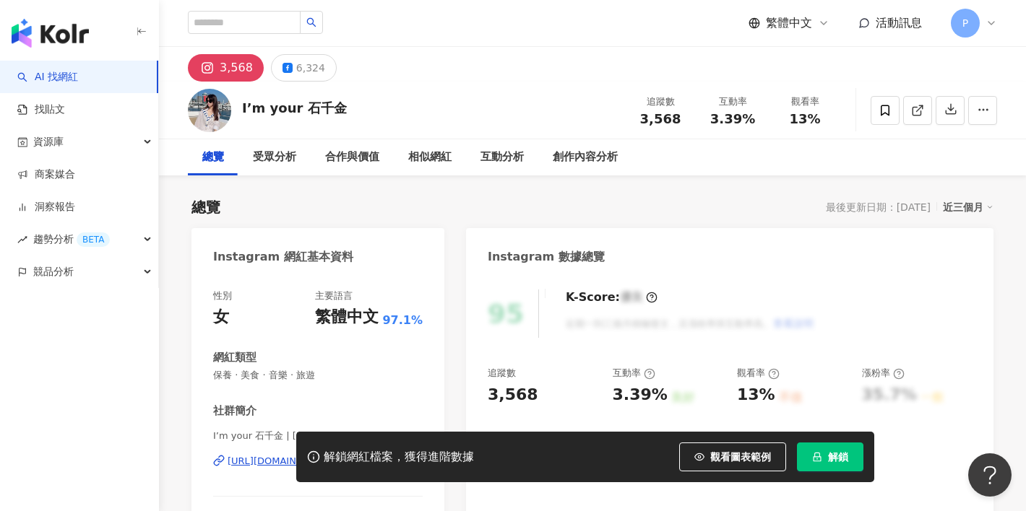
click at [246, 64] on div "3,568" at bounding box center [236, 68] width 33 height 20
click at [296, 71] on div "6,324" at bounding box center [310, 68] width 29 height 20
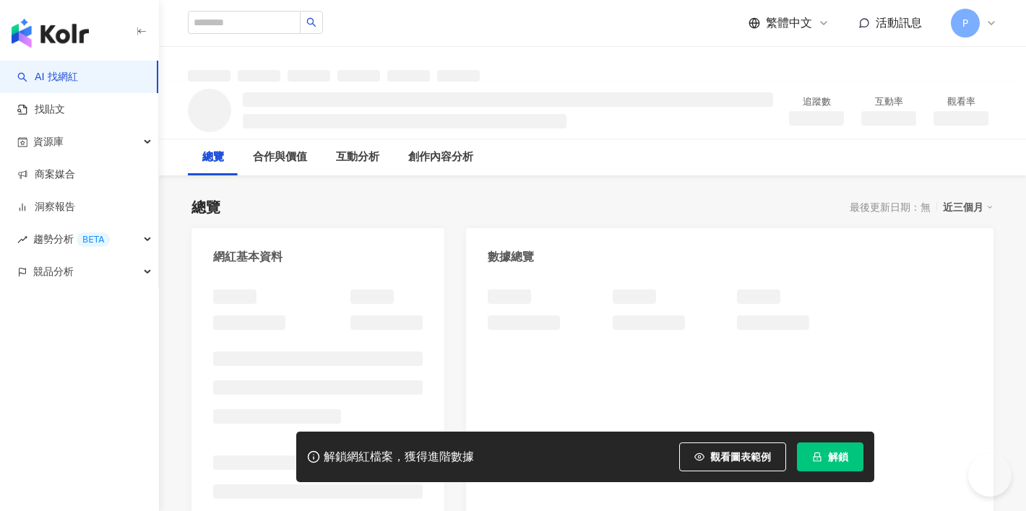
click at [420, 0] on div "繁體中文 活動訊息 P" at bounding box center [592, 23] width 809 height 46
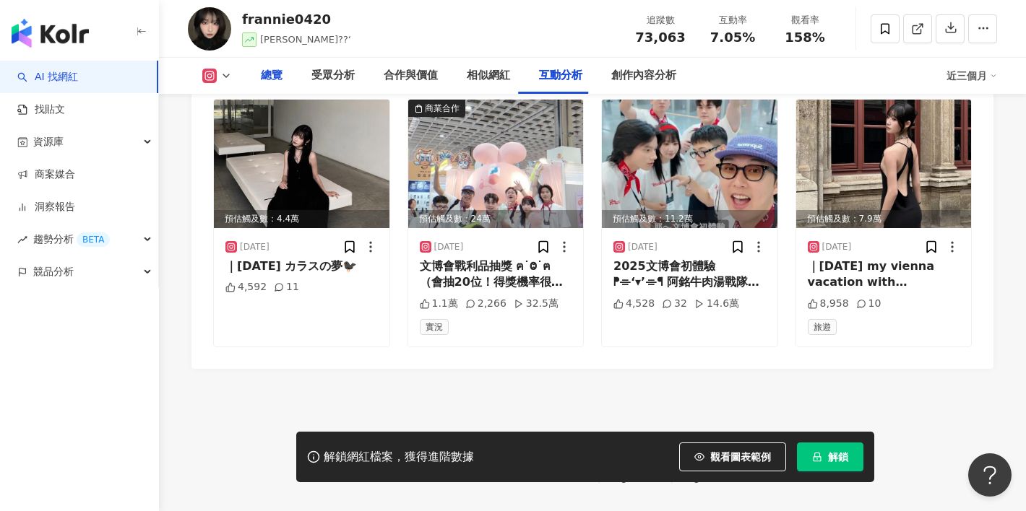
scroll to position [3581, 0]
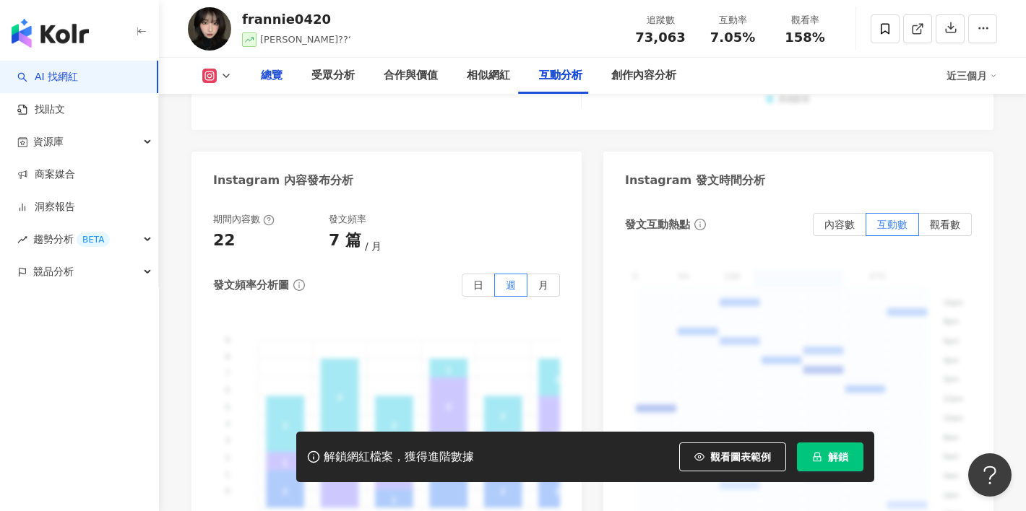
click at [270, 69] on div "總覽" at bounding box center [272, 75] width 22 height 17
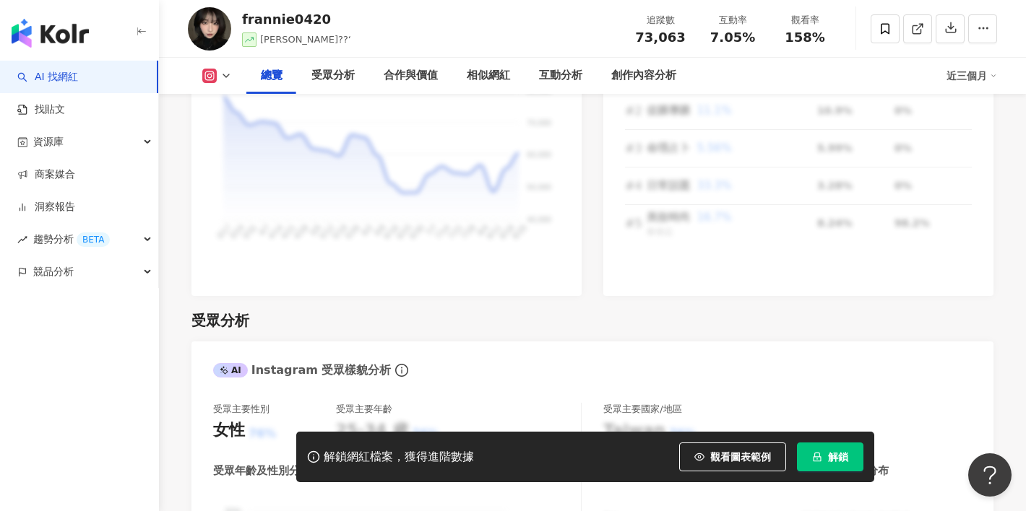
scroll to position [302, 0]
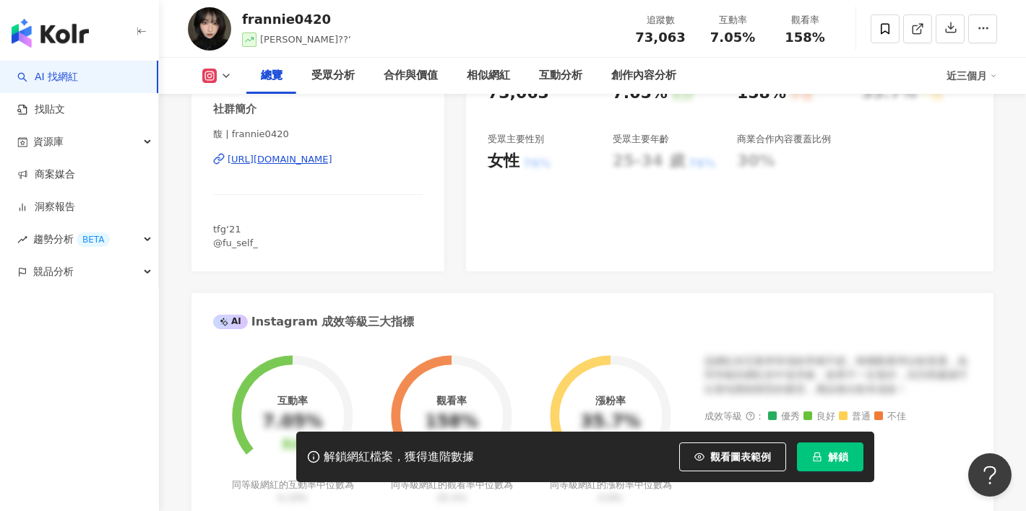
click at [262, 155] on div "https://www.instagram.com/frannie0420/" at bounding box center [280, 159] width 105 height 13
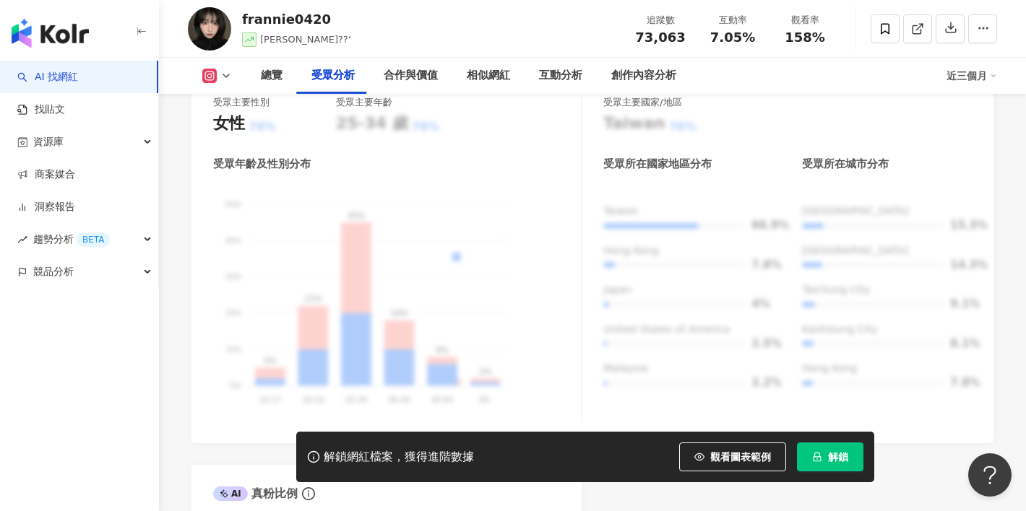
scroll to position [1304, 0]
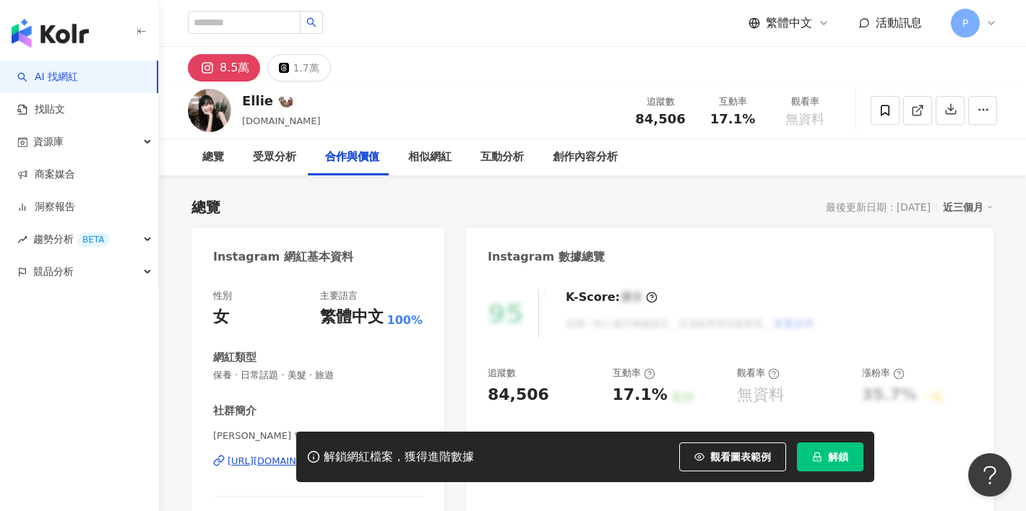
click at [233, 460] on div "解鎖網紅檔案，獲得進階數據 觀看圖表範例 解鎖" at bounding box center [513, 457] width 1026 height 51
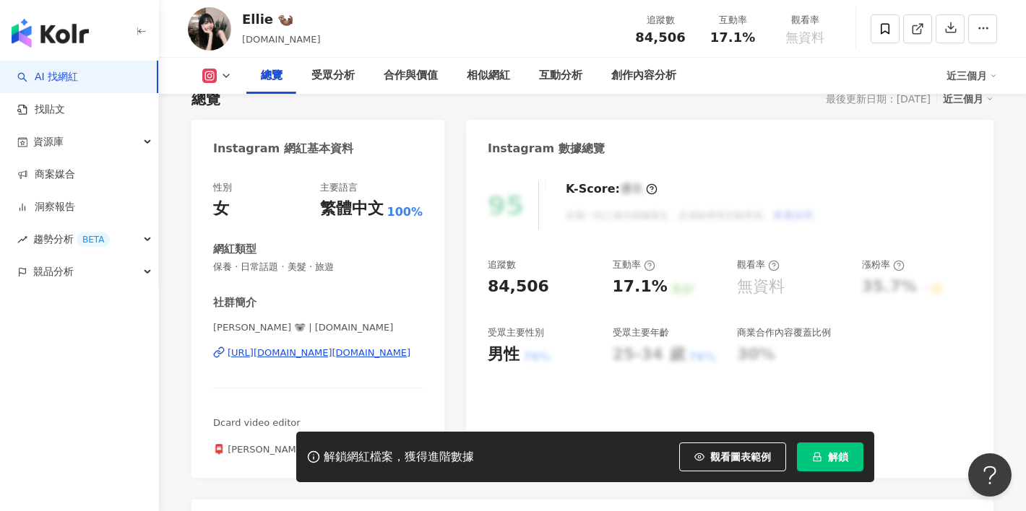
click at [268, 352] on div "https://www.instagram.com/yuhsuan.ee/" at bounding box center [319, 353] width 183 height 13
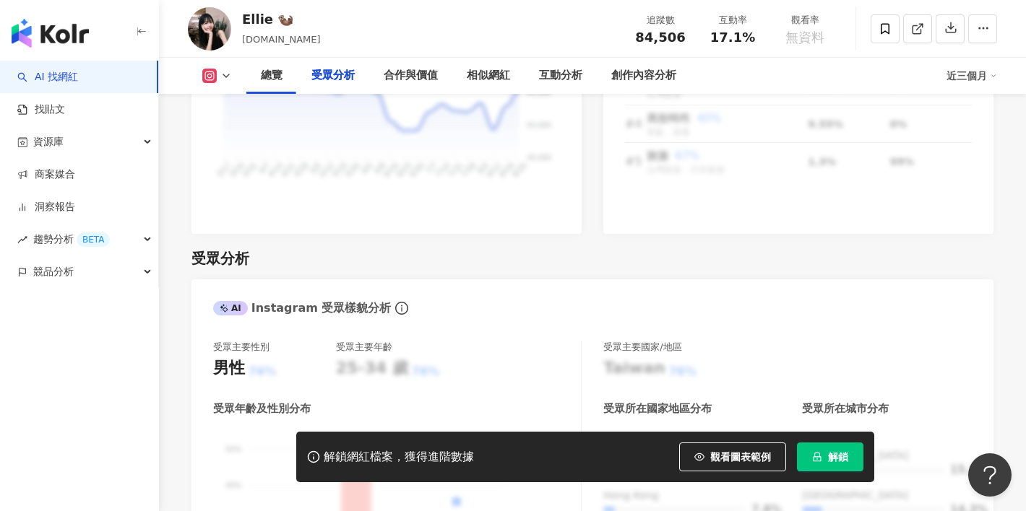
scroll to position [1300, 0]
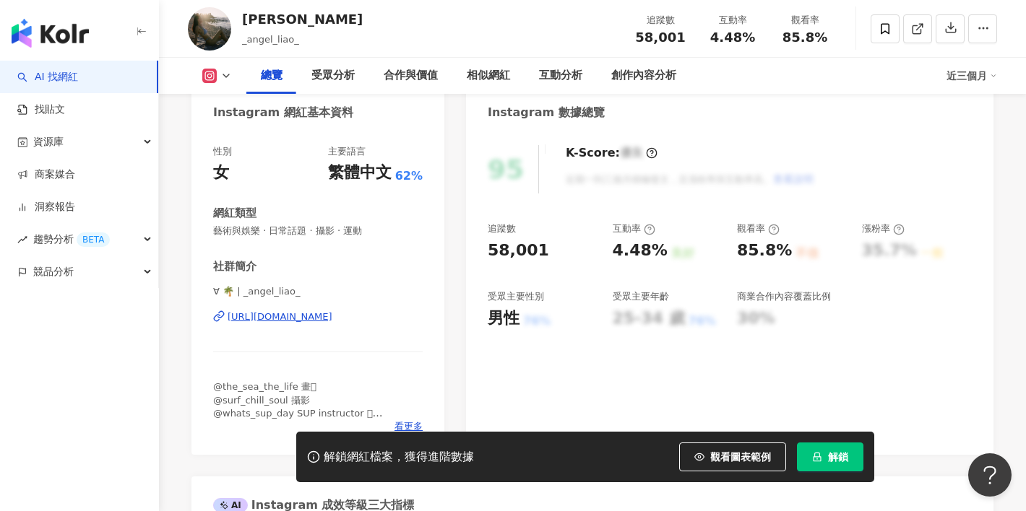
scroll to position [360, 0]
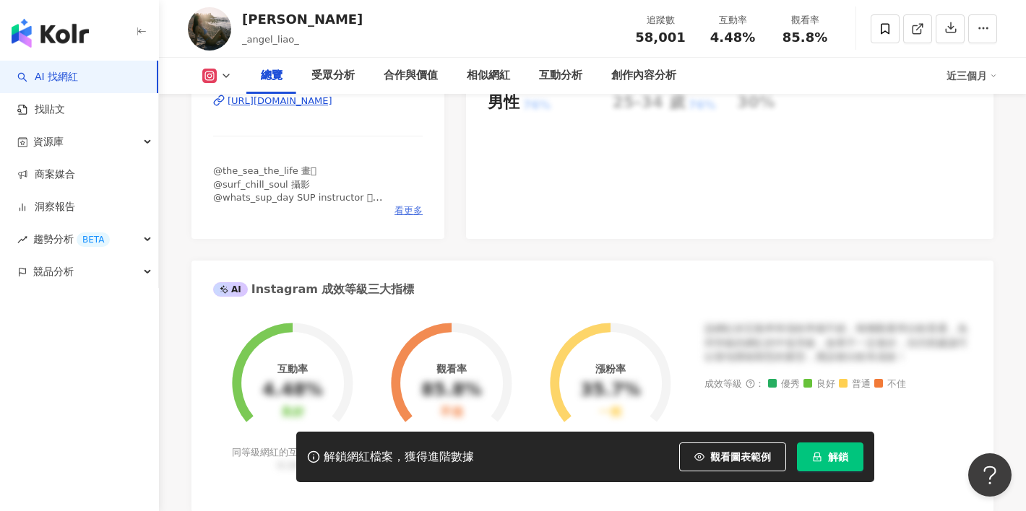
click at [411, 210] on span "看更多" at bounding box center [408, 210] width 28 height 13
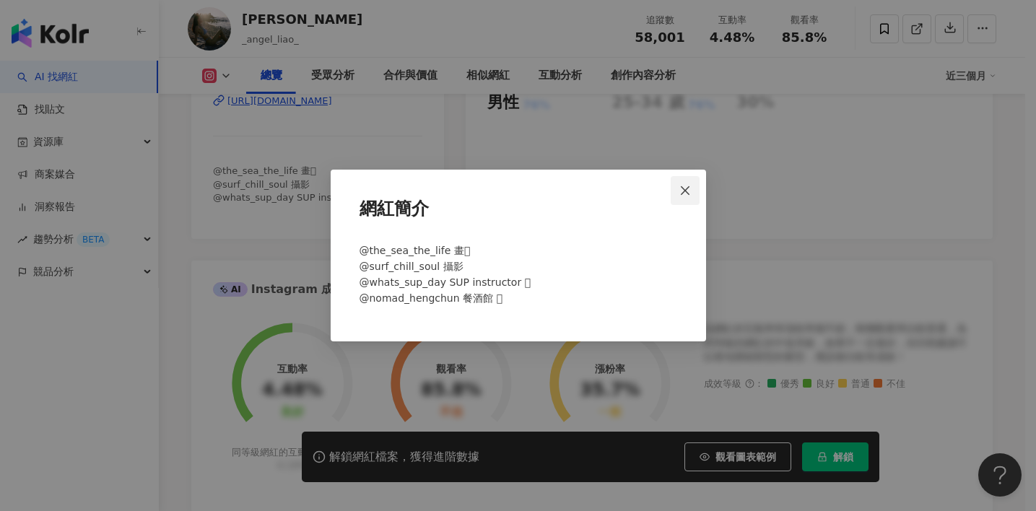
click at [699, 181] on button "Close" at bounding box center [685, 190] width 29 height 29
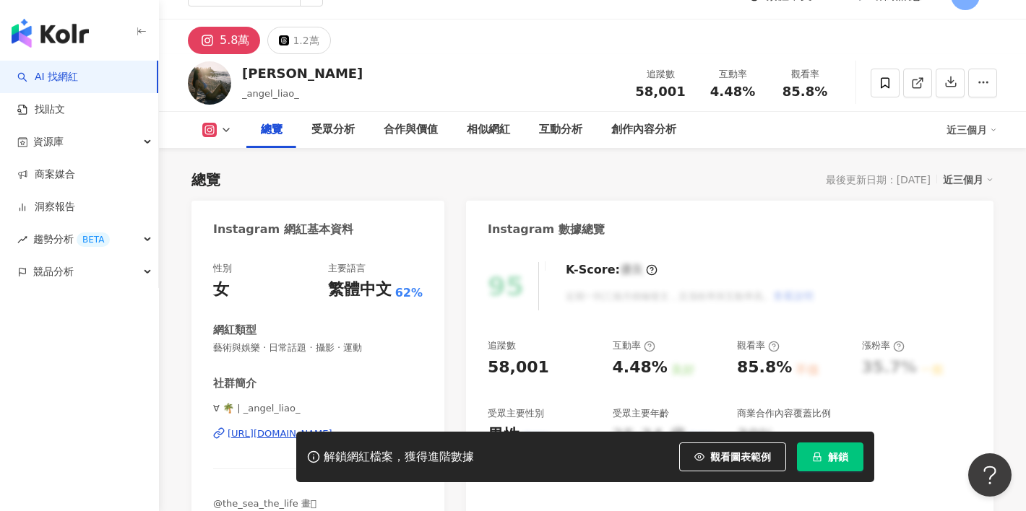
scroll to position [123, 0]
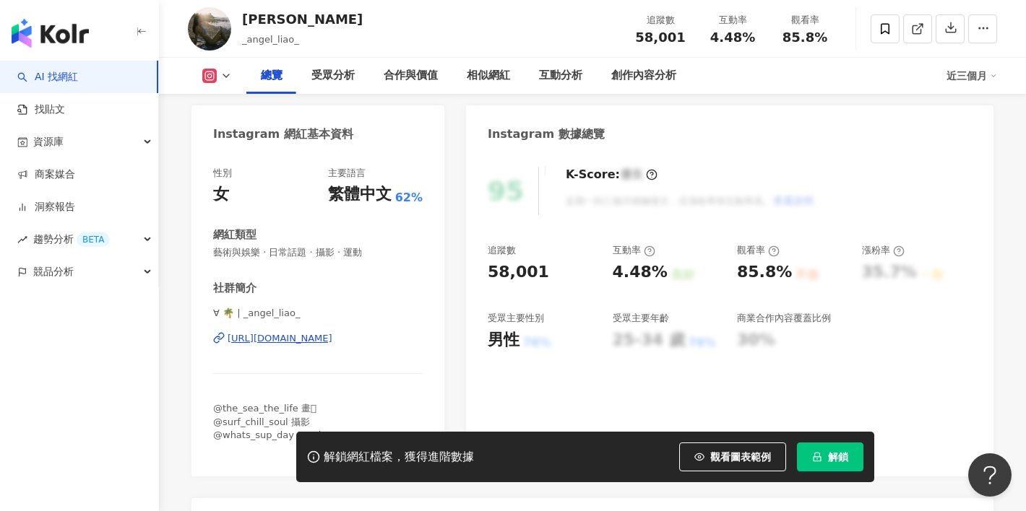
click at [298, 336] on div "https://www.instagram.com/_angel_liao_/" at bounding box center [280, 338] width 105 height 13
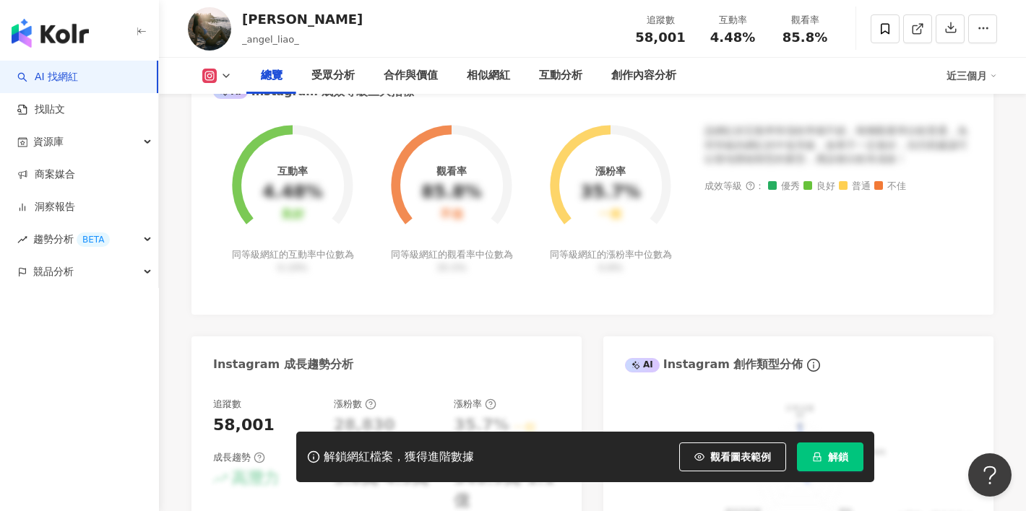
scroll to position [274, 0]
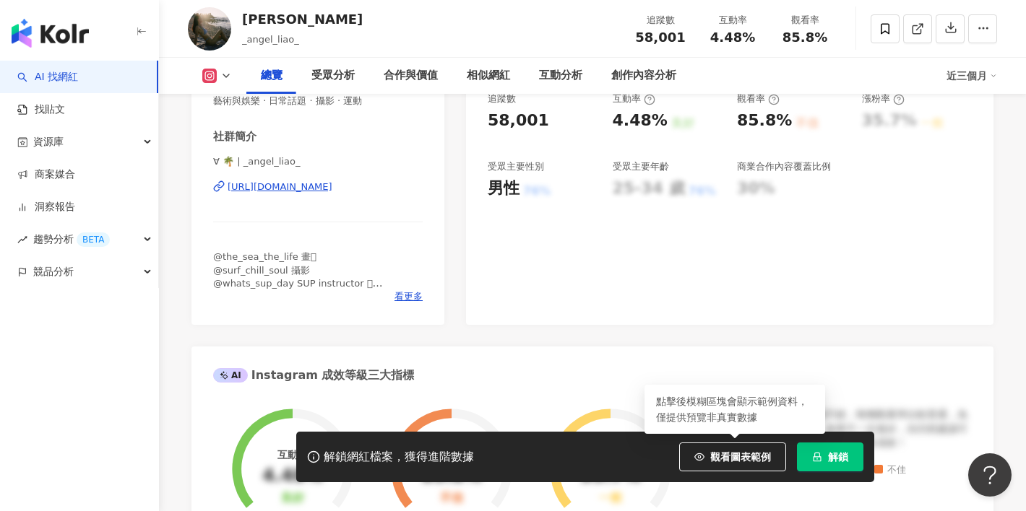
click at [813, 451] on button "解鎖" at bounding box center [830, 457] width 66 height 29
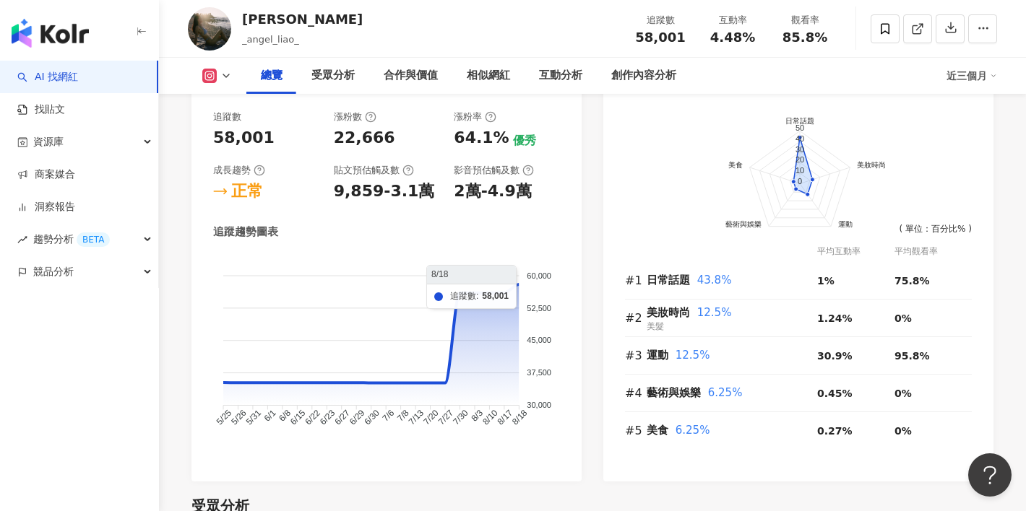
scroll to position [846, 0]
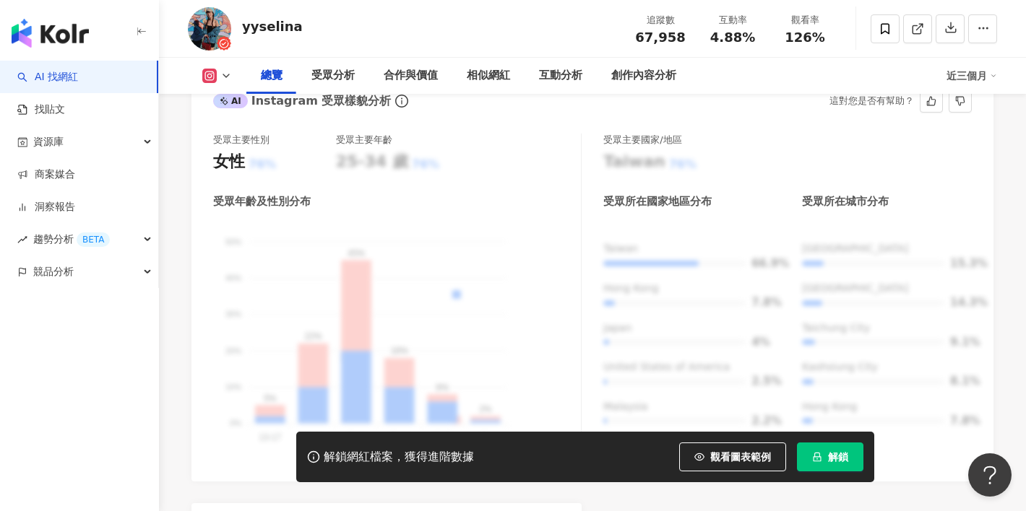
scroll to position [108, 0]
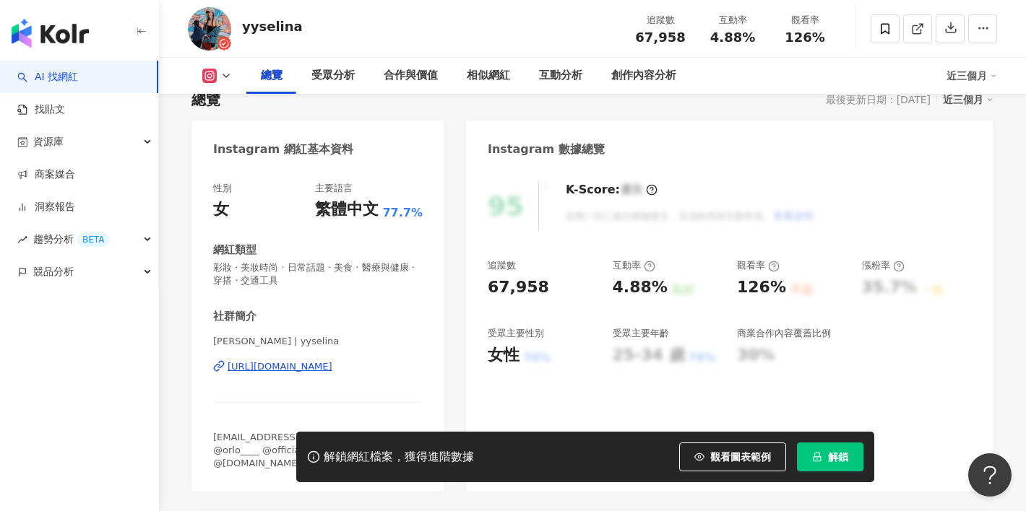
click at [274, 368] on div "[URL][DOMAIN_NAME]" at bounding box center [280, 366] width 105 height 13
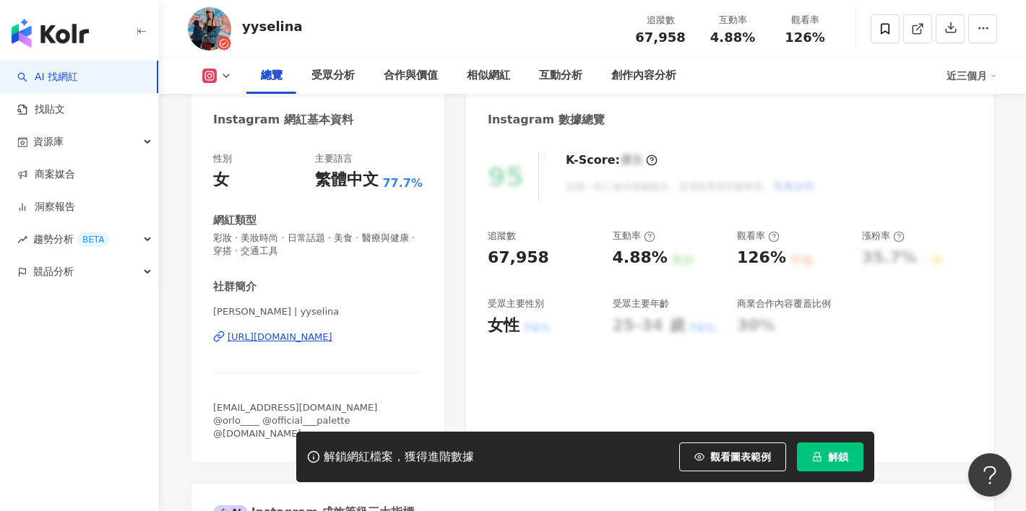
scroll to position [556, 0]
